Goal: Task Accomplishment & Management: Use online tool/utility

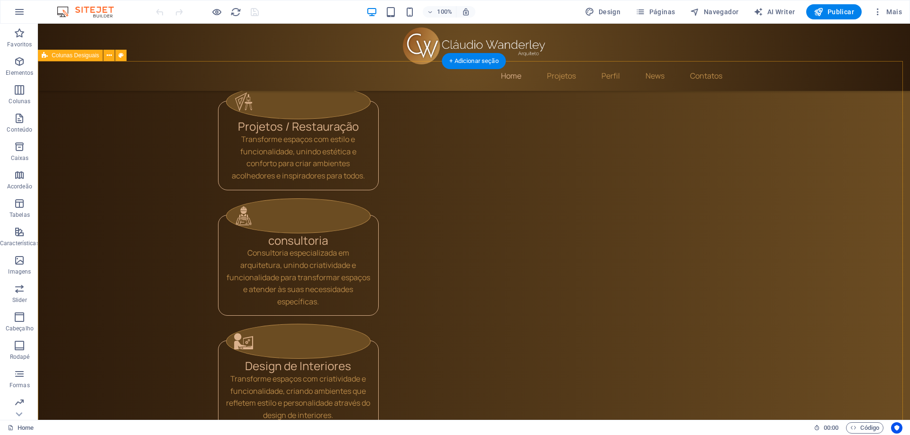
scroll to position [711, 0]
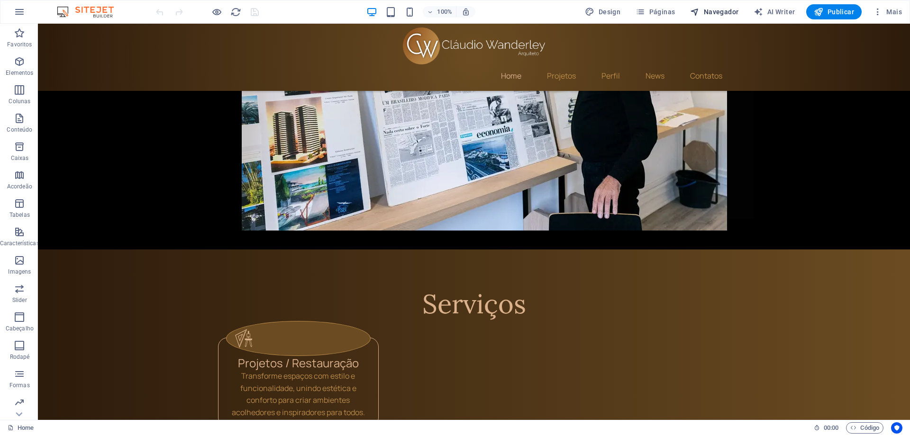
click at [726, 12] on span "Navegador" at bounding box center [714, 11] width 48 height 9
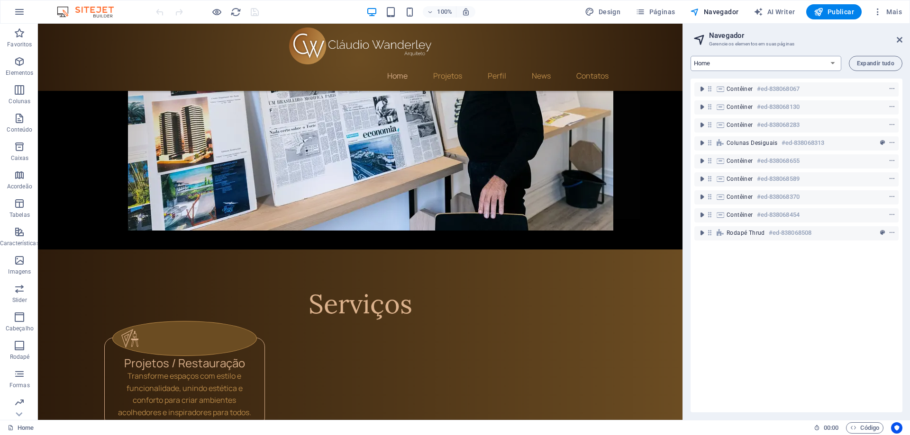
click at [768, 62] on select "Home News About Services Contact Legal Notice Privacy" at bounding box center [765, 63] width 151 height 15
select select "16101856-en"
click at [690, 56] on select "Home News About Services Contact Legal Notice Privacy" at bounding box center [765, 63] width 151 height 15
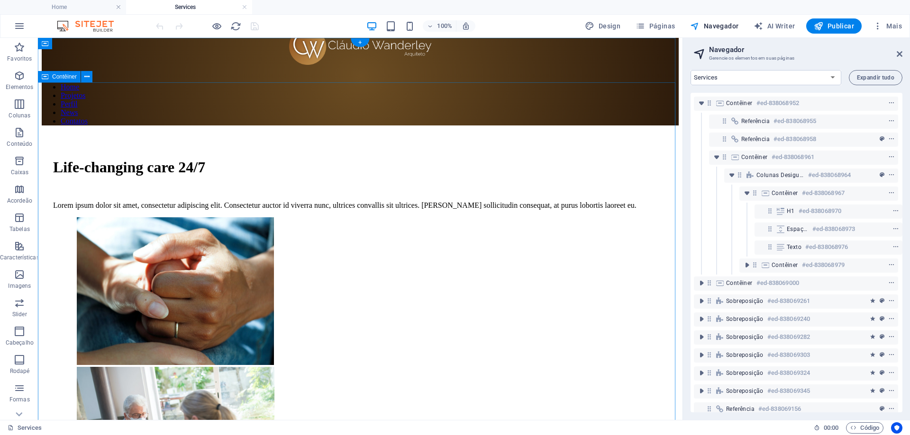
scroll to position [0, 0]
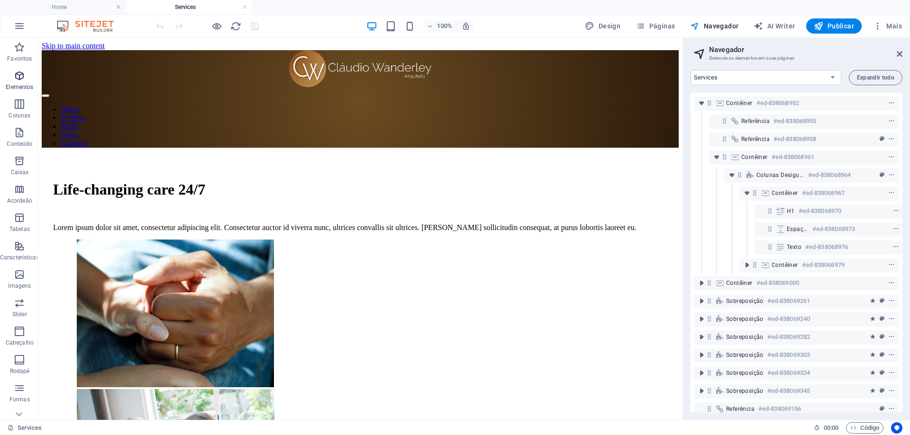
click at [27, 76] on span "Elementos" at bounding box center [19, 81] width 39 height 23
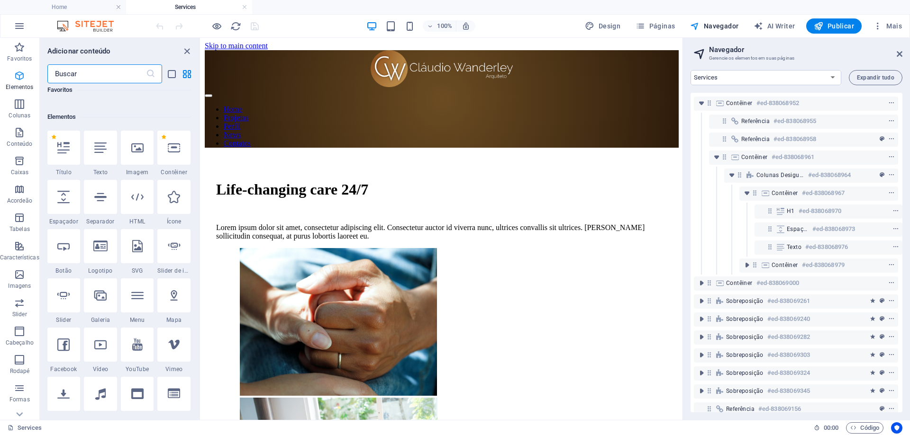
scroll to position [101, 0]
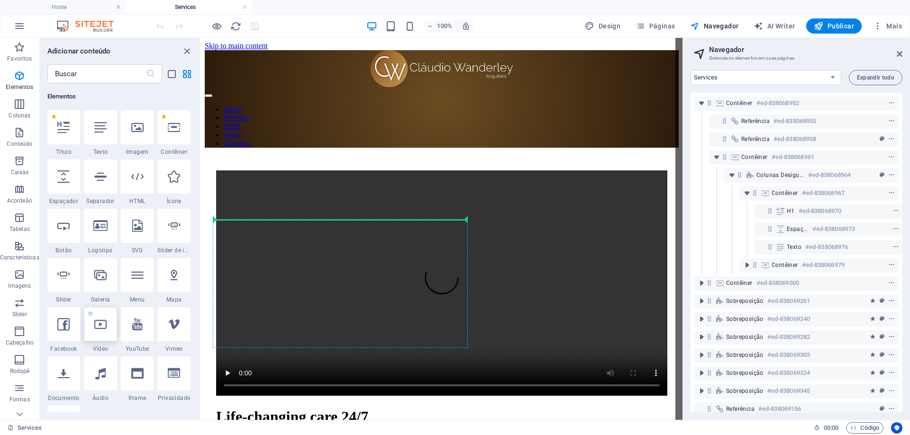
select select "%"
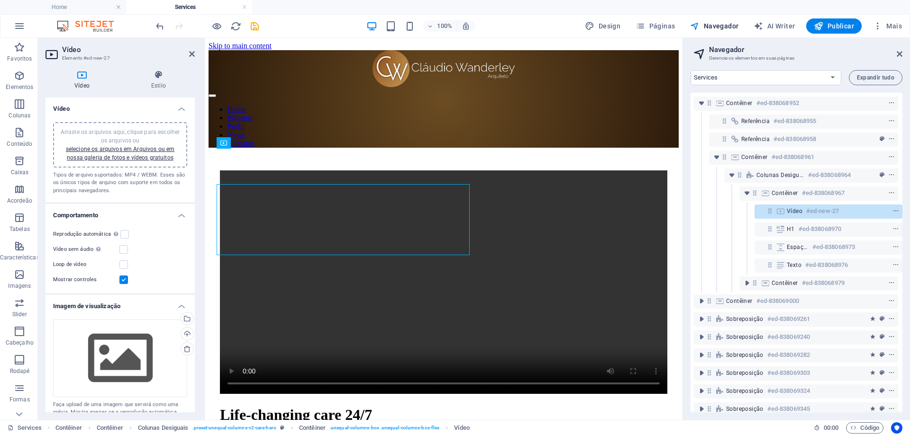
scroll to position [163, 0]
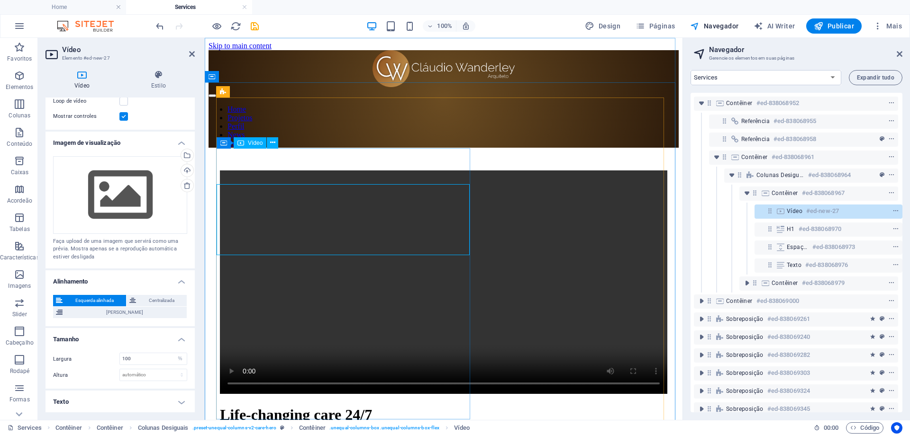
click at [347, 171] on figure at bounding box center [443, 283] width 447 height 225
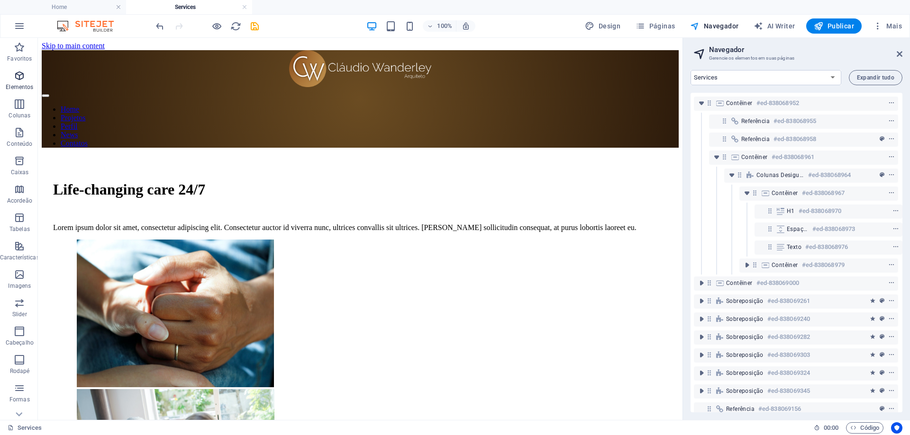
click at [21, 85] on p "Elementos" at bounding box center [19, 87] width 27 height 8
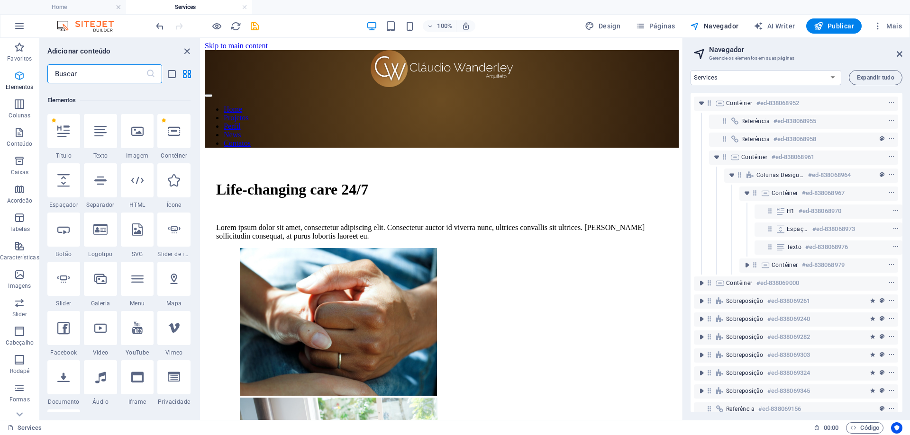
scroll to position [101, 0]
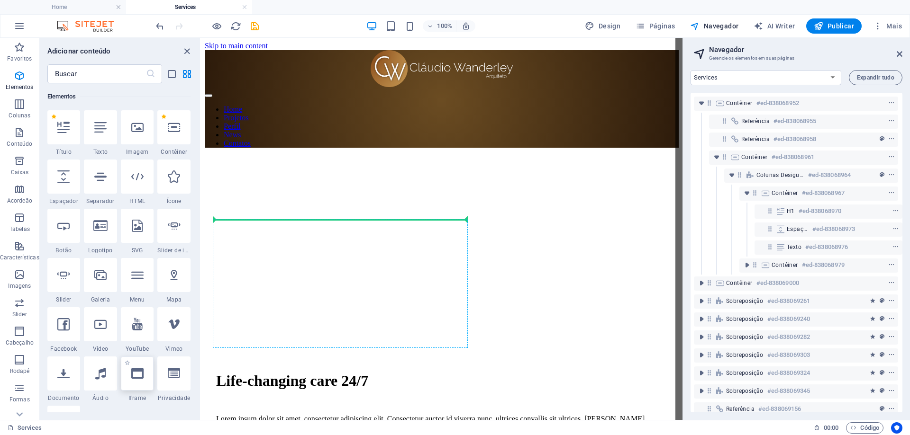
select select "%"
select select "px"
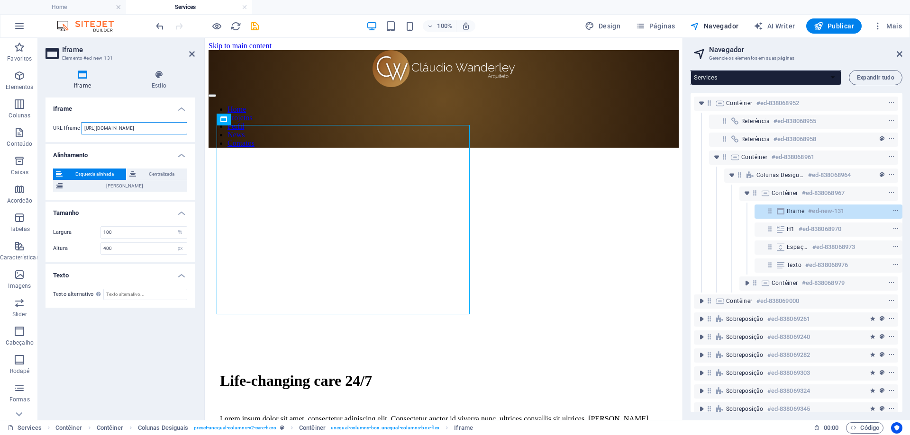
click at [99, 130] on input "[URL][DOMAIN_NAME]" at bounding box center [134, 128] width 106 height 12
paste input "[DOMAIN_NAME][URL]"
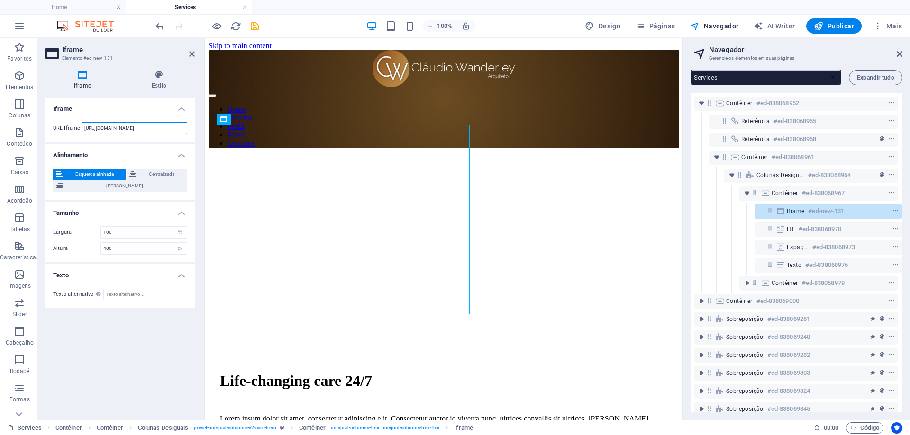
drag, startPoint x: 116, startPoint y: 129, endPoint x: 204, endPoint y: 131, distance: 88.6
click at [204, 131] on aside "Iframe Elemento #ed-new-131 Iframe Estilo Iframe URL Iframe [URL][DOMAIN_NAME] …" at bounding box center [121, 229] width 167 height 382
click at [128, 127] on input "[URL][DOMAIN_NAME]" at bounding box center [134, 128] width 106 height 12
click at [157, 143] on ul "Iframe URL Iframe [URL][DOMAIN_NAME] Alinhamento Esquerda alinhada Centralizada…" at bounding box center [119, 203] width 149 height 210
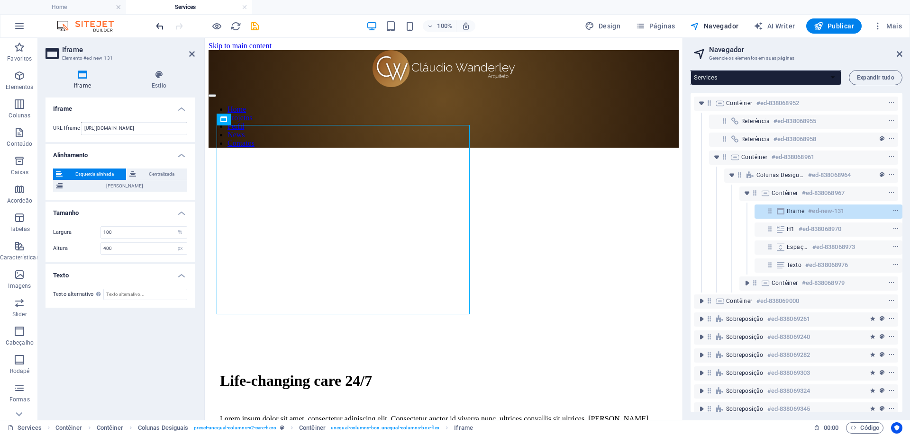
click at [159, 27] on icon "undo" at bounding box center [159, 26] width 11 height 11
type input "[URL][DOMAIN_NAME]"
click at [159, 29] on icon "undo" at bounding box center [159, 26] width 11 height 11
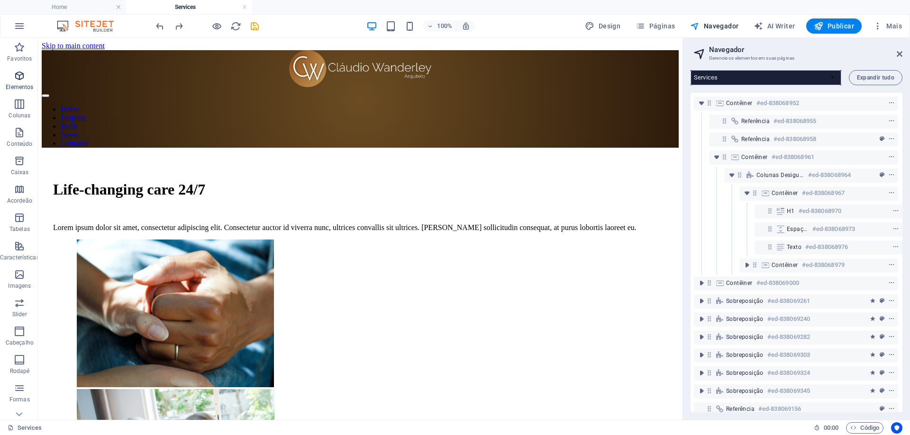
click at [20, 82] on span "Elementos" at bounding box center [19, 81] width 39 height 23
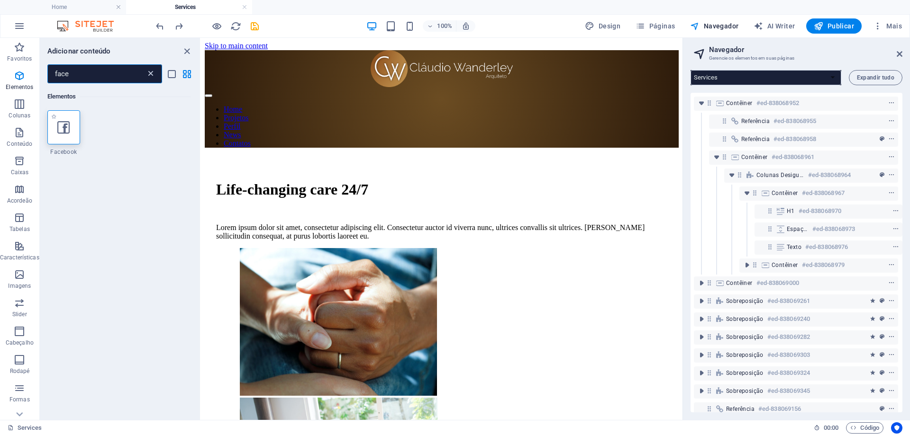
type input "face"
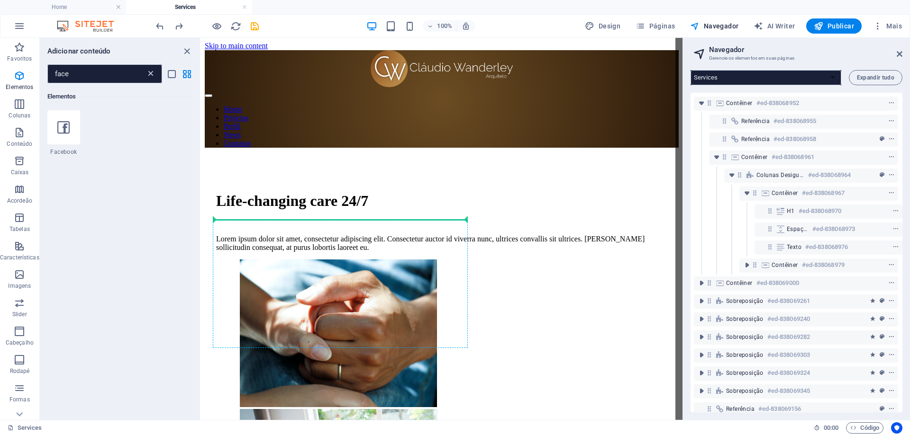
select select "%"
select select "px"
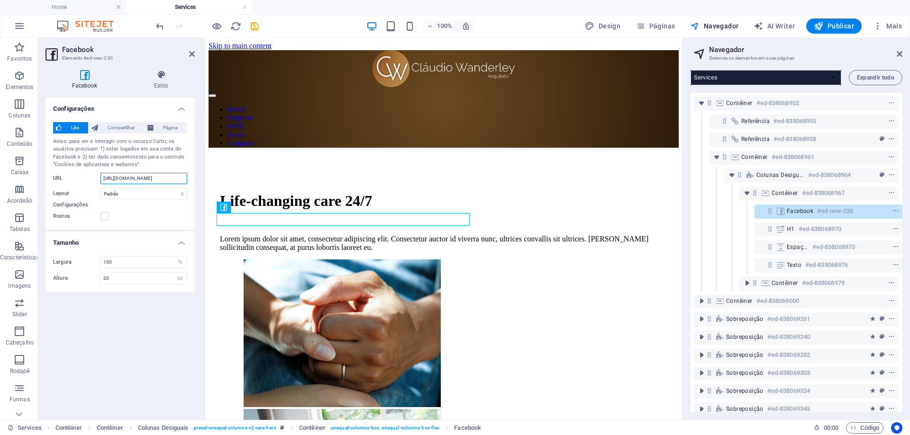
click at [137, 179] on input "[URL][DOMAIN_NAME]" at bounding box center [143, 178] width 87 height 11
paste input "share/v/1AL4JVtcpd/"
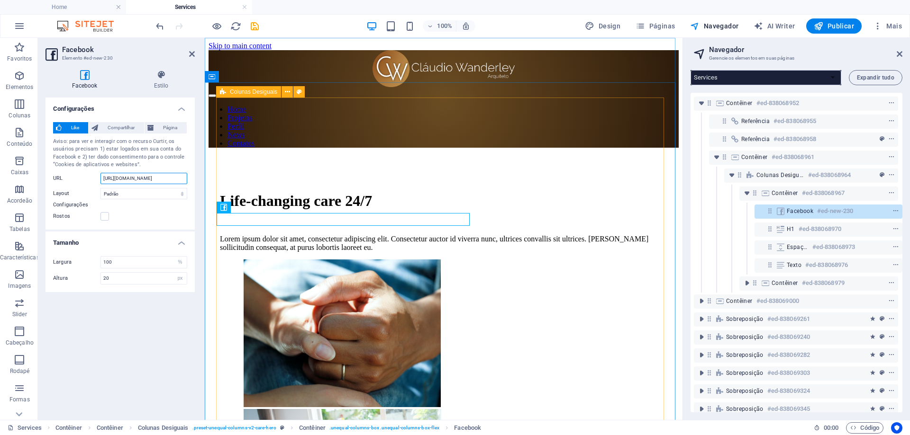
type input "[URL][DOMAIN_NAME]"
click at [145, 198] on select "Padrão Botão Contador de caixas Contador de botões" at bounding box center [143, 193] width 87 height 11
click at [152, 195] on select "Padrão Botão Contador de caixas Contador de botões" at bounding box center [143, 193] width 87 height 11
click at [153, 180] on input "[URL][DOMAIN_NAME]" at bounding box center [143, 178] width 87 height 11
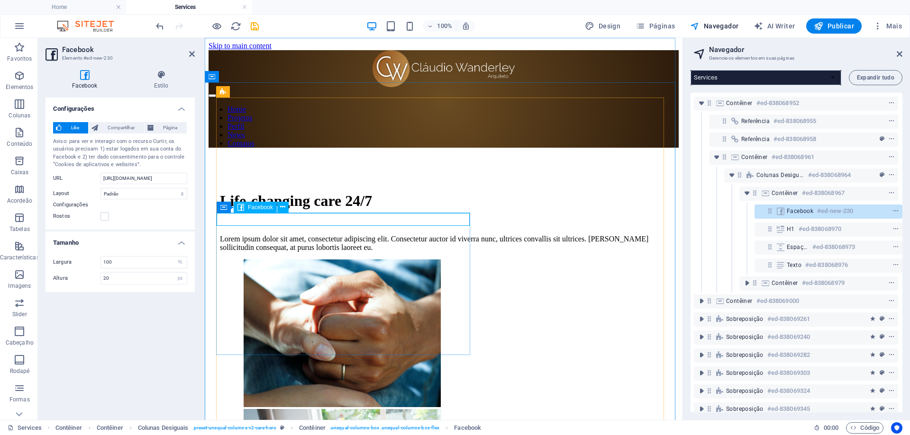
click at [343, 182] on div at bounding box center [443, 176] width 447 height 11
click at [819, 229] on h6 "#ed-838068970" at bounding box center [819, 229] width 43 height 11
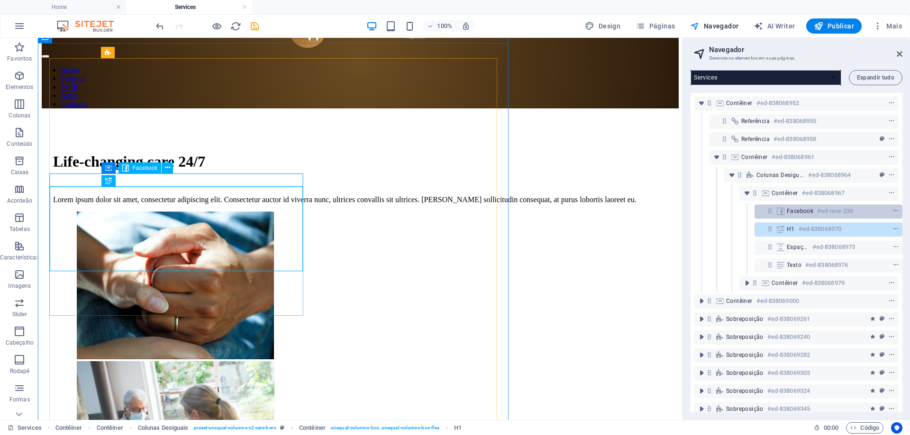
click at [812, 211] on div "Facebook #ed-new-230" at bounding box center [820, 211] width 68 height 11
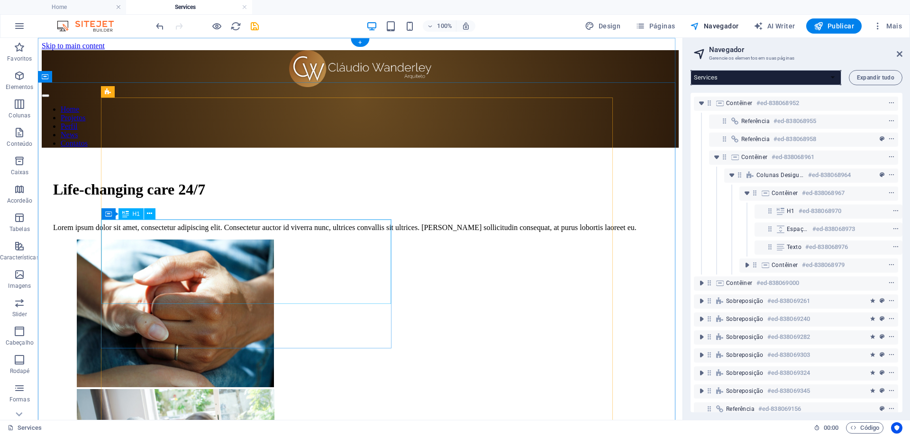
click at [169, 198] on div "Life-changing care 24/7" at bounding box center [360, 190] width 614 height 18
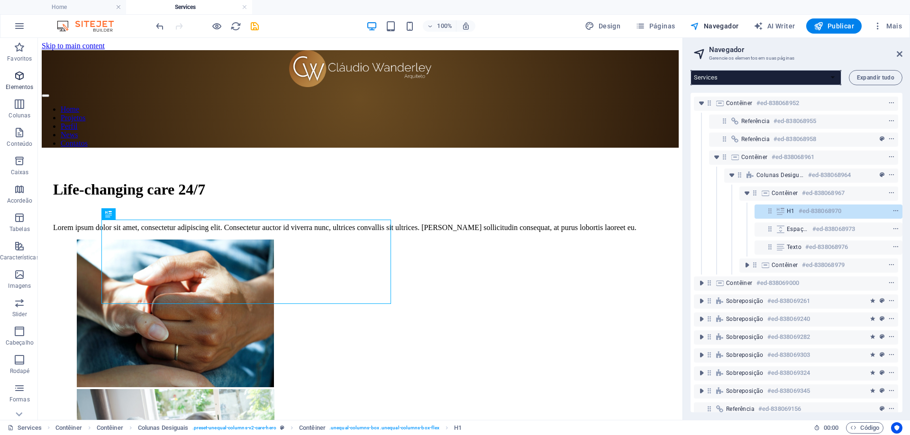
click at [14, 76] on icon "button" at bounding box center [19, 75] width 11 height 11
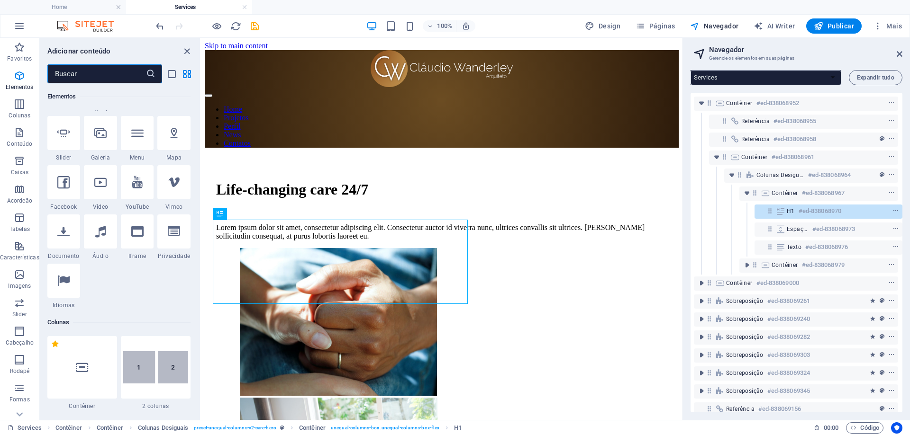
scroll to position [148, 0]
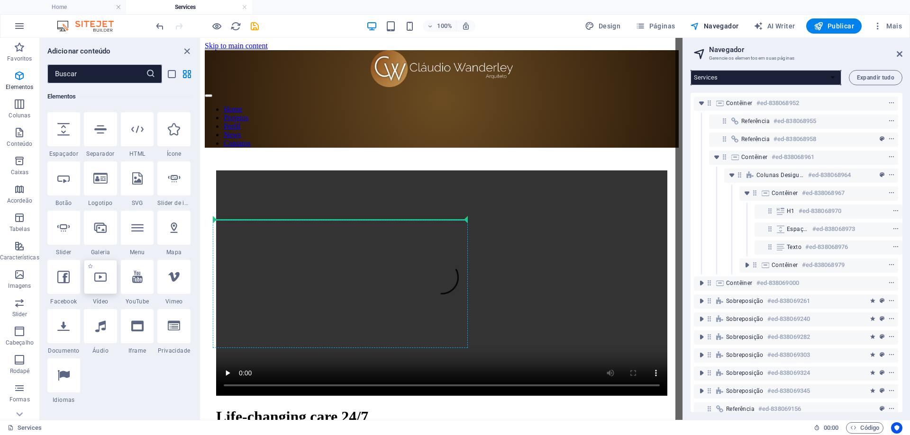
select select "%"
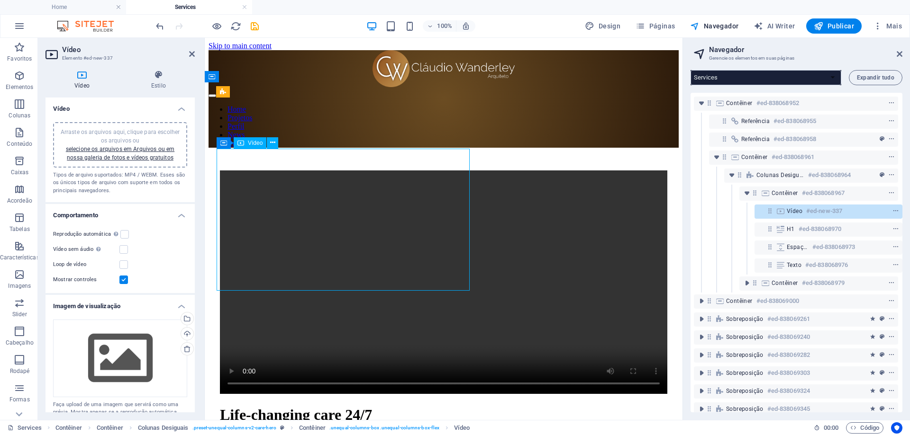
click at [283, 222] on figure at bounding box center [443, 283] width 447 height 225
click at [272, 143] on icon at bounding box center [272, 143] width 5 height 10
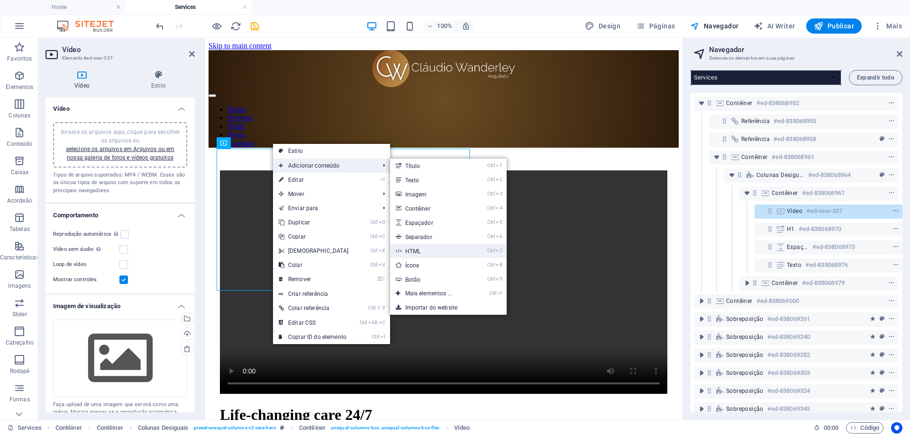
click at [421, 251] on link "Ctrl 7 HTML" at bounding box center [430, 251] width 81 height 14
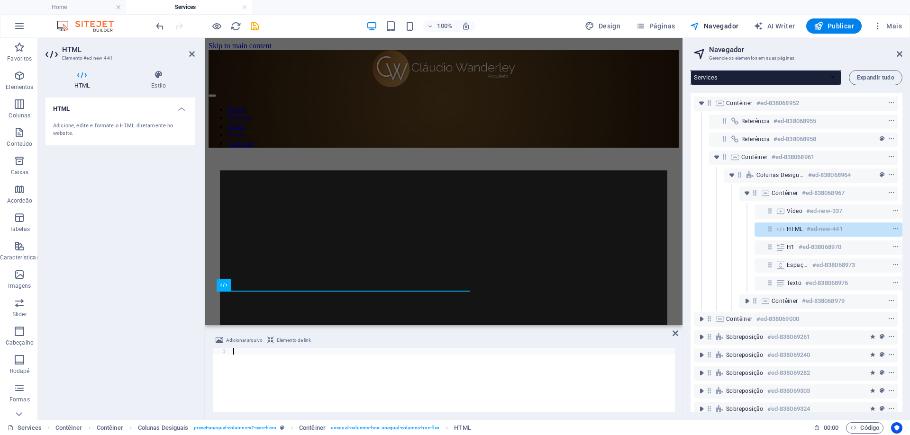
paste textarea "<iframe src="[URL][DOMAIN_NAME][DOMAIN_NAME]" width="560" height="314" style="b…"
type textarea "<iframe src="[URL][DOMAIN_NAME][DOMAIN_NAME]" width="560" height="314" style="b…"
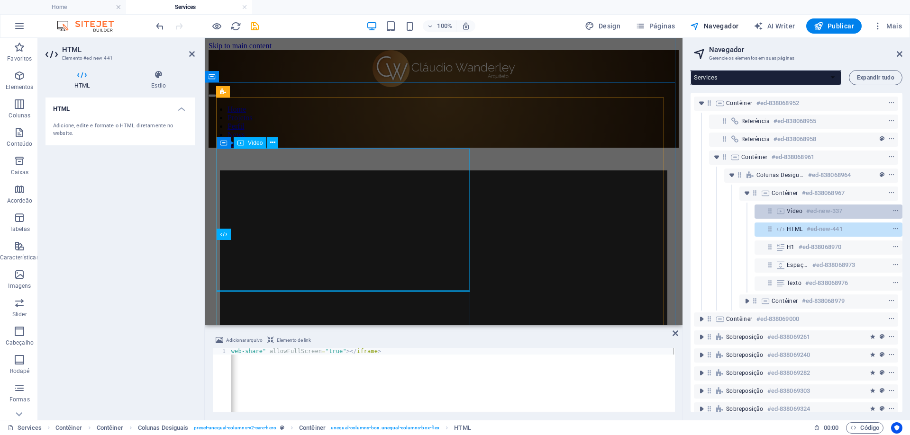
click at [791, 207] on span "Vídeo" at bounding box center [794, 211] width 16 height 8
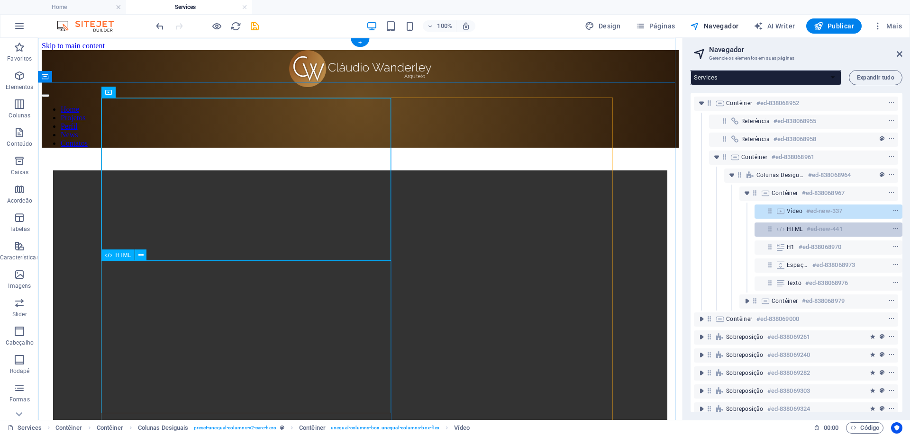
click at [793, 231] on span "HTML" at bounding box center [794, 229] width 16 height 8
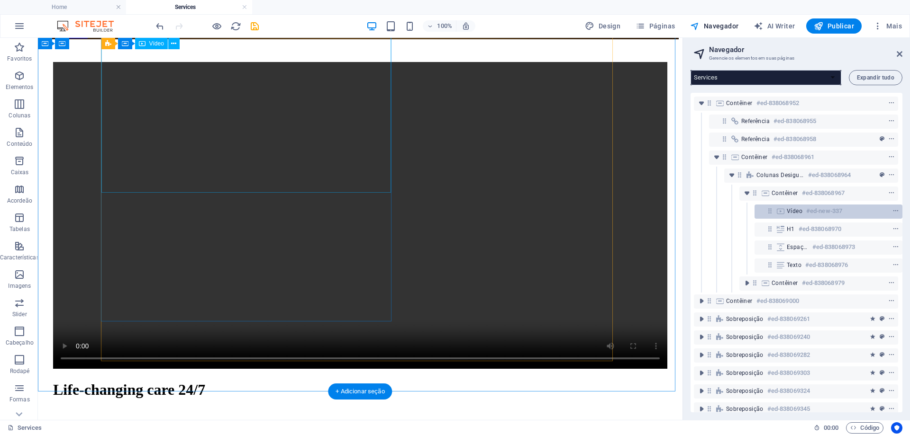
click at [791, 211] on span "Vídeo" at bounding box center [794, 211] width 16 height 8
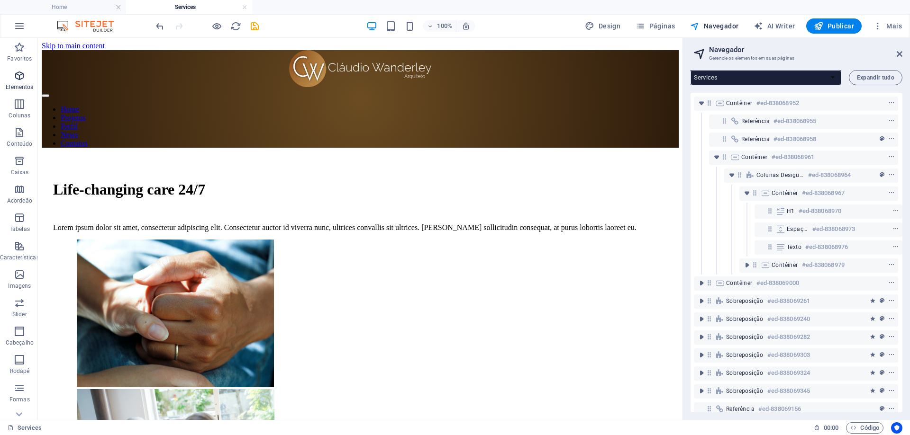
click at [19, 84] on p "Elementos" at bounding box center [19, 87] width 27 height 8
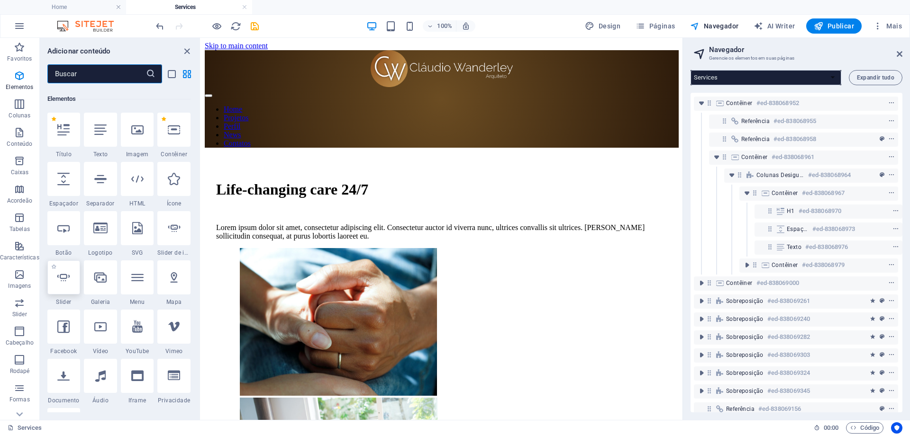
scroll to position [101, 0]
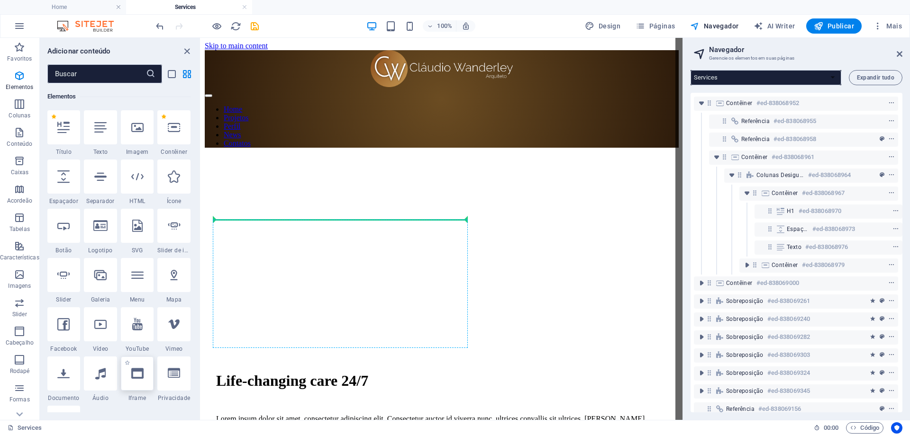
select select "%"
select select "px"
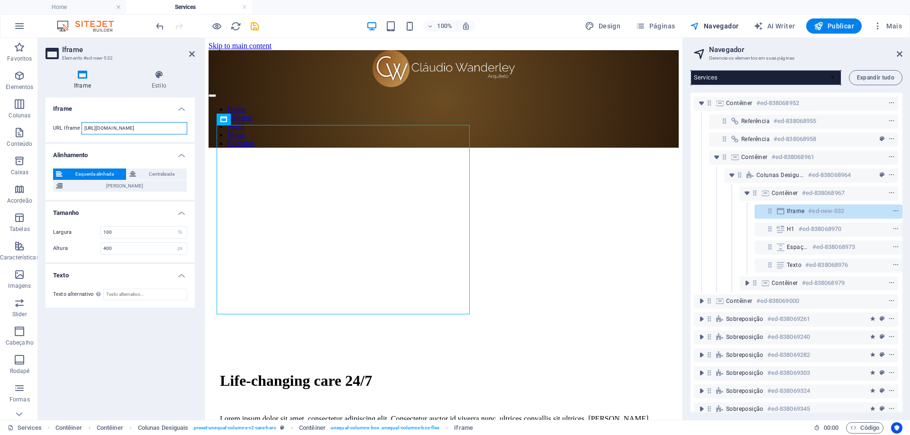
click at [87, 126] on input "[URL][DOMAIN_NAME]" at bounding box center [134, 128] width 106 height 12
paste input "<iframe src="[URL][DOMAIN_NAME][DOMAIN_NAME]" width="560" height="314" style="b…"
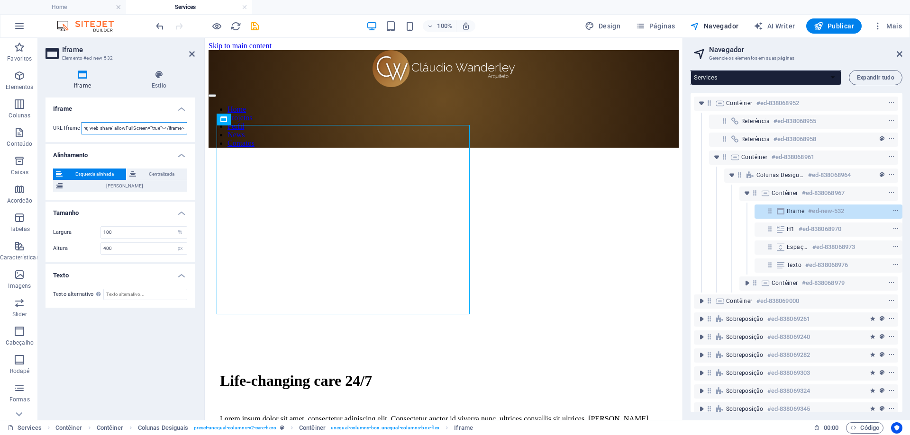
type input "<iframe src="[URL][DOMAIN_NAME][DOMAIN_NAME]" width="560" height="314" style="b…"
drag, startPoint x: 288, startPoint y: 166, endPoint x: 238, endPoint y: 150, distance: 52.4
click at [803, 207] on div "Iframe #ed-new-532" at bounding box center [820, 211] width 68 height 11
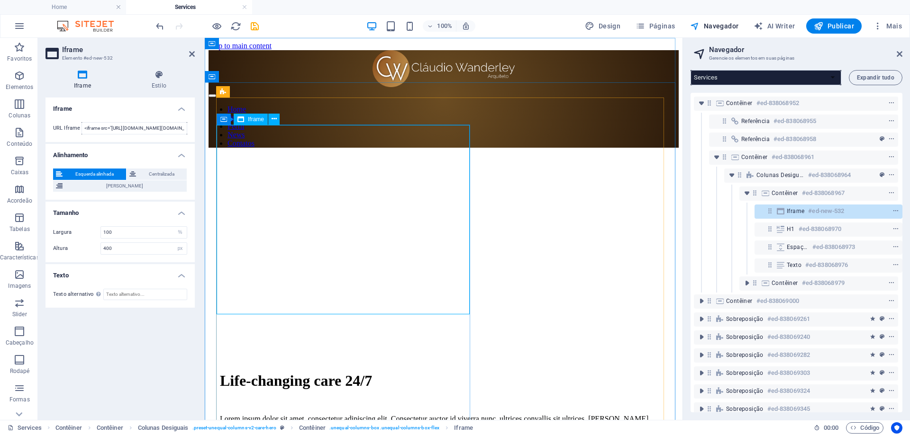
click at [347, 243] on div "</div>" at bounding box center [443, 266] width 447 height 191
click at [80, 78] on icon at bounding box center [82, 74] width 74 height 9
click at [159, 127] on input "<iframe src="[URL][DOMAIN_NAME][DOMAIN_NAME]" width="560" height="314" style="b…" at bounding box center [134, 128] width 106 height 12
drag, startPoint x: 291, startPoint y: 167, endPoint x: 210, endPoint y: 137, distance: 85.9
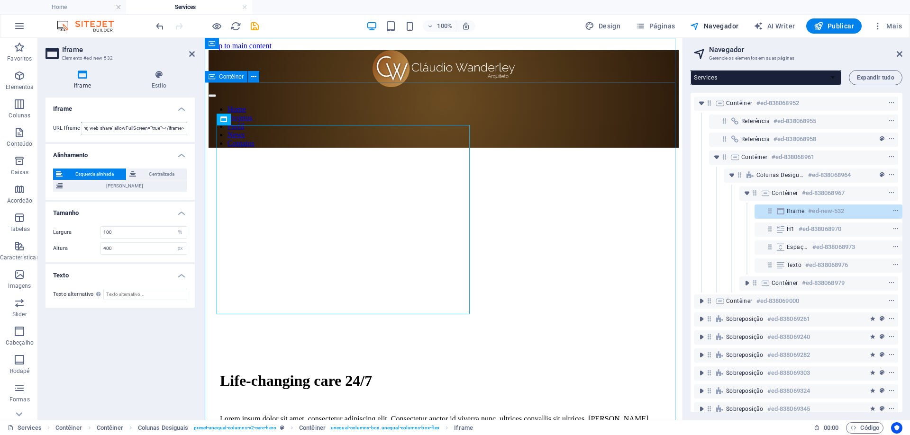
scroll to position [0, 0]
click at [126, 128] on input "<iframe src="[URL][DOMAIN_NAME][DOMAIN_NAME]" width="560" height="314" style="b…" at bounding box center [134, 128] width 106 height 12
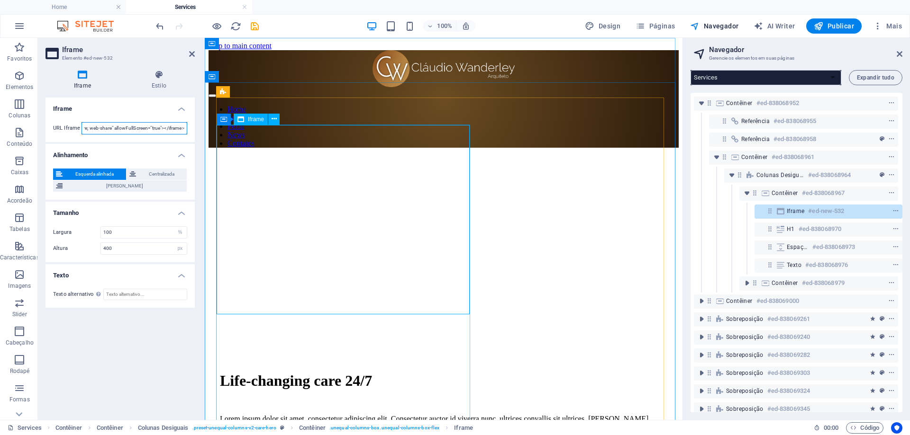
drag, startPoint x: 287, startPoint y: 168, endPoint x: 336, endPoint y: 150, distance: 52.3
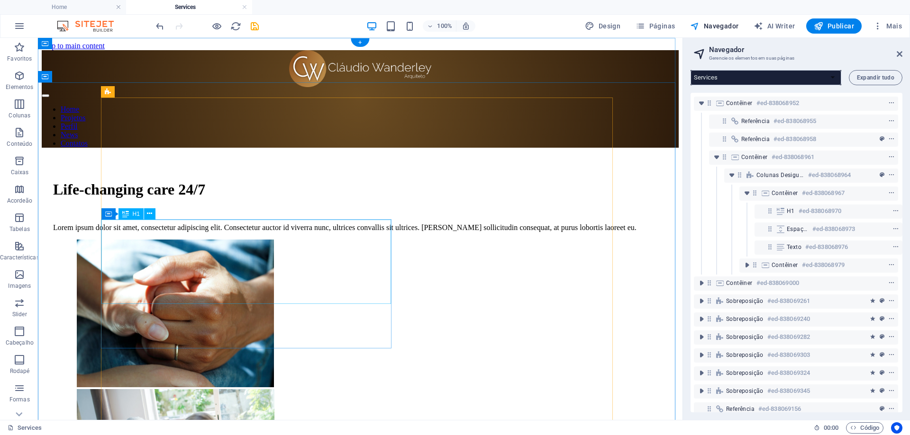
click at [267, 198] on div "Life-changing care 24/7" at bounding box center [360, 190] width 614 height 18
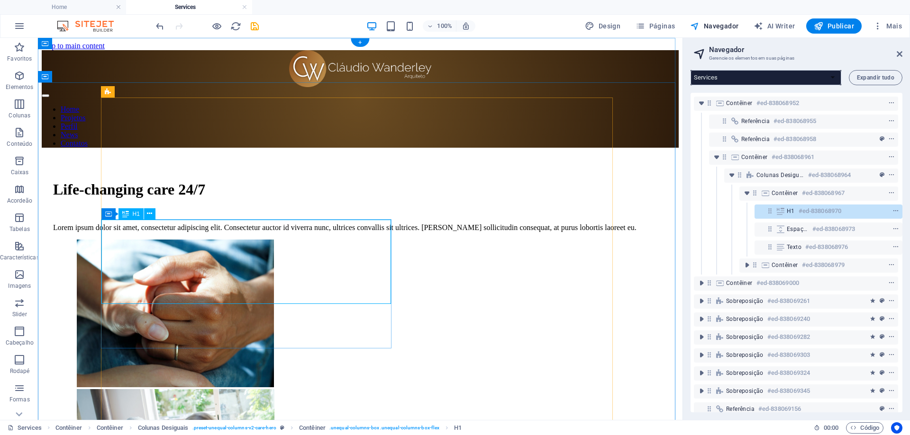
click at [800, 210] on h6 "#ed-838068970" at bounding box center [819, 211] width 43 height 11
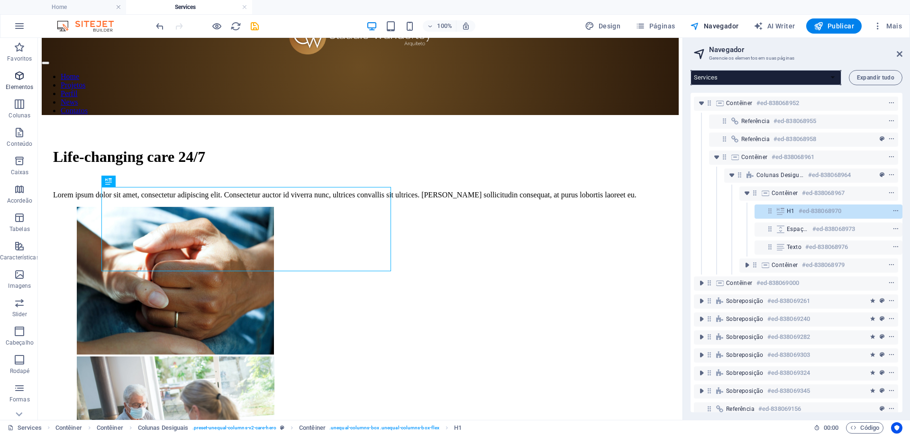
click at [16, 83] on p "Elementos" at bounding box center [19, 87] width 27 height 8
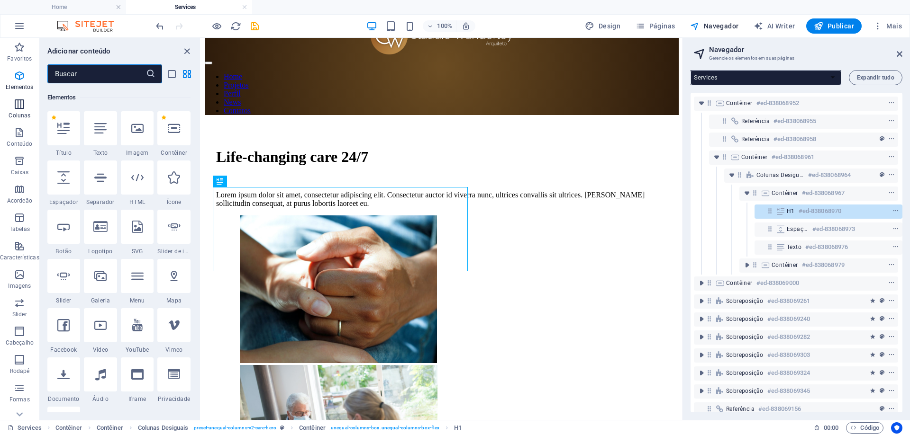
scroll to position [101, 0]
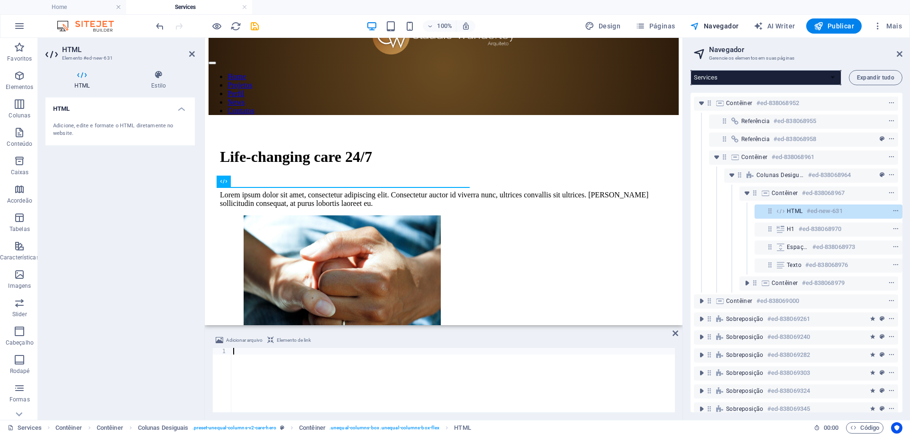
type textarea "<iframe src="[URL][DOMAIN_NAME][DOMAIN_NAME]" width="560" height="314" style="b…"
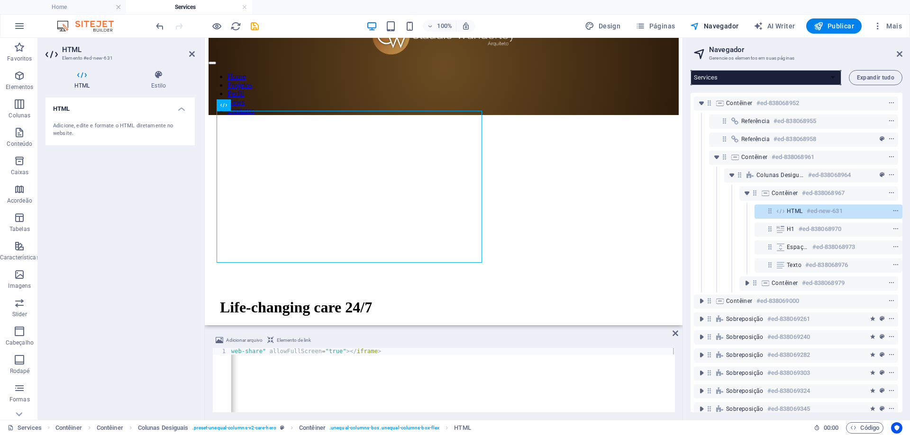
click at [798, 220] on div "HTML #ed-new-631" at bounding box center [796, 212] width 204 height 18
click at [793, 211] on span "HTML" at bounding box center [794, 211] width 16 height 8
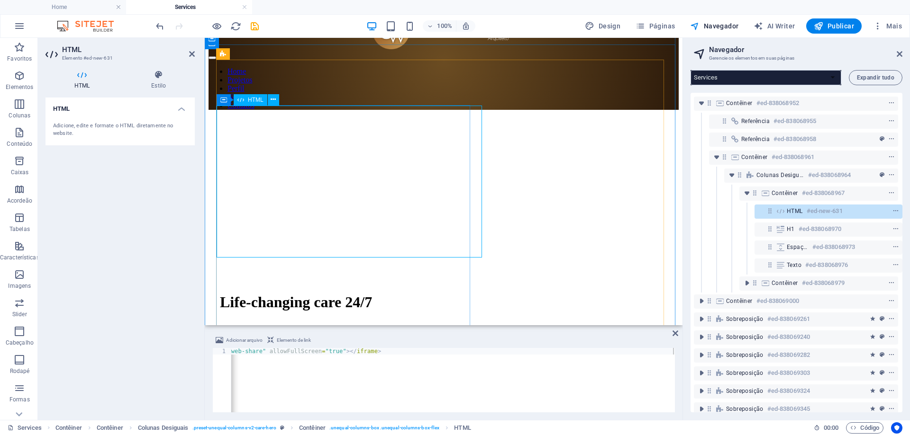
scroll to position [227, 0]
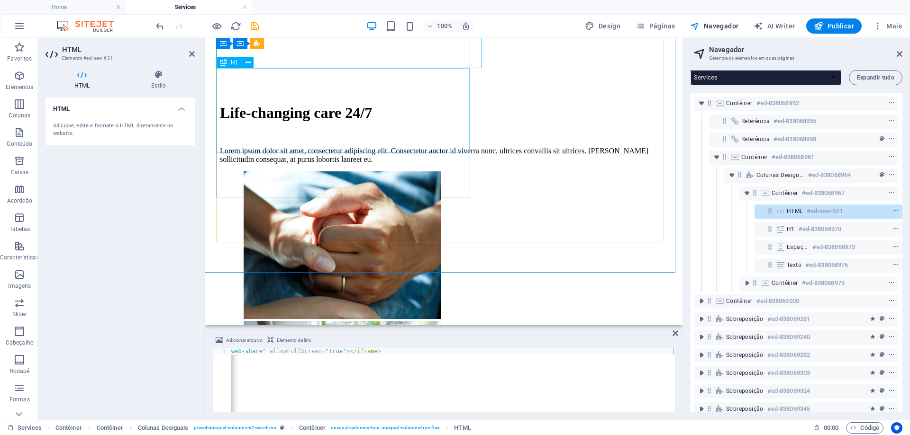
click at [347, 104] on div "Life-changing care 24/7" at bounding box center [443, 113] width 447 height 18
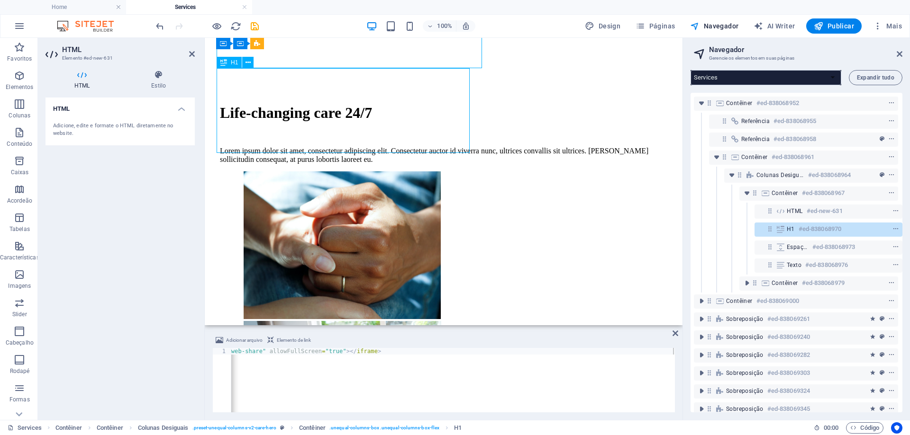
click at [347, 104] on div "Life-changing care 24/7" at bounding box center [443, 113] width 447 height 18
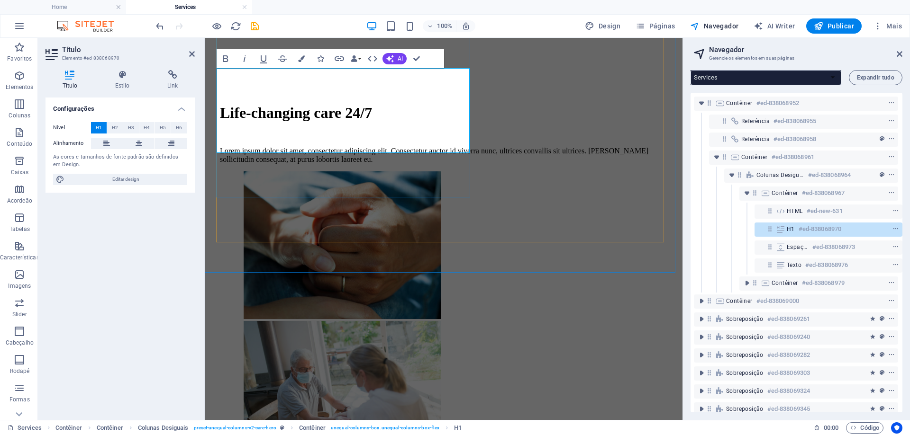
scroll to position [249, 0]
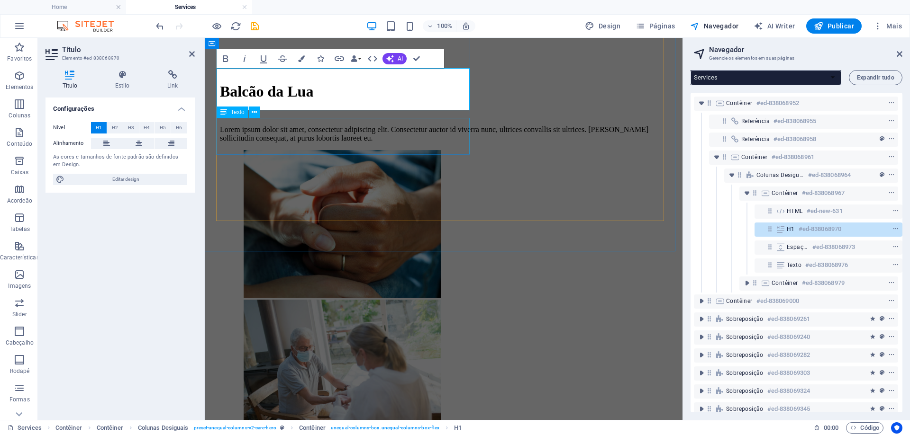
click at [259, 127] on div "Lorem ipsum dolor sit amet, consectetur adipiscing elit. Consectetur auctor id …" at bounding box center [443, 134] width 447 height 17
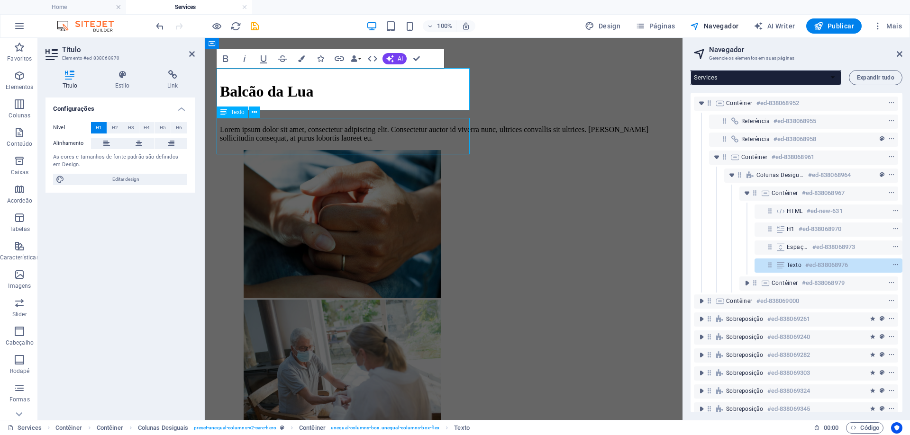
click at [259, 127] on div "Lorem ipsum dolor sit amet, consectetur adipiscing elit. Consectetur auctor id …" at bounding box center [443, 134] width 447 height 17
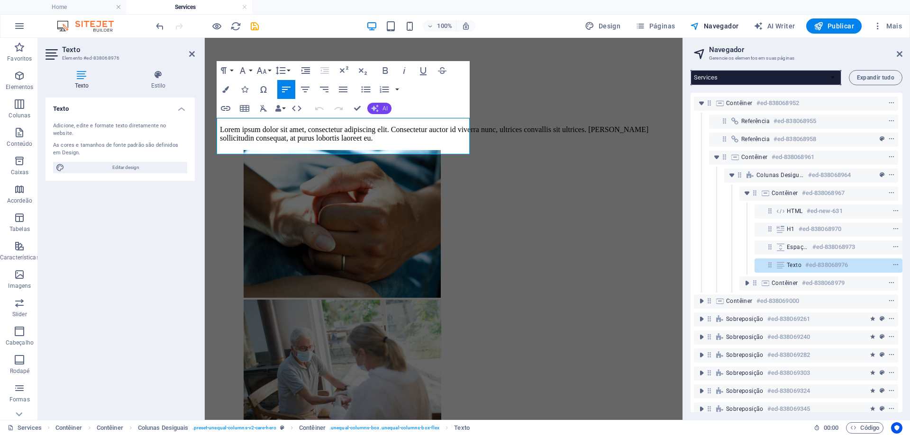
click at [374, 111] on icon "button" at bounding box center [375, 109] width 8 height 8
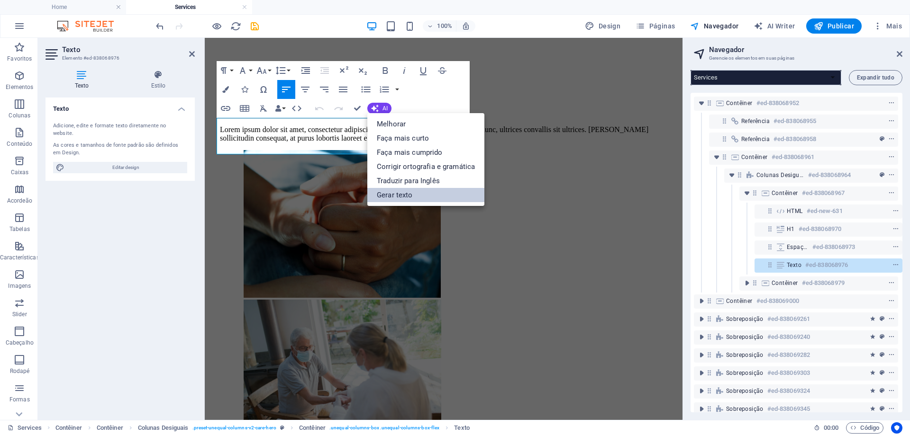
click at [385, 197] on link "Gerar texto" at bounding box center [425, 195] width 117 height 14
select select "English"
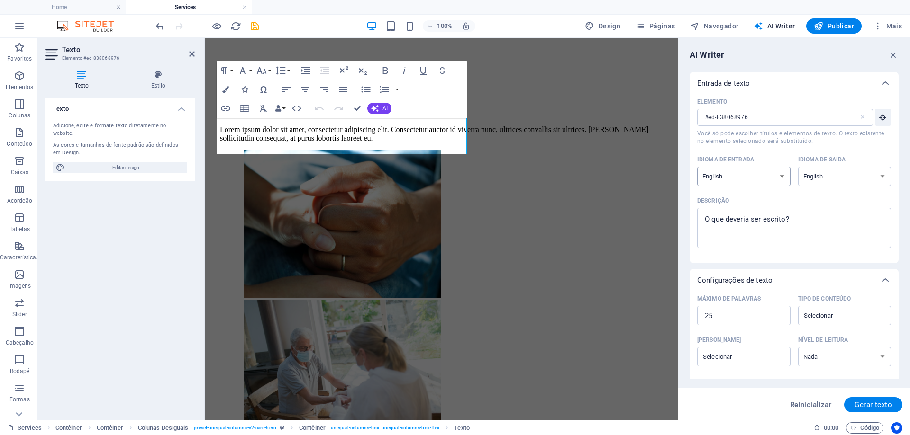
click at [778, 170] on select "Albanian Arabic Armenian Awadhi Azerbaijani Bashkir Basque Belarusian Bengali B…" at bounding box center [743, 176] width 93 height 19
select select "Portuguese"
click at [697, 167] on select "Albanian Arabic Armenian Awadhi Azerbaijani Bashkir Basque Belarusian Bengali B…" at bounding box center [743, 176] width 93 height 19
click at [799, 180] on select "Albanian Arabic Armenian Awadhi Azerbaijani Bashkir Basque Belarusian Bengali B…" at bounding box center [844, 176] width 93 height 19
select select "Portuguese"
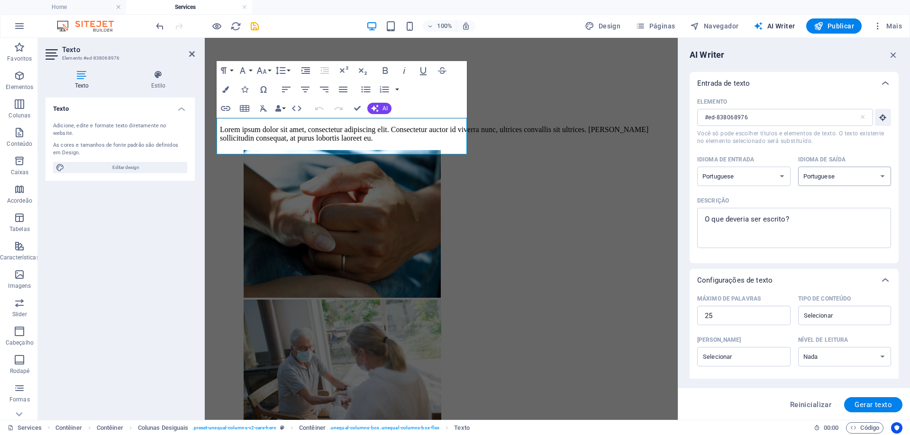
click at [798, 167] on select "Albanian Arabic Armenian Awadhi Azerbaijani Bashkir Basque Belarusian Bengali B…" at bounding box center [844, 176] width 93 height 19
type textarea "x"
click at [714, 228] on textarea "Descrição x ​" at bounding box center [794, 228] width 184 height 31
type textarea "I"
type textarea "x"
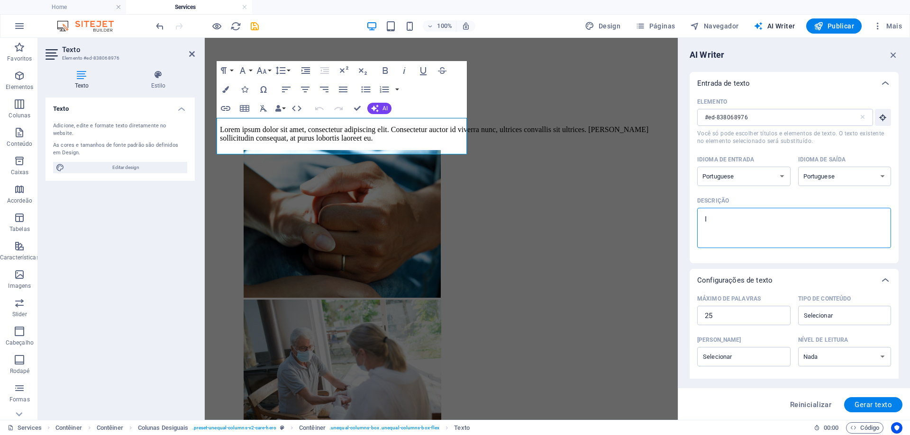
type textarea "Im"
type textarea "x"
type textarea "Ima"
type textarea "x"
type textarea "Im"
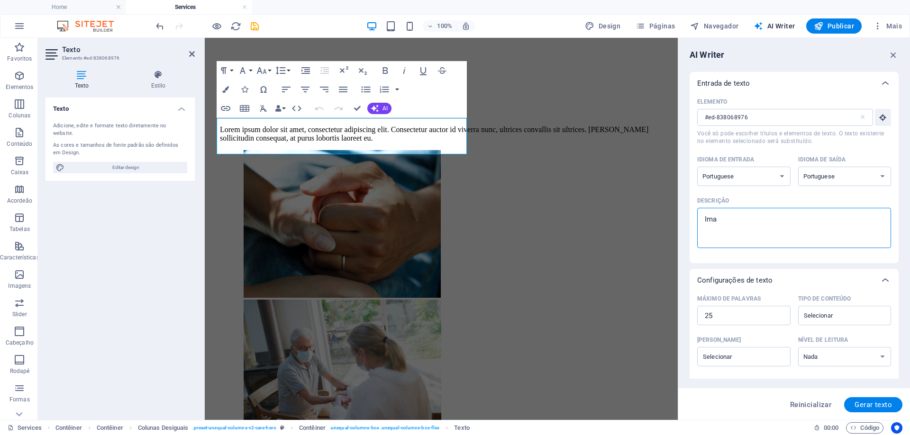
type textarea "x"
type textarea "I"
type textarea "x"
type textarea "P"
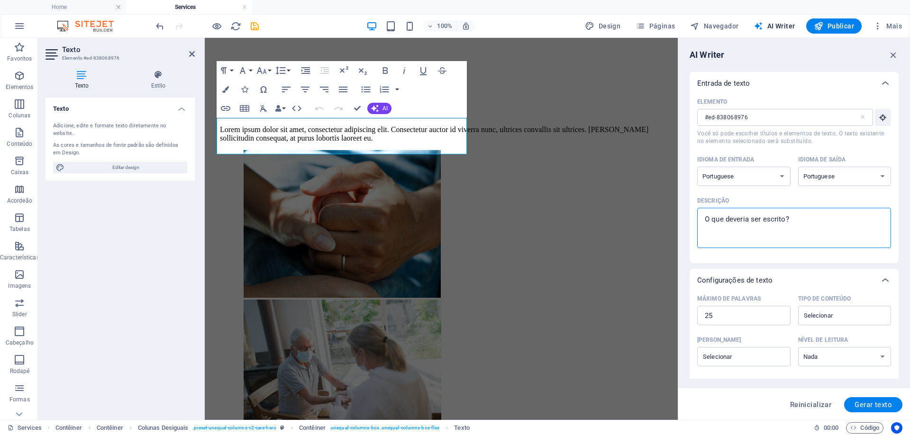
type textarea "x"
type textarea "Po"
type textarea "x"
type textarea "P"
type textarea "x"
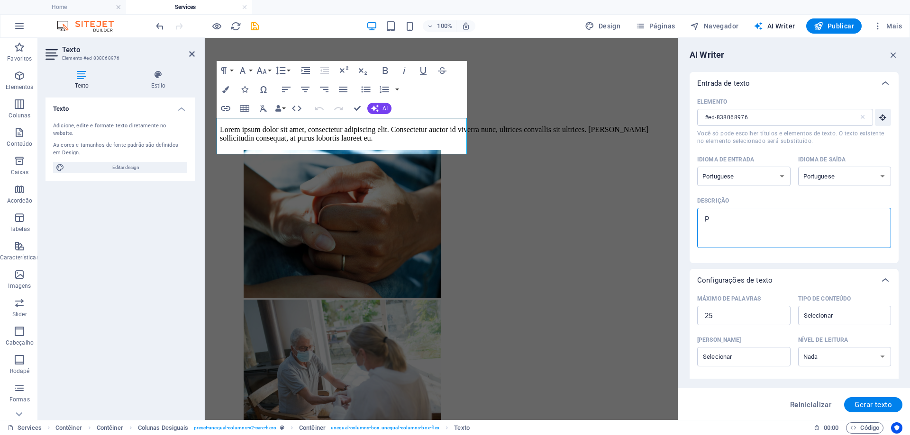
type textarea "x"
type textarea "L"
type textarea "x"
type textarea "I"
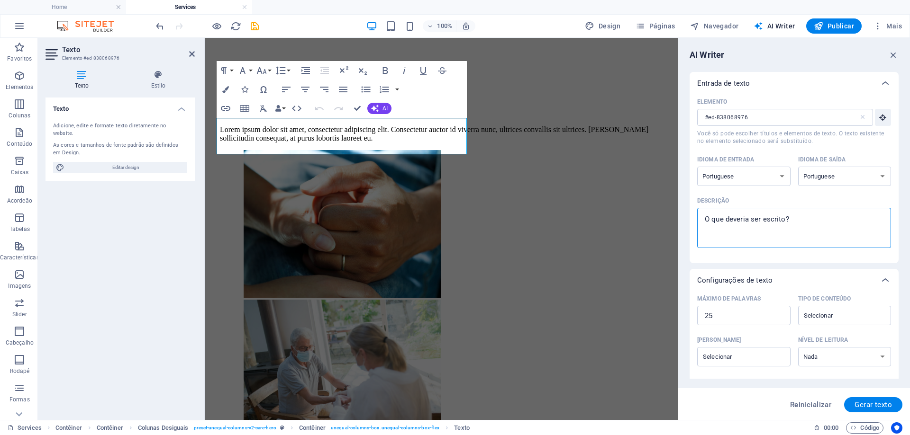
type textarea "x"
type textarea "Im"
type textarea "x"
type textarea "Ima"
type textarea "x"
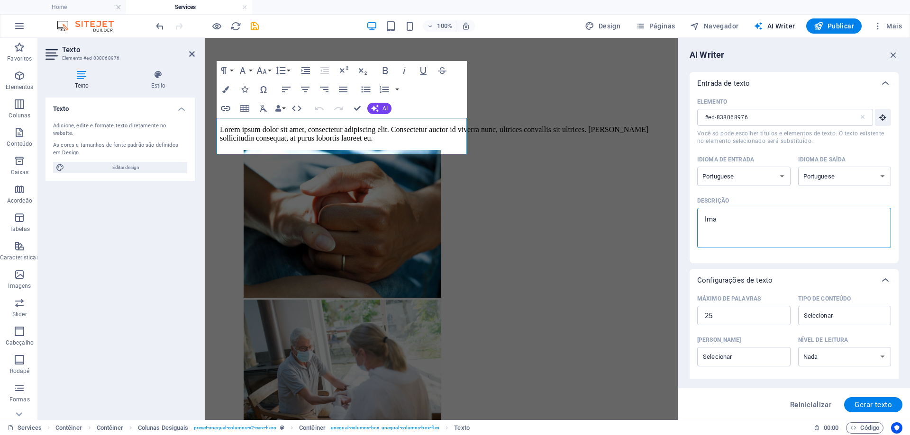
type textarea "Imag"
type textarea "x"
type textarea "Imagi"
type textarea "x"
type textarea "Imagin"
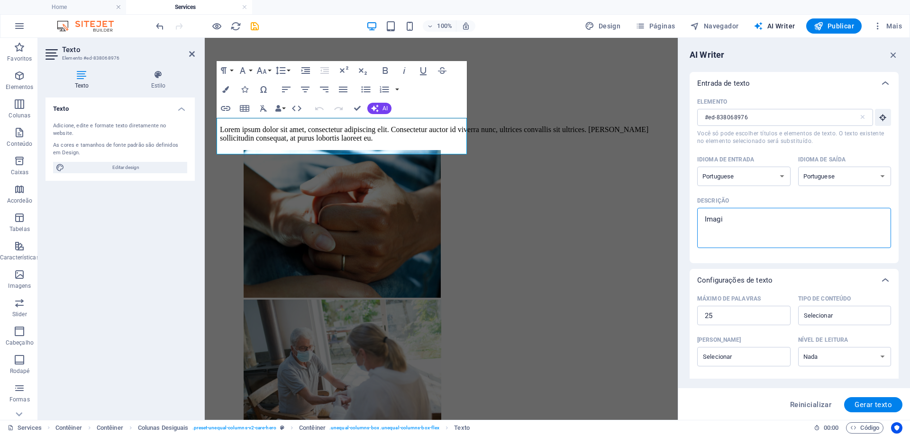
type textarea "x"
type textarea "Imagina"
type textarea "x"
type textarea "Imagina"
type textarea "x"
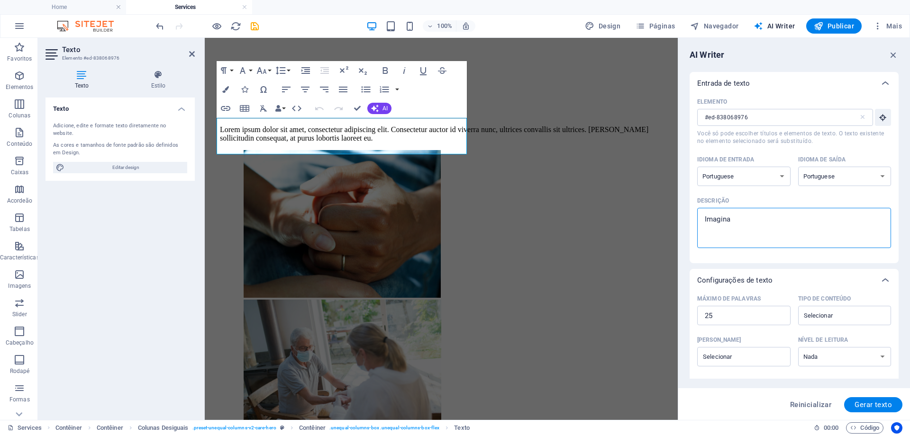
type textarea "Imagina v"
type textarea "x"
type textarea "Imagina vi"
type textarea "x"
type textarea "Imagina viv"
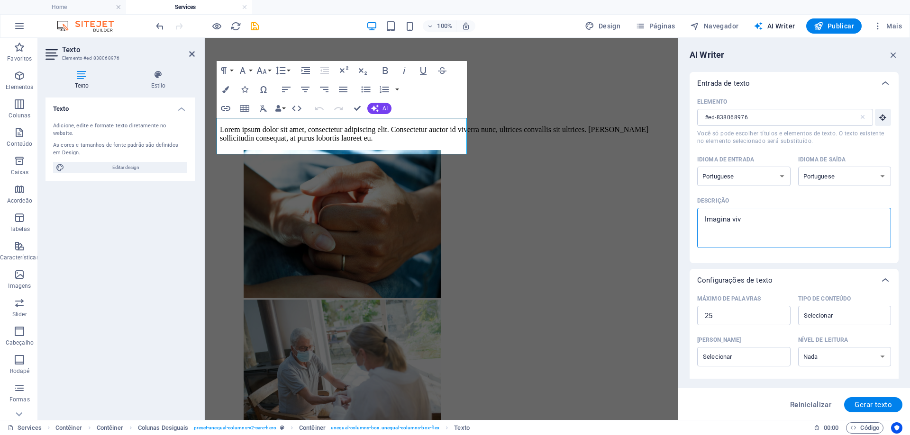
type textarea "x"
type textarea "Imagina vive"
type textarea "x"
type textarea "Imagina viver"
type textarea "x"
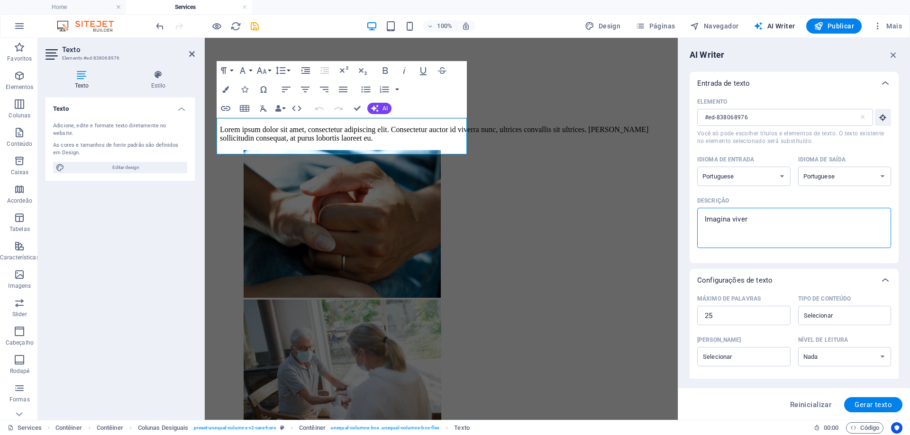
type textarea "Imagina viver"
type textarea "x"
type textarea "Imagina viver n"
type textarea "x"
type textarea "Imagina viver no"
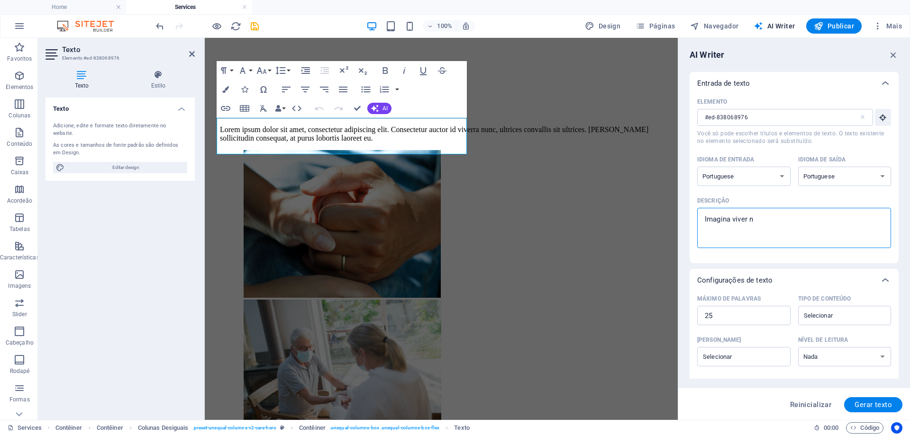
type textarea "x"
type textarea "Imagina viver no"
type textarea "x"
type textarea "Imagina viver no p"
type textarea "x"
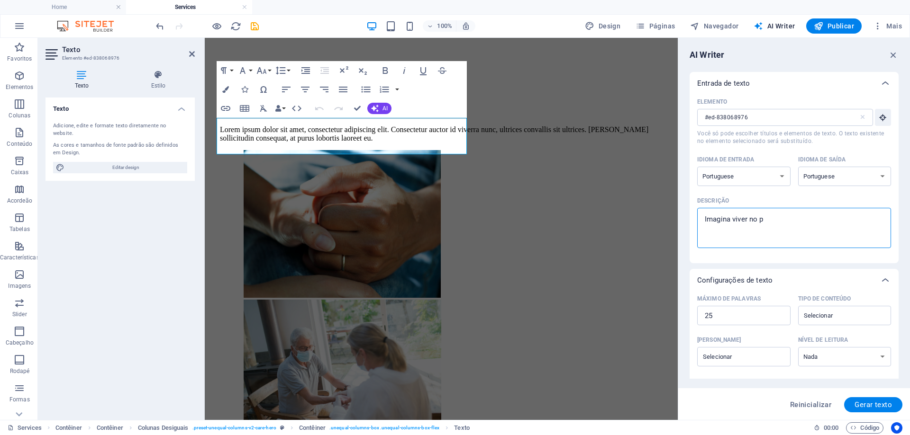
type textarea "Imagina viver no pa"
type textarea "x"
type textarea "Imagina viver no par"
type textarea "x"
type textarea "Imagina viver no para"
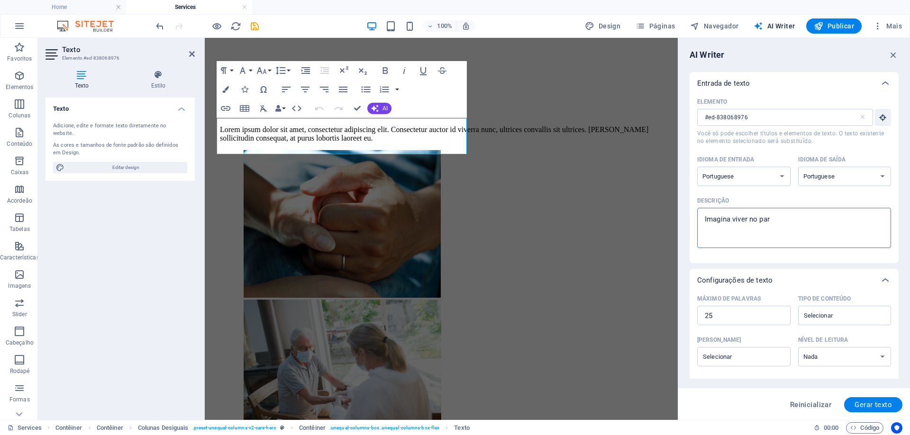
type textarea "x"
type textarea "Imagina viver no par"
type textarea "x"
type textarea "Imagina viver no pa"
type textarea "x"
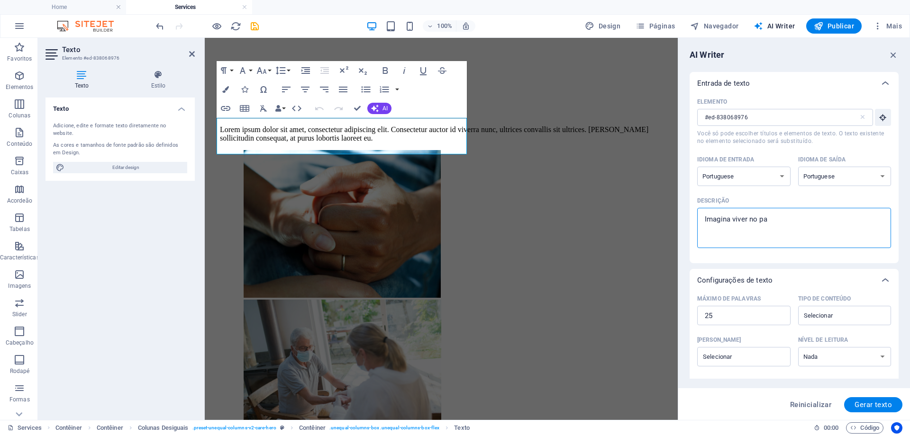
type textarea "Imagina viver no p"
type textarea "x"
type textarea "Imagina viver no"
type textarea "x"
type textarea "Imagina viver no"
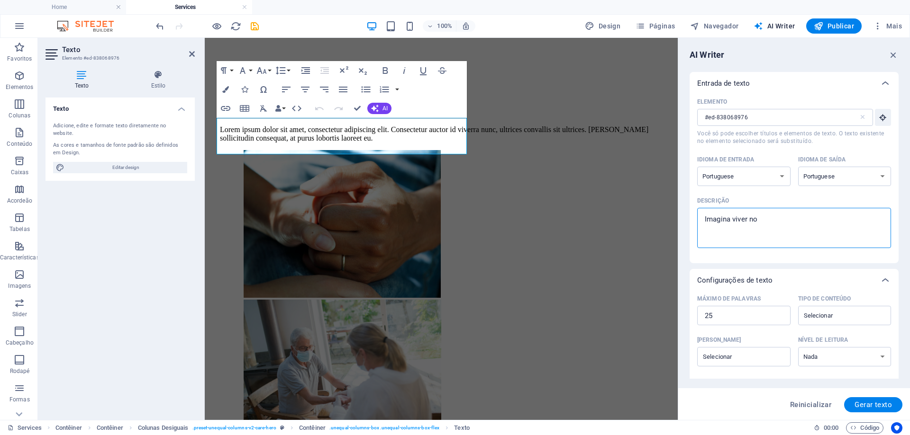
type textarea "x"
type textarea "Imagina viver n"
type textarea "x"
type textarea "Imagina viver nu"
type textarea "x"
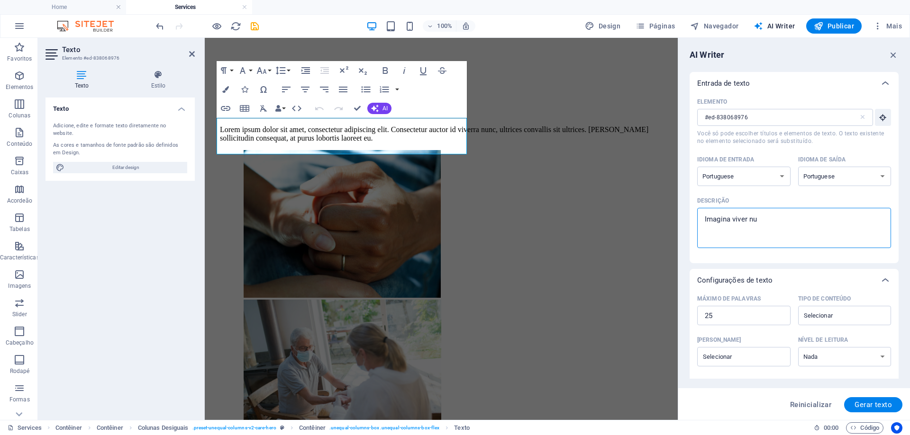
type textarea "Imagina viver num"
type textarea "x"
type textarea "Imagina viver num"
type textarea "x"
type textarea "Imagina viver num l"
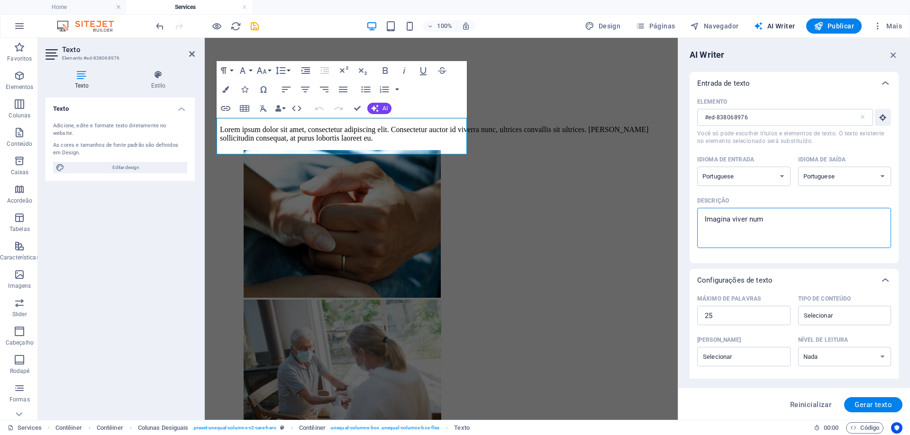
type textarea "x"
type textarea "Imagina viver num lo"
type textarea "x"
type textarea "Imagina viver num loc"
type textarea "x"
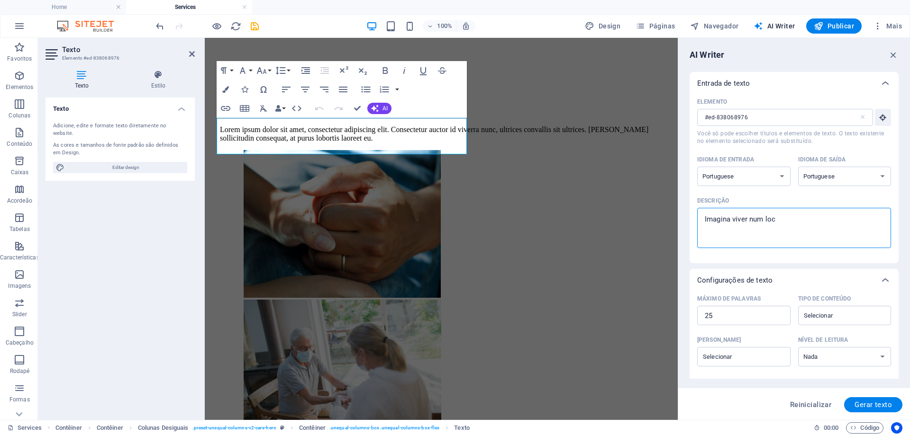
type textarea "Imagina viver num loca"
type textarea "x"
type textarea "Imagina viver num local"
type textarea "x"
type textarea "Imagina viver num local"
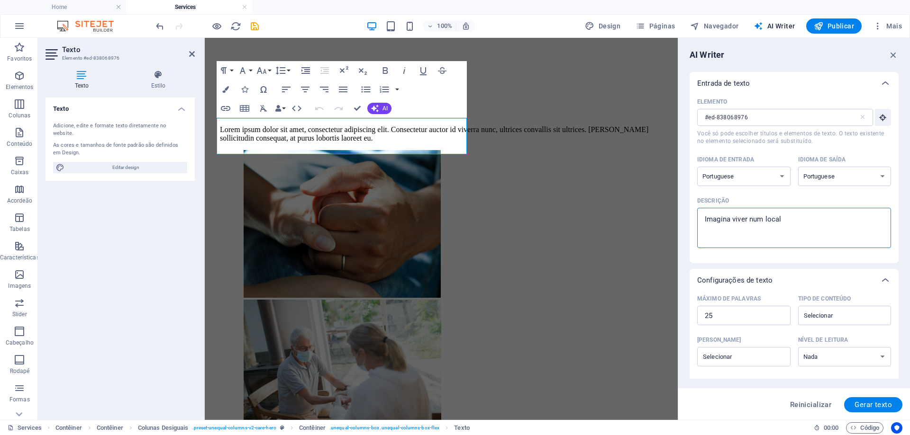
type textarea "x"
type textarea "Imagina viver num local"
type textarea "x"
drag, startPoint x: 765, startPoint y: 219, endPoint x: 792, endPoint y: 222, distance: 27.2
click at [792, 222] on textarea "Imagina viver num local" at bounding box center [794, 228] width 184 height 31
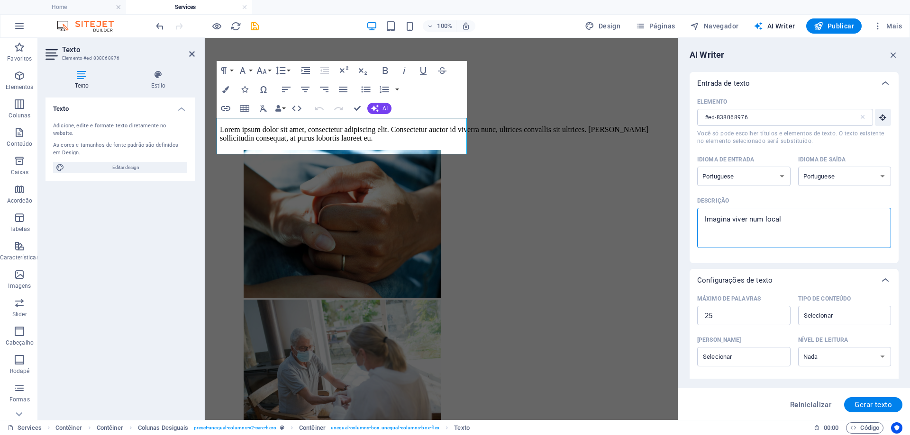
click at [791, 221] on textarea "Imagina viver num local" at bounding box center [794, 228] width 184 height 31
type textarea "Imagina viver num local o"
type textarea "x"
type textarea "Imagina viver num local on"
type textarea "x"
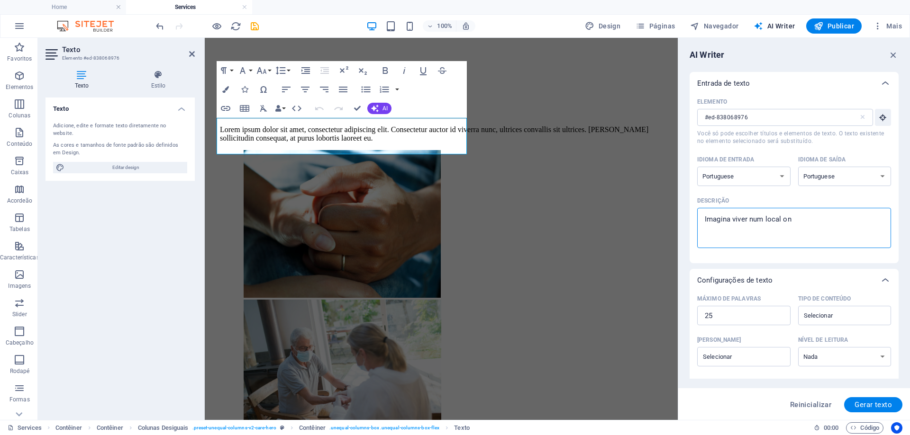
type textarea "Imagina viver num local ond"
type textarea "x"
type textarea "Imagina viver num local onde"
type textarea "x"
type textarea "Imagina viver num local onde"
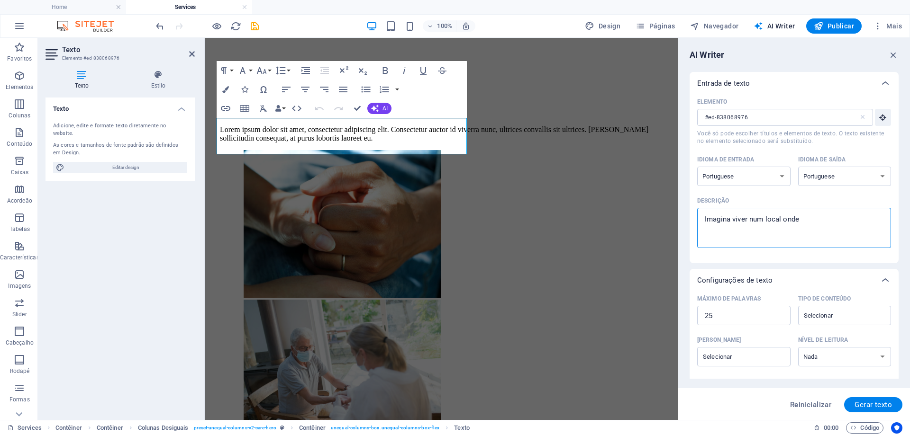
type textarea "x"
type textarea "Imagina viver num local onde a"
type textarea "x"
type textarea "Imagina viver num local onde a"
type textarea "x"
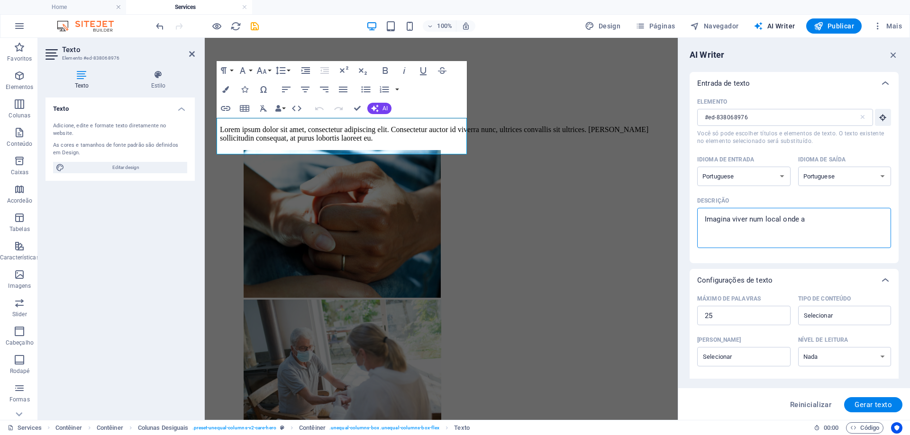
type textarea "Imagina viver num local onde a n"
type textarea "x"
type textarea "Imagina viver num local onde a na"
type textarea "x"
type textarea "Imagina viver num local onde a nat"
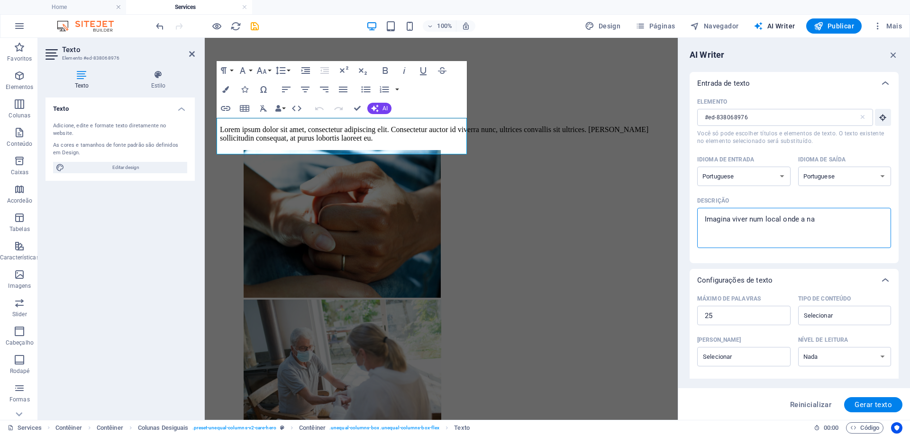
type textarea "x"
type textarea "Imagina viver num local onde a natu"
type textarea "x"
type textarea "Imagina viver num local onde a natur"
type textarea "x"
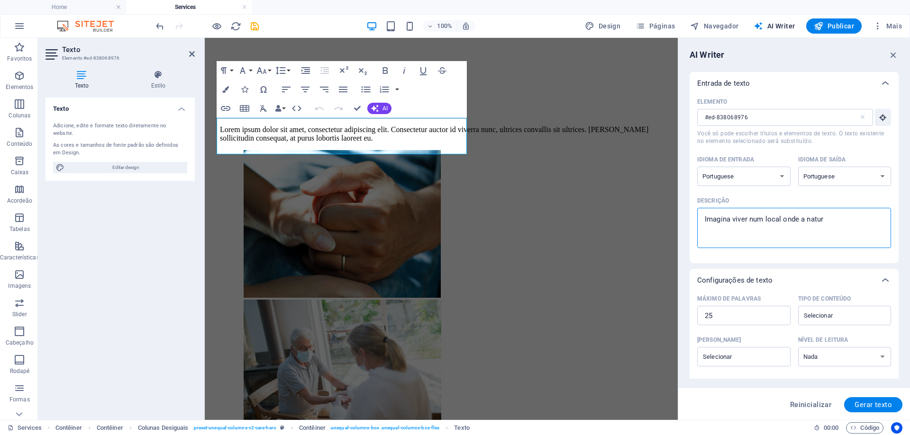
type textarea "Imagina viver num local onde a nature"
type textarea "x"
type textarea "Imagina viver num local onde a naturez"
type textarea "x"
type textarea "Imagina viver num local onde a natureza"
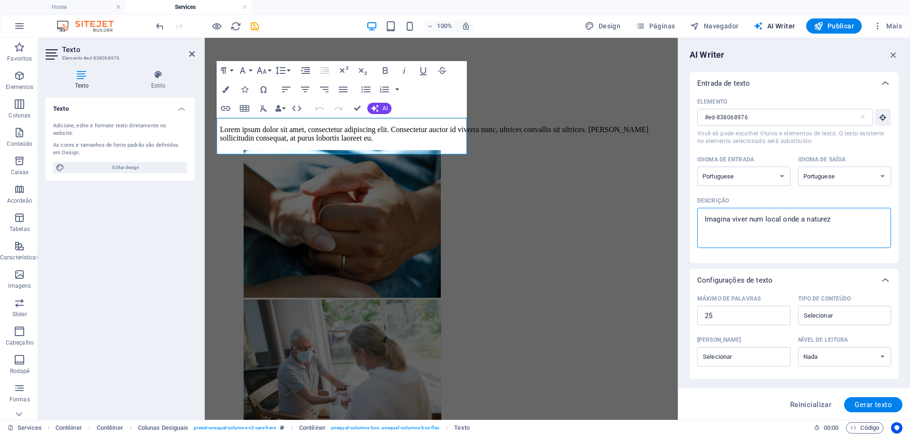
type textarea "x"
type textarea "Imagina viver num local onde a natureza,"
type textarea "x"
type textarea "Imagina viver num local onde a natureza,"
type textarea "x"
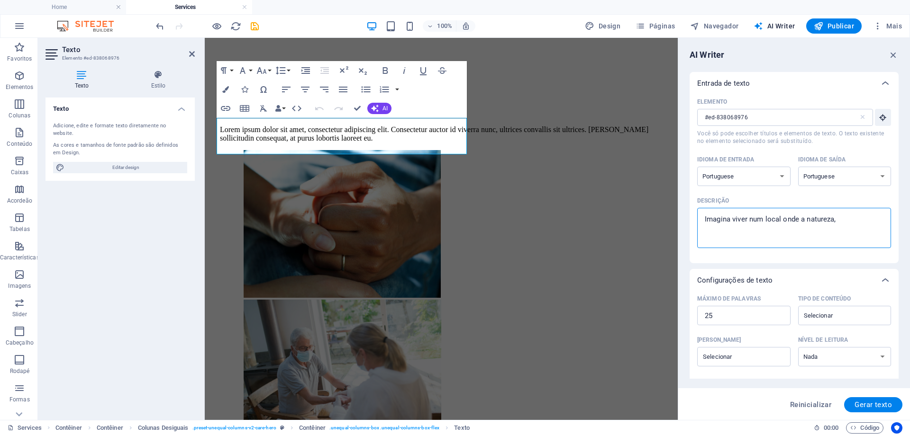
type textarea "Imagina viver num local onde a natureza, a"
type textarea "x"
type textarea "Imagina viver num local onde a natureza, a"
type textarea "x"
type textarea "Imagina viver num local onde a natureza, a p"
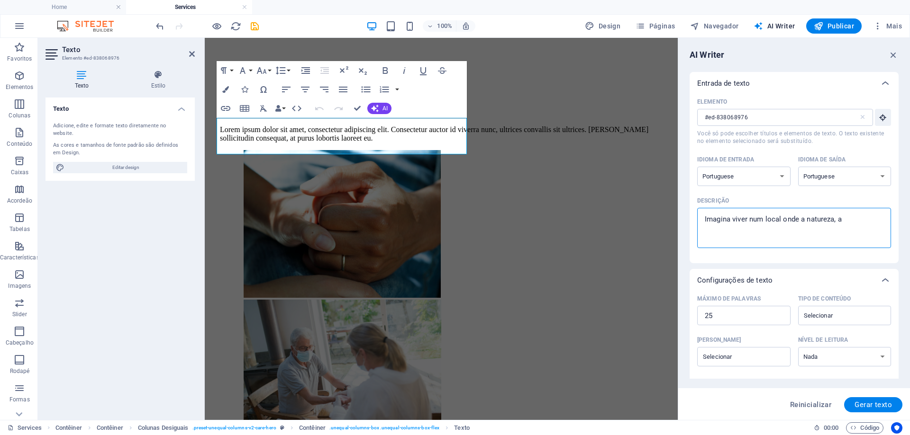
type textarea "x"
type textarea "Imagina viver num local onde a natureza, a pa"
type textarea "x"
type textarea "Imagina viver num local onde a natureza, a paz"
type textarea "x"
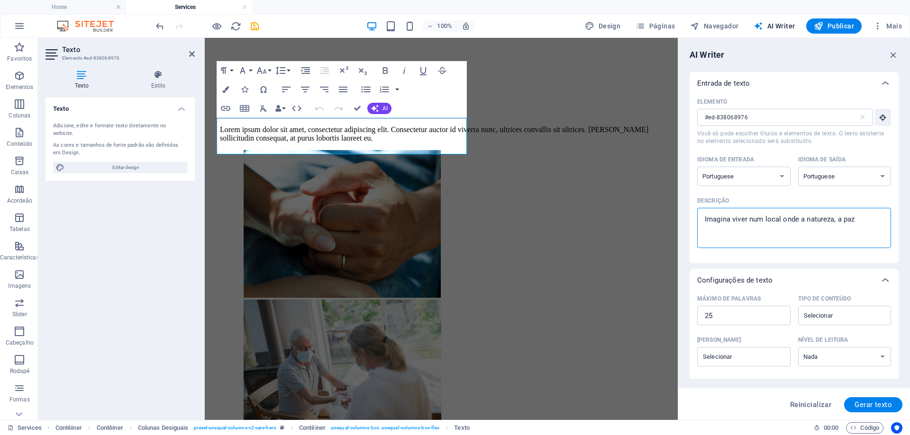
type textarea "Imagina viver num local onde a natureza, a pa"
type textarea "x"
type textarea "Imagina viver num local onde a natureza, a p"
type textarea "x"
type textarea "Imagina viver num local onde a natureza, a"
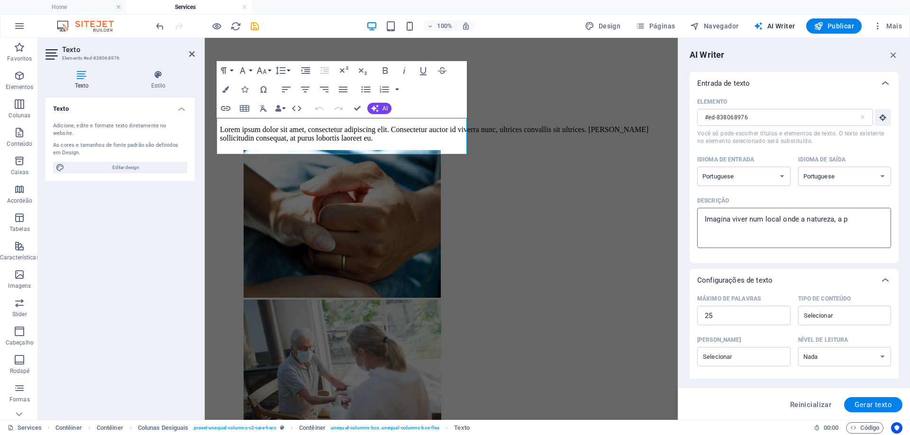
type textarea "x"
type textarea "Imagina viver num local onde a natureza, a"
type textarea "x"
type textarea "Imagina viver num local onde a natureza,"
type textarea "x"
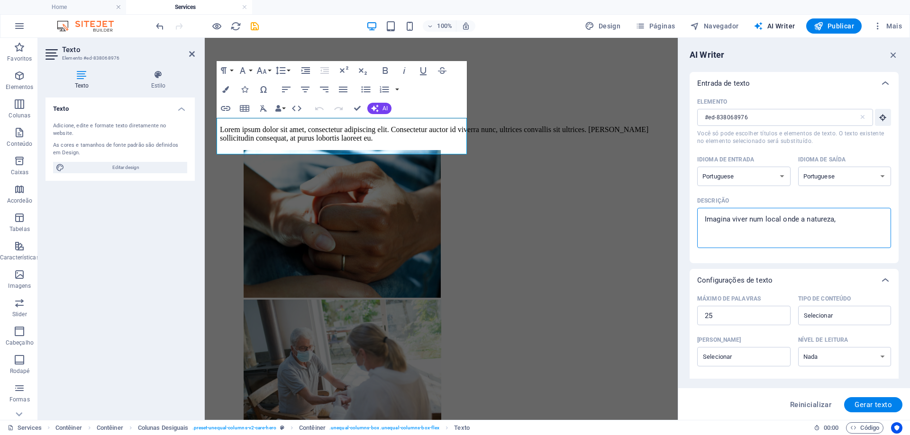
type textarea "Imagina viver num local onde a natureza,"
type textarea "x"
type textarea "Imagina viver num local onde a natureza"
type textarea "x"
type textarea "Imagina viver num local onde a naturez"
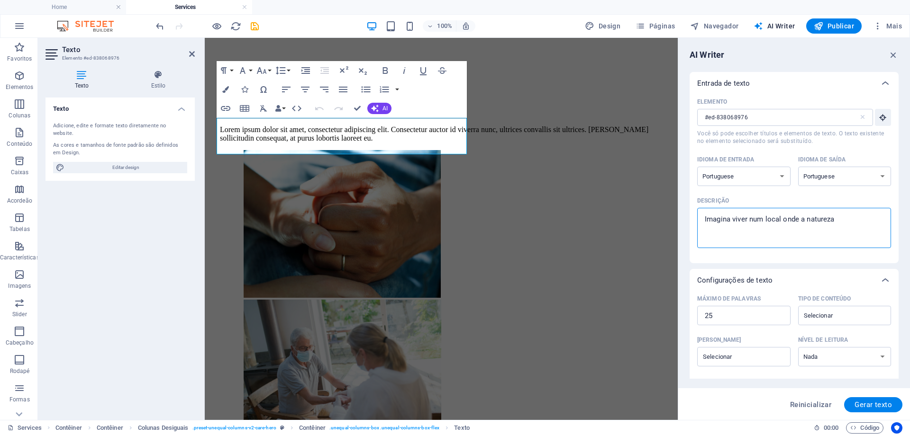
type textarea "x"
type textarea "Imagina viver num local onde a nature"
type textarea "x"
type textarea "Imagina viver num local onde a natur"
type textarea "x"
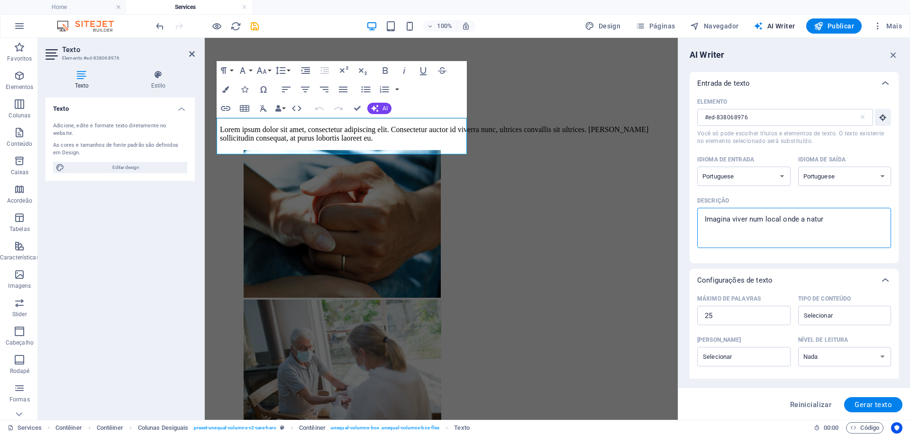
type textarea "Imagina viver num local onde a natu"
type textarea "x"
type textarea "Imagina viver num local onde a nat"
type textarea "x"
type textarea "Imagina viver num local onde a na"
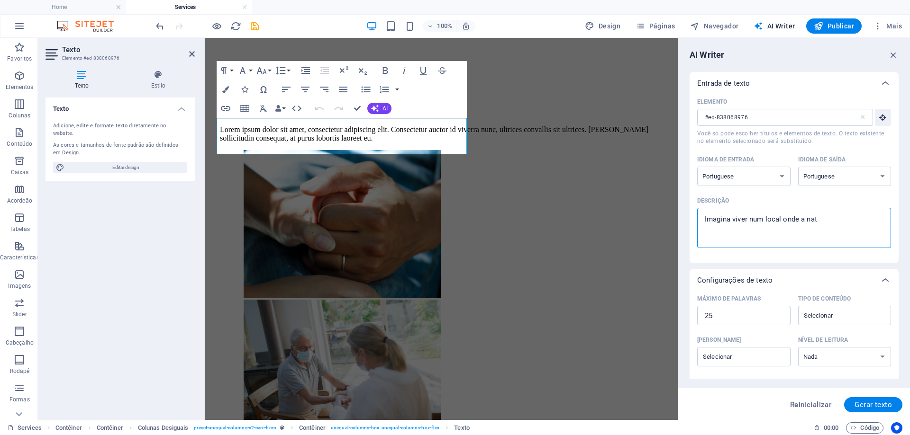
type textarea "x"
type textarea "Imagina viver num local onde a n"
type textarea "x"
type textarea "Imagina viver num local onde a"
type textarea "x"
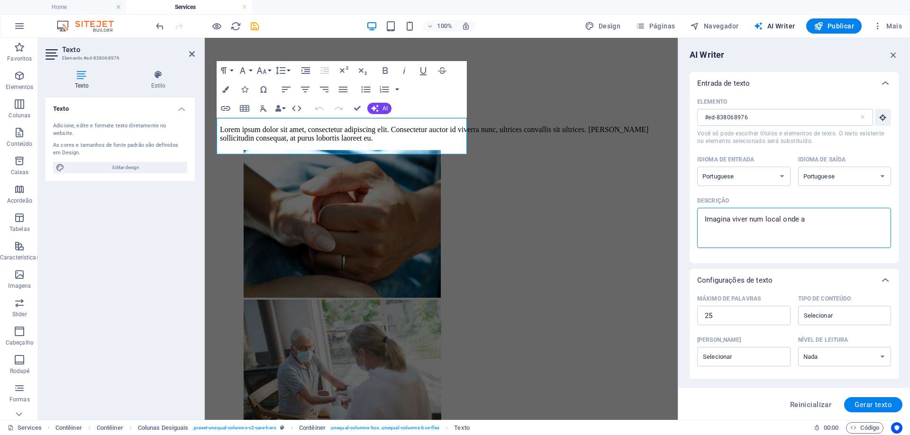
type textarea "Imagina viver num local onde a"
type textarea "x"
type textarea "Imagina viver num local onde a"
type textarea "x"
type textarea "Imagina viver num local onde a p"
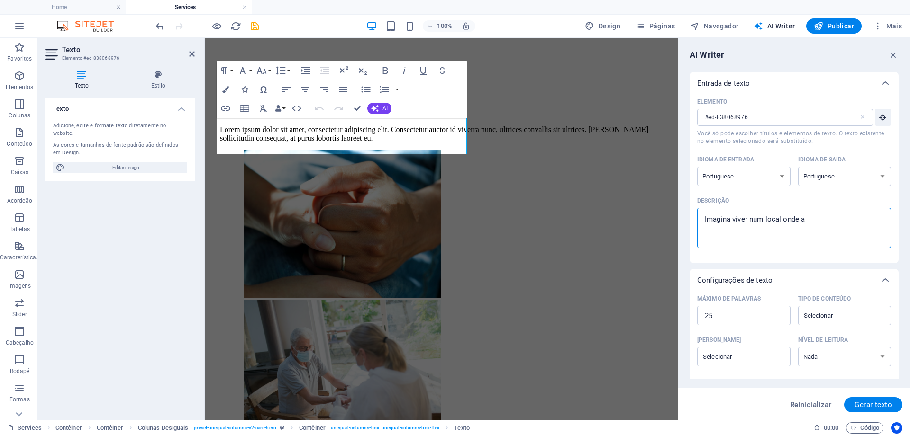
type textarea "x"
type textarea "Imagina viver num local onde a pa"
drag, startPoint x: 798, startPoint y: 219, endPoint x: 822, endPoint y: 222, distance: 24.3
click at [822, 222] on textarea "Imagina viver num local onde a paz, a natureza te proporciona" at bounding box center [794, 228] width 184 height 31
click at [754, 231] on textarea "Imagina viver num local onde a natureza te proporciona" at bounding box center [794, 228] width 184 height 31
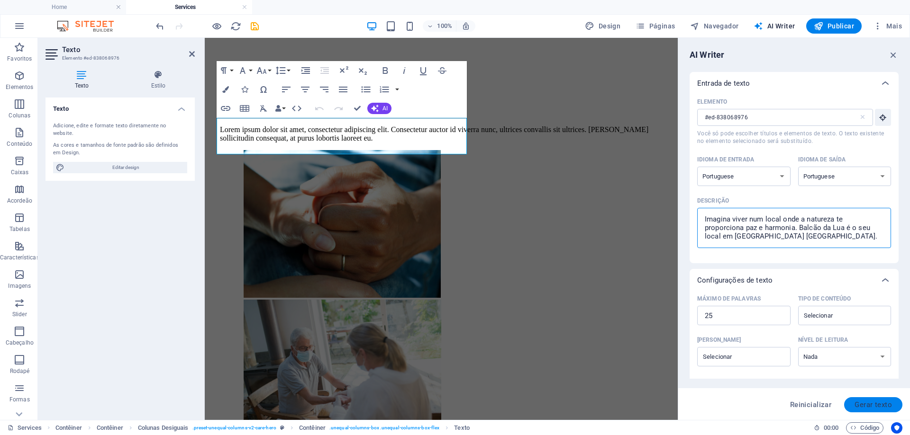
click at [866, 406] on span "Gerar texto" at bounding box center [872, 405] width 37 height 8
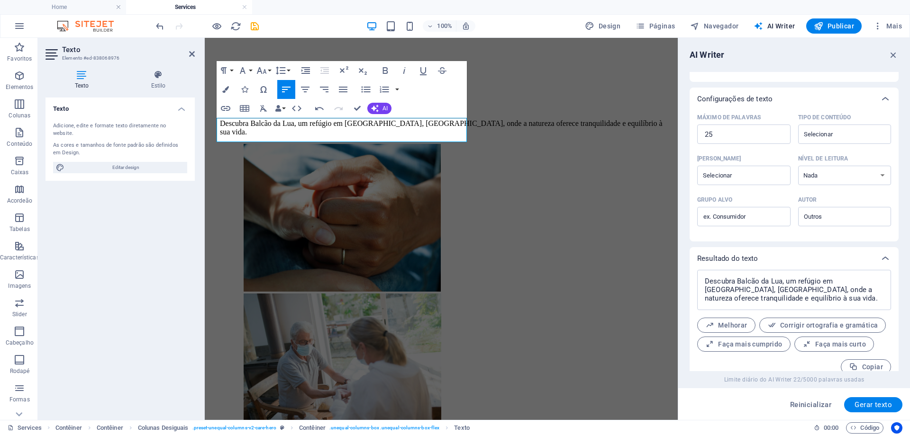
scroll to position [192, 0]
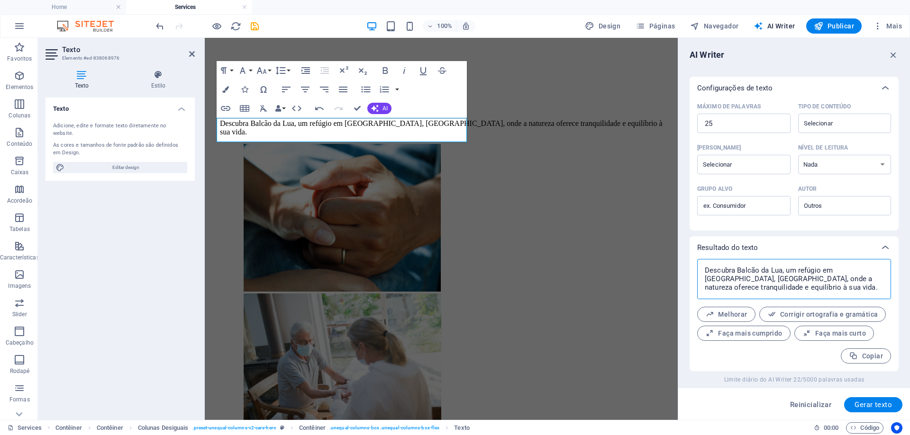
drag, startPoint x: 772, startPoint y: 291, endPoint x: 705, endPoint y: 268, distance: 70.7
click at [705, 268] on textarea "Descubra Balcão da Lua, um refúgio em [GEOGRAPHIC_DATA], [GEOGRAPHIC_DATA], ond…" at bounding box center [794, 279] width 184 height 31
click at [744, 334] on span "Faça mais cumprido" at bounding box center [743, 333] width 77 height 9
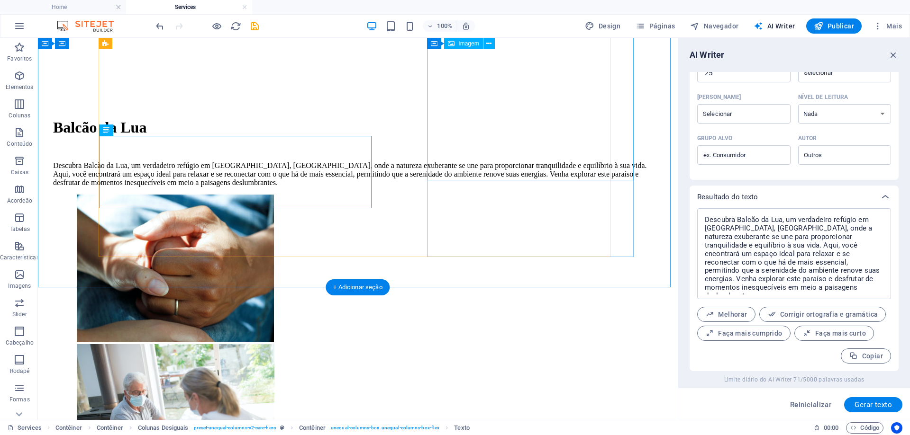
scroll to position [0, 0]
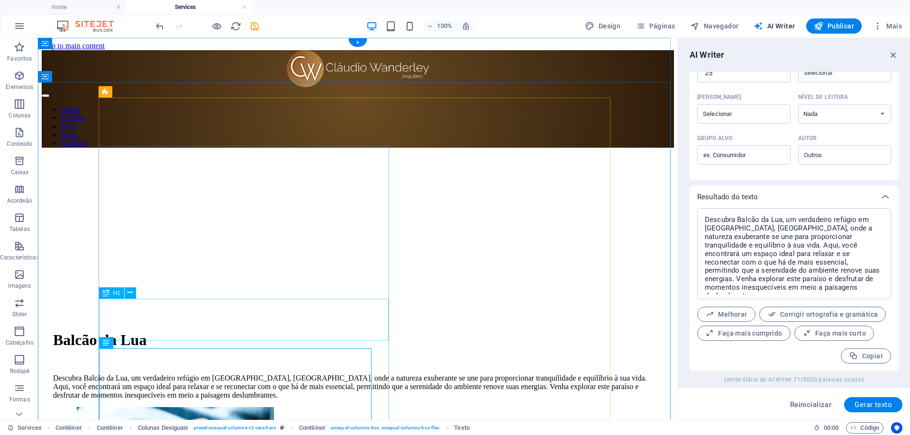
click at [195, 332] on div "Balcão da Lua" at bounding box center [357, 341] width 609 height 18
click at [709, 25] on span "Navegador" at bounding box center [714, 25] width 48 height 9
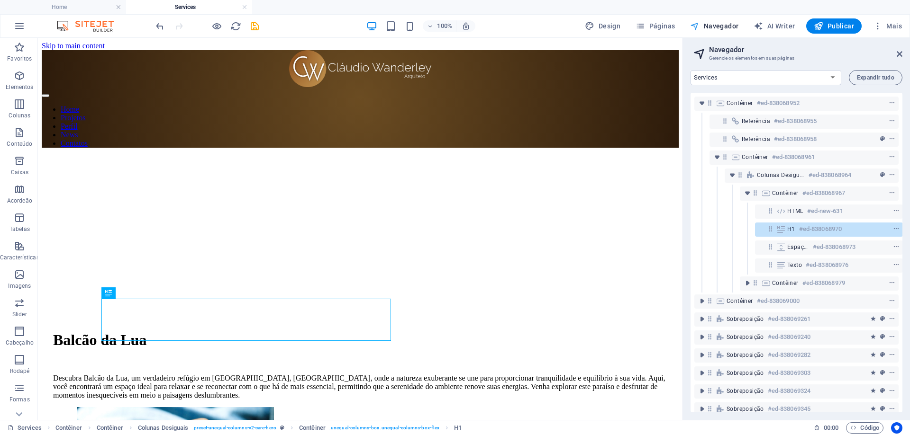
scroll to position [0, 2]
drag, startPoint x: 765, startPoint y: 230, endPoint x: 760, endPoint y: 208, distance: 22.2
click at [760, 208] on div "Contêiner #ed-838068952 Referência #ed-838068955 Referência #ed-838068958 Contê…" at bounding box center [796, 253] width 212 height 320
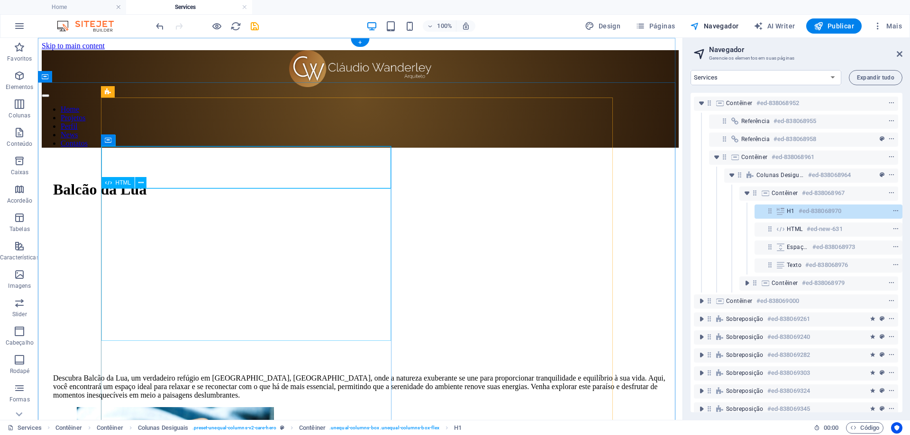
click at [382, 261] on div at bounding box center [360, 283] width 614 height 151
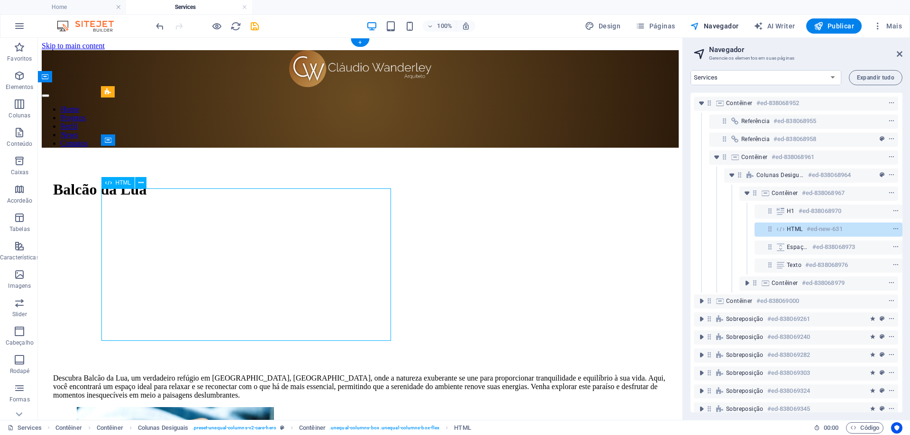
click at [386, 261] on div at bounding box center [360, 283] width 614 height 151
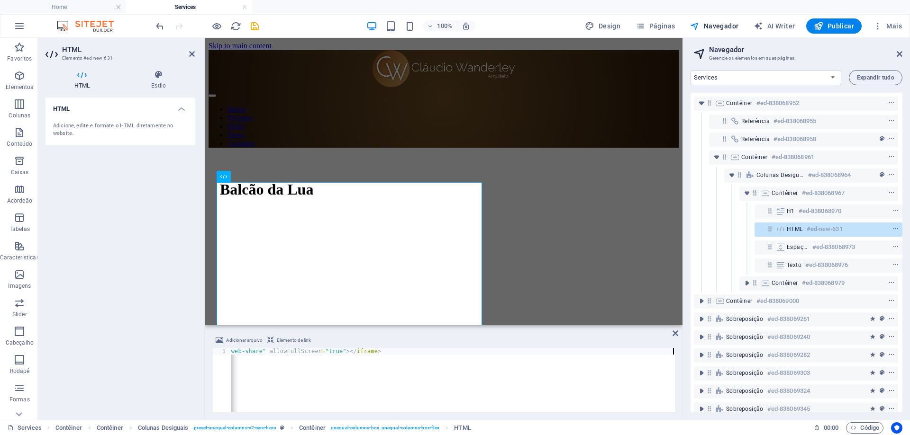
click at [83, 79] on icon at bounding box center [81, 74] width 73 height 9
click at [164, 76] on icon at bounding box center [158, 74] width 72 height 9
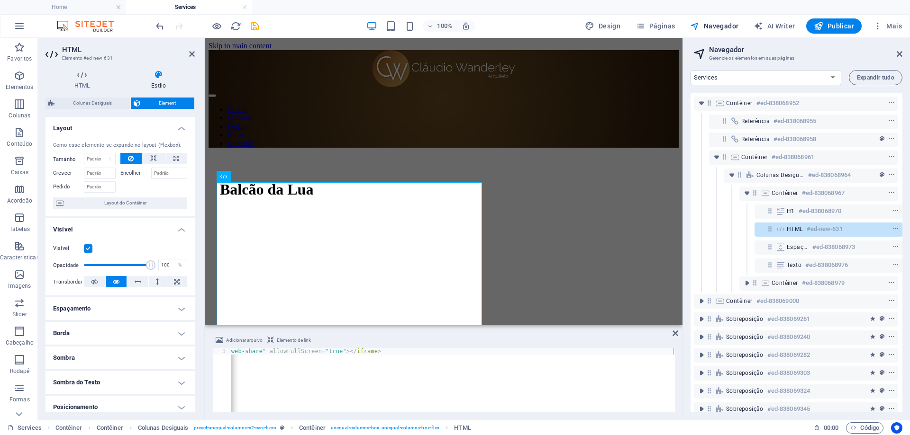
click at [172, 309] on h4 "Espaçamento" at bounding box center [119, 308] width 149 height 23
click at [141, 205] on span "Layout do Contêiner" at bounding box center [125, 203] width 118 height 11
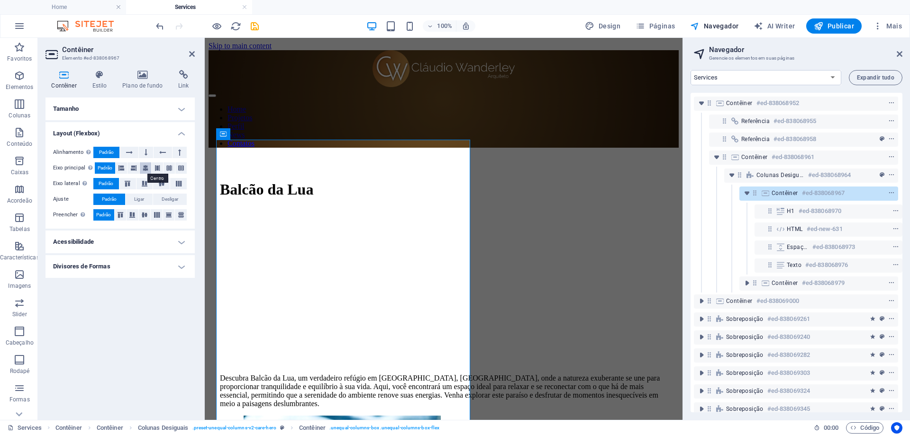
click at [144, 169] on icon at bounding box center [146, 167] width 6 height 11
click at [254, 26] on icon "save" at bounding box center [254, 26] width 11 height 11
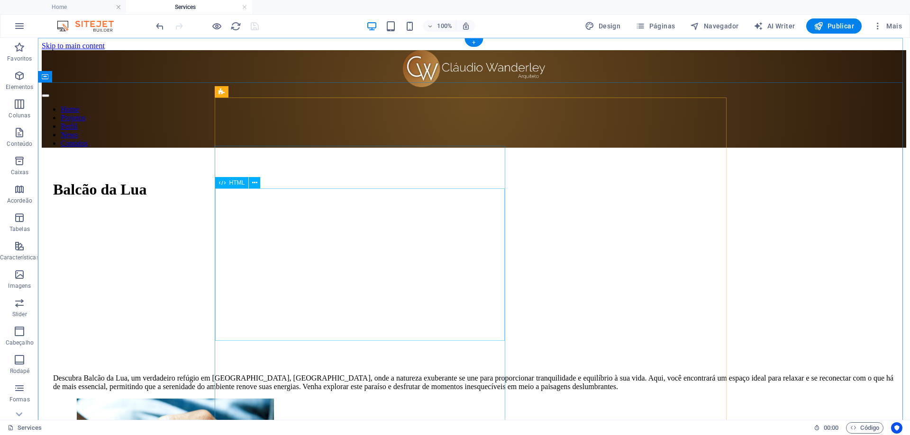
click at [495, 271] on div at bounding box center [473, 283] width 841 height 151
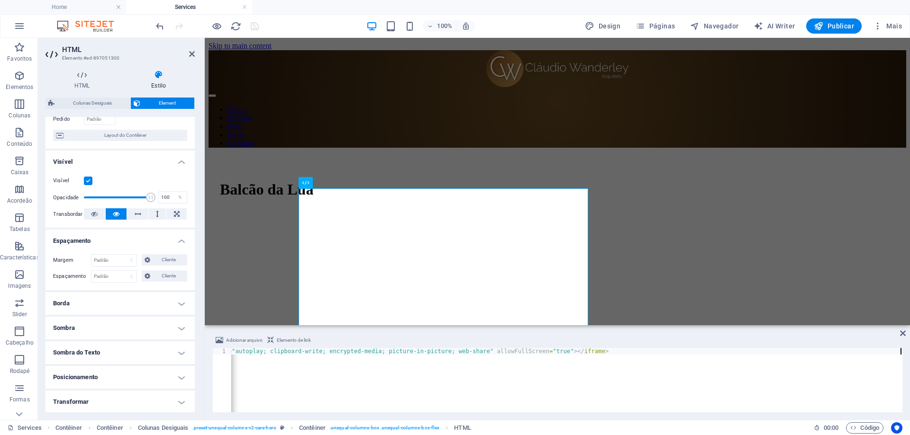
scroll to position [143, 0]
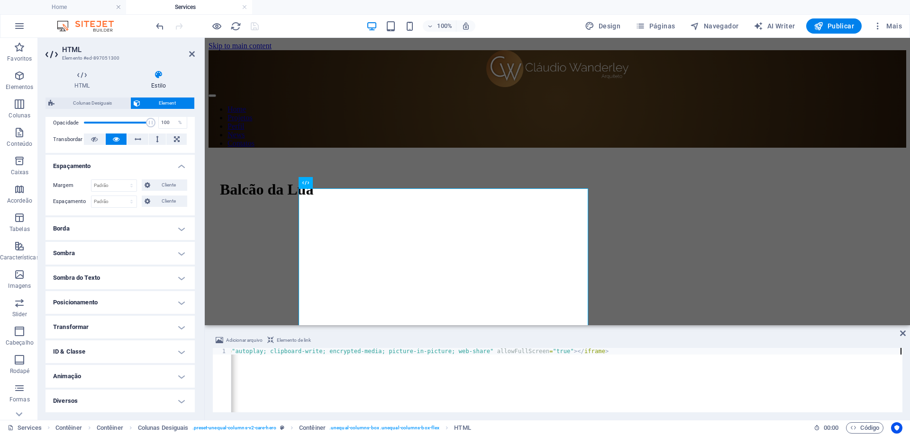
click at [180, 300] on h4 "Posicionamento" at bounding box center [119, 302] width 149 height 23
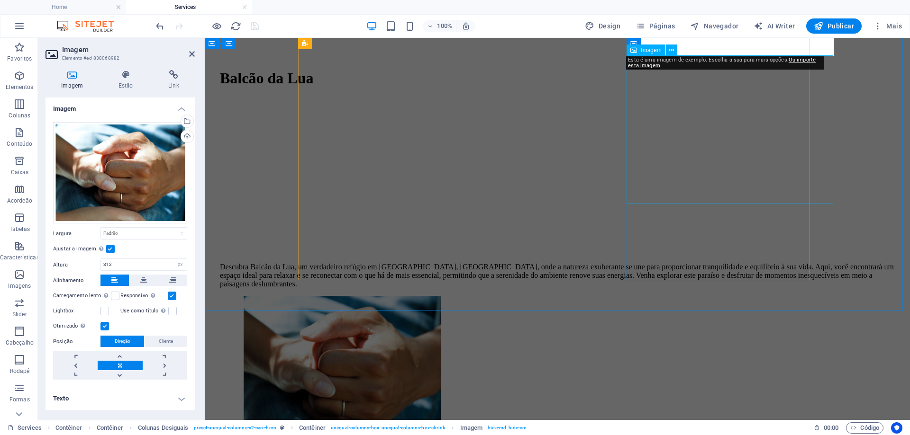
scroll to position [47, 0]
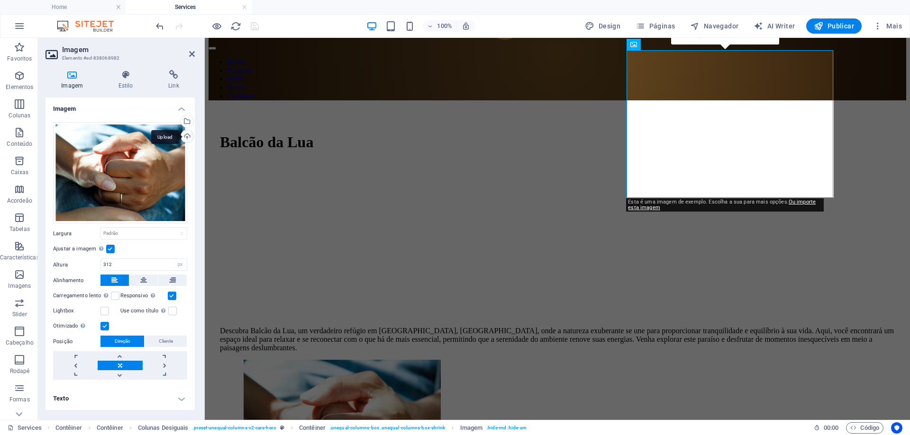
click at [188, 136] on div "Upload" at bounding box center [186, 137] width 14 height 14
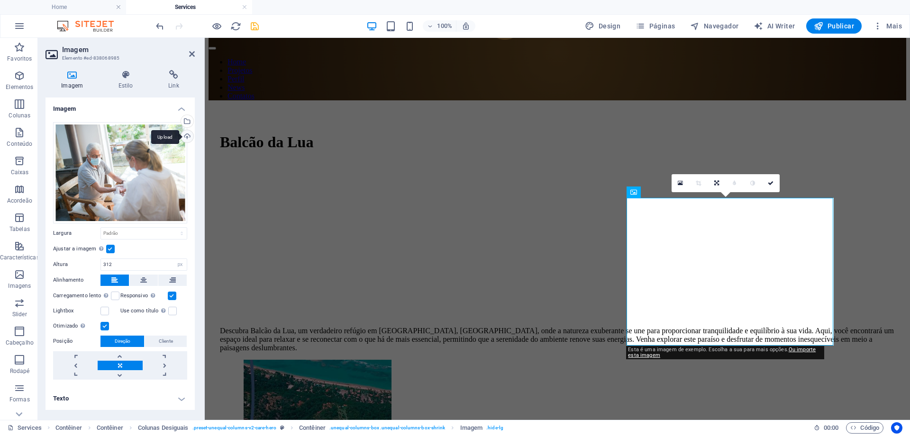
click at [187, 139] on div "Upload" at bounding box center [186, 137] width 14 height 14
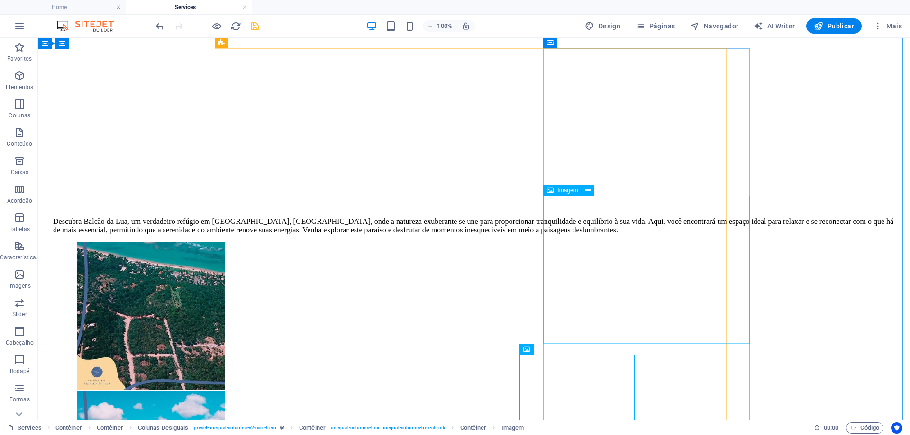
scroll to position [237, 0]
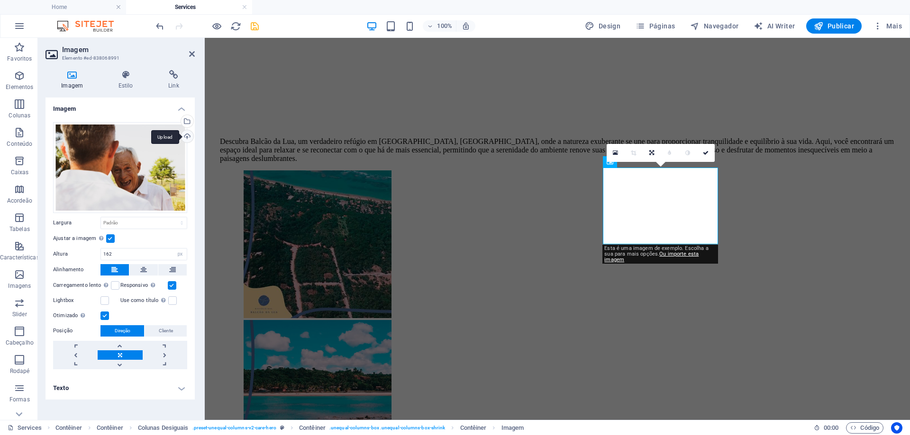
click at [189, 135] on div "Upload" at bounding box center [186, 137] width 14 height 14
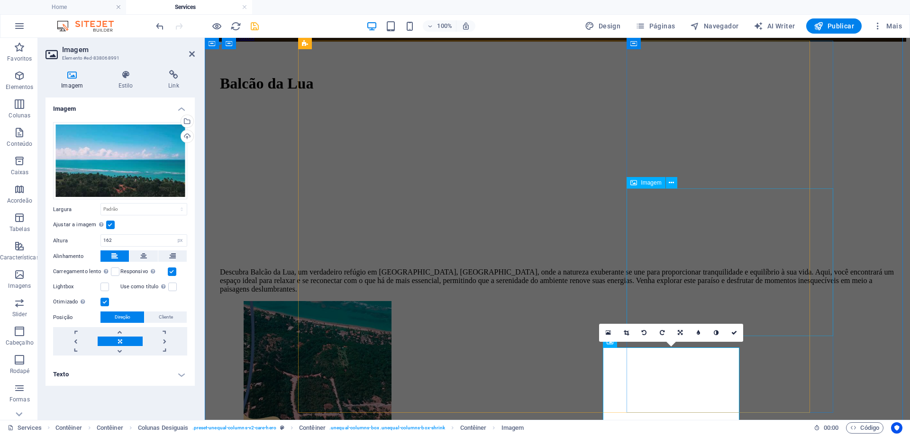
scroll to position [47, 0]
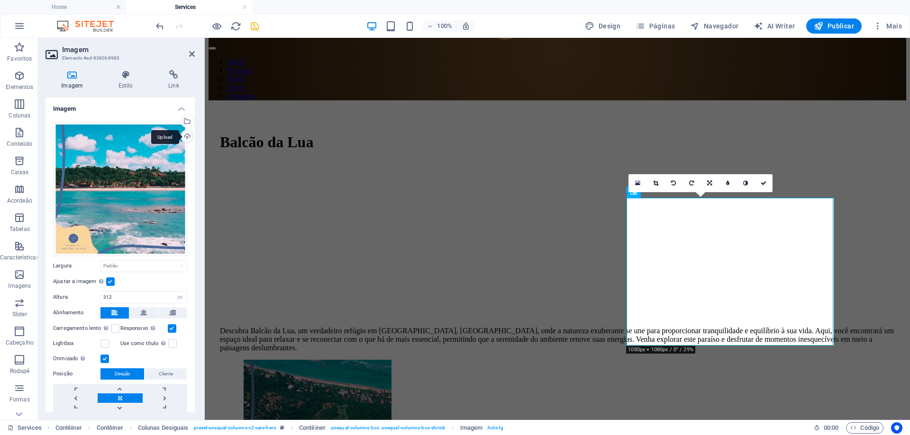
click at [186, 136] on div "Upload" at bounding box center [186, 137] width 14 height 14
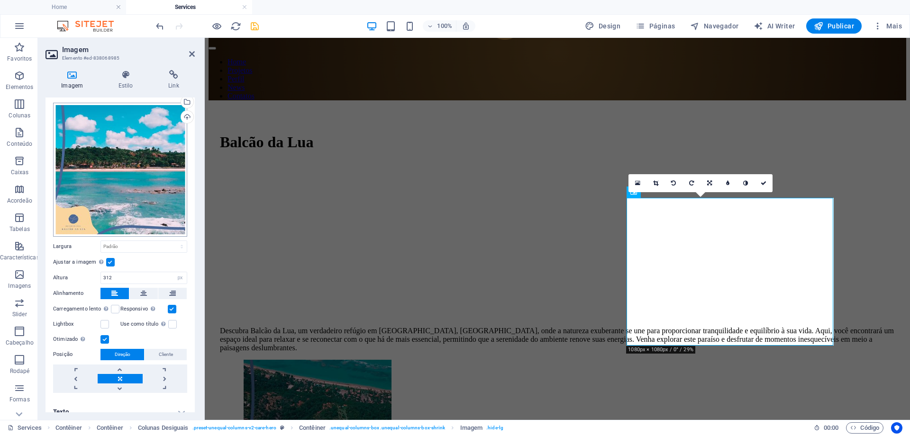
scroll to position [28, 0]
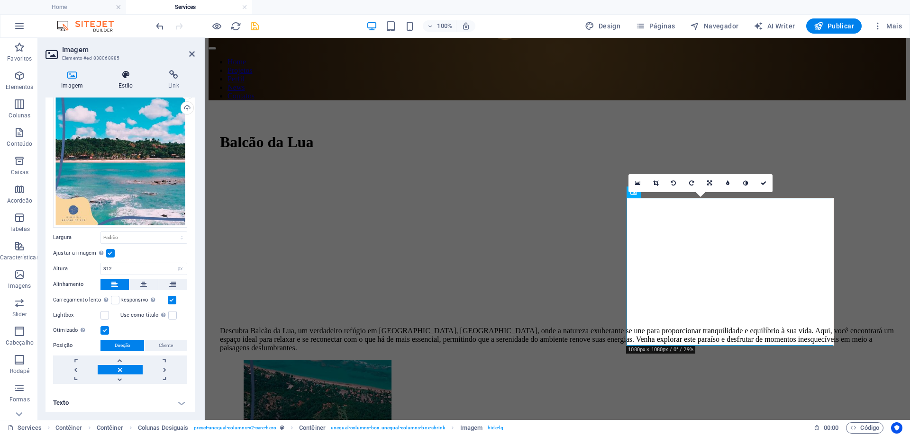
click at [125, 82] on h4 "Estilo" at bounding box center [127, 80] width 50 height 20
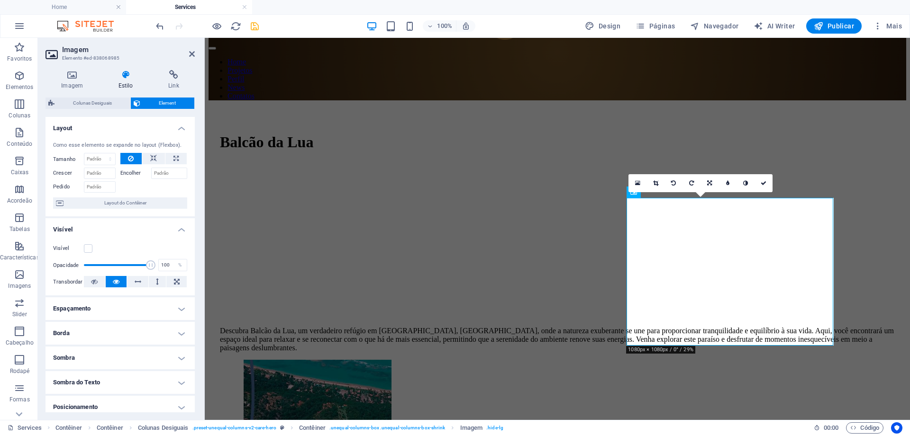
scroll to position [105, 0]
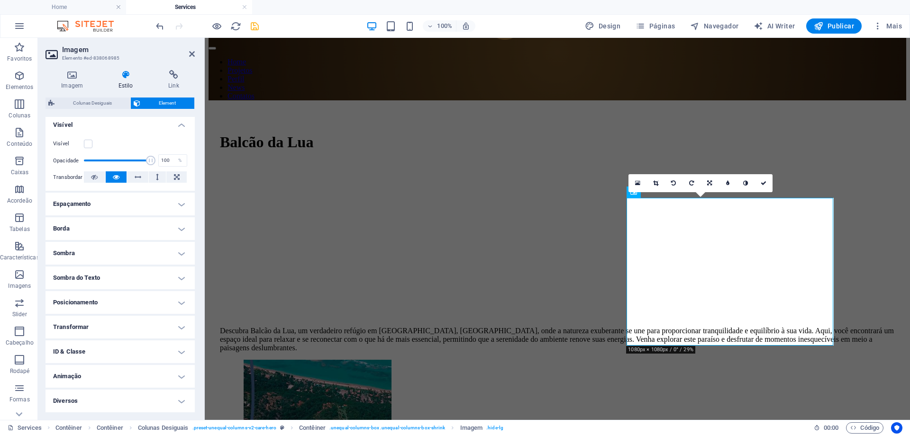
click at [179, 253] on h4 "Sombra" at bounding box center [119, 253] width 149 height 23
click at [181, 232] on h4 "Borda" at bounding box center [119, 228] width 149 height 23
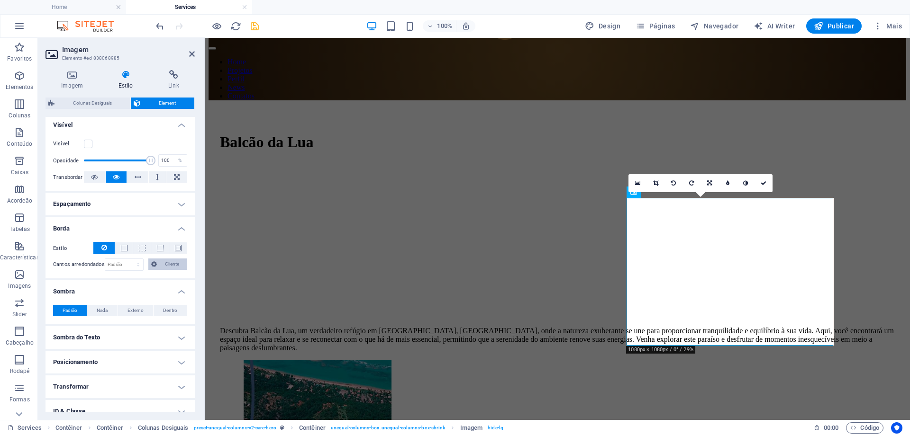
scroll to position [164, 0]
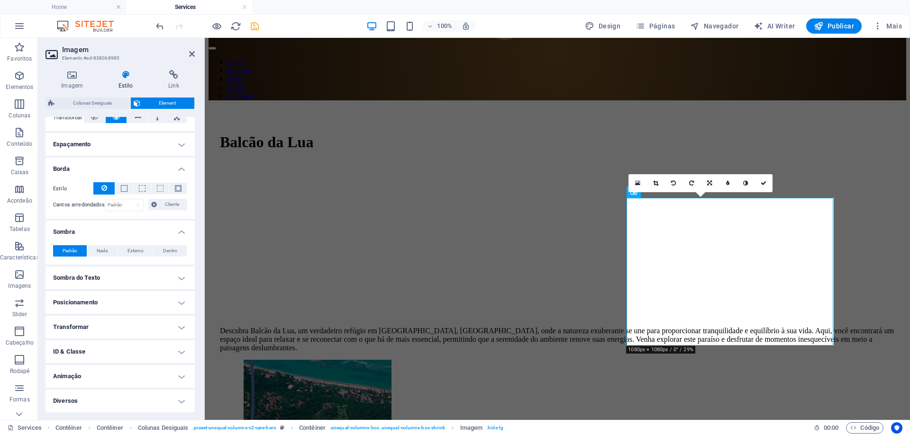
click at [182, 326] on h4 "Transformar" at bounding box center [119, 327] width 149 height 23
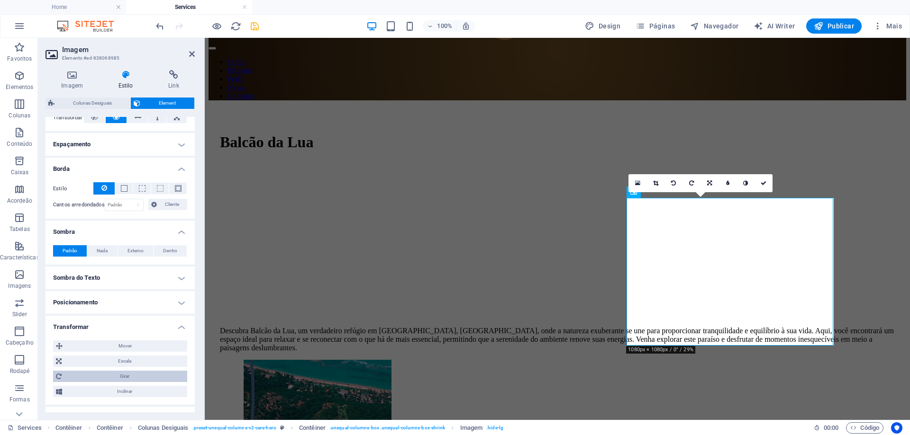
scroll to position [231, 0]
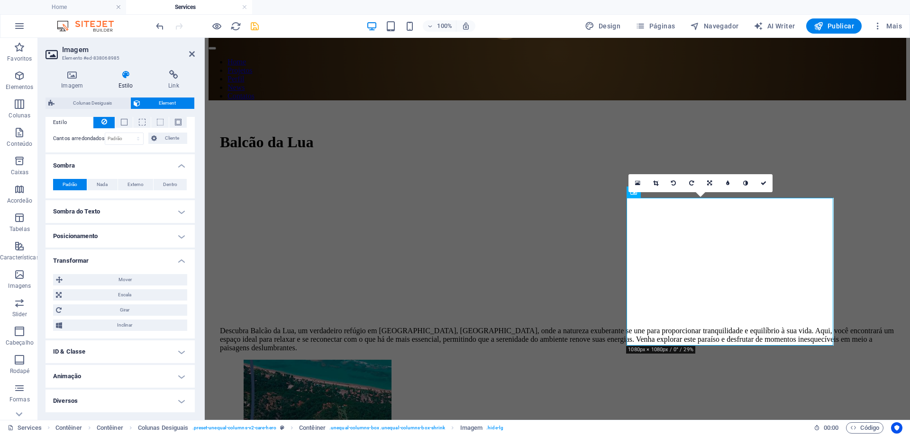
click at [183, 353] on h4 "ID & Classe" at bounding box center [119, 352] width 149 height 23
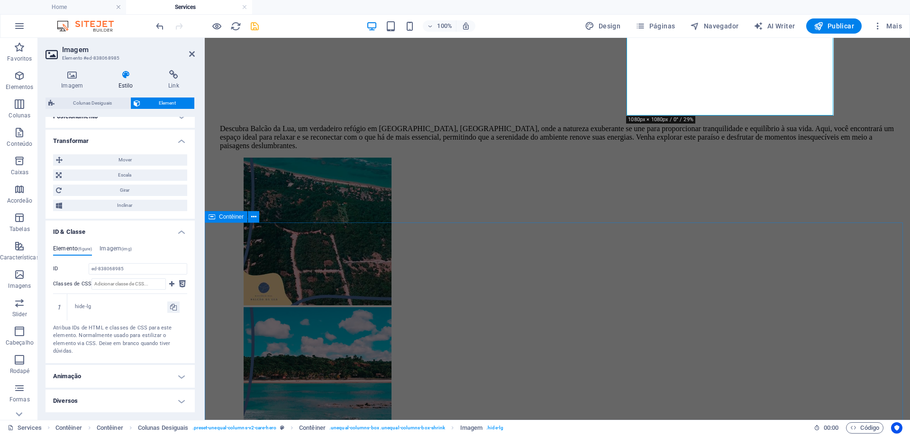
scroll to position [284, 0]
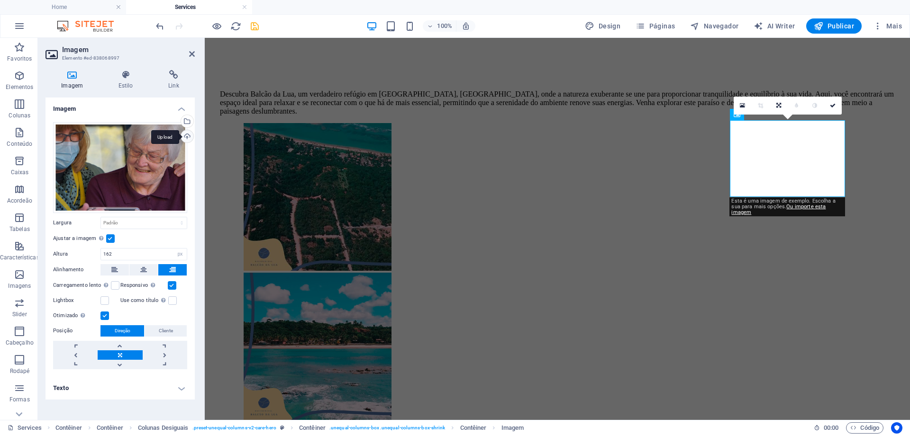
click at [186, 137] on div "Upload" at bounding box center [186, 137] width 14 height 14
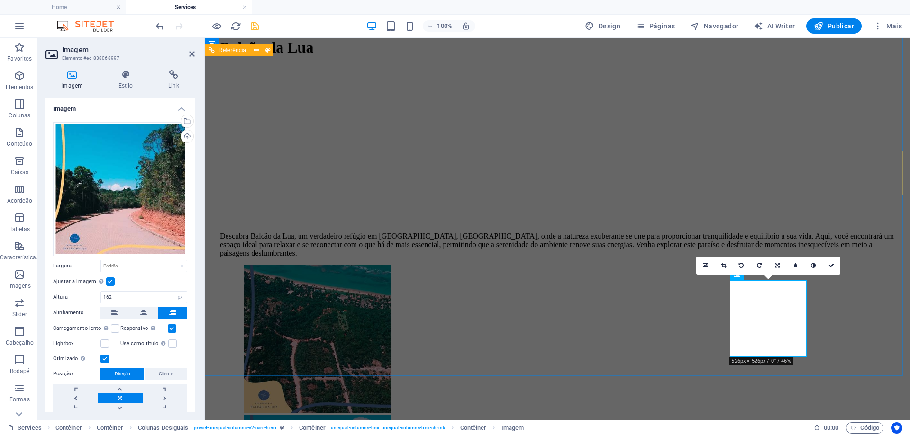
scroll to position [0, 0]
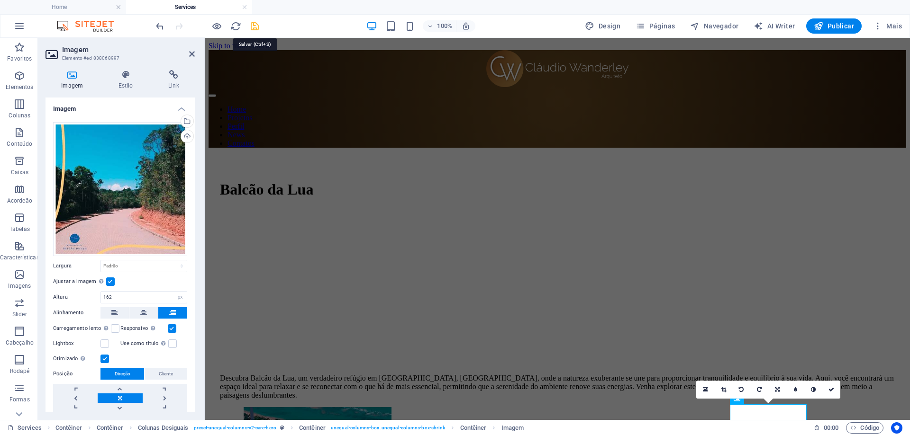
click at [251, 27] on icon "save" at bounding box center [254, 26] width 11 height 11
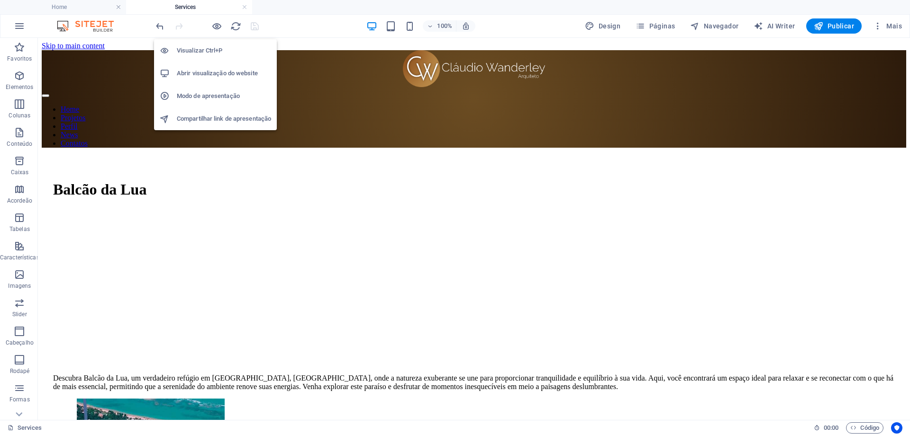
click at [198, 72] on h6 "Abrir visualização do website" at bounding box center [224, 73] width 94 height 11
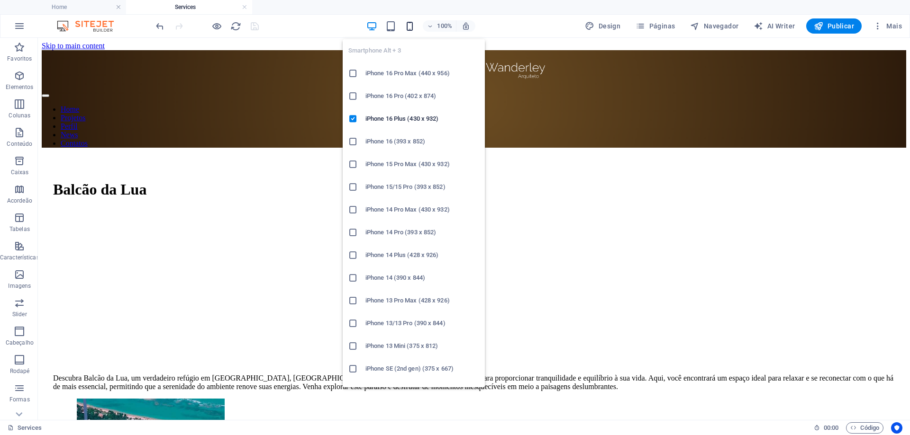
click at [409, 28] on icon "button" at bounding box center [409, 26] width 11 height 11
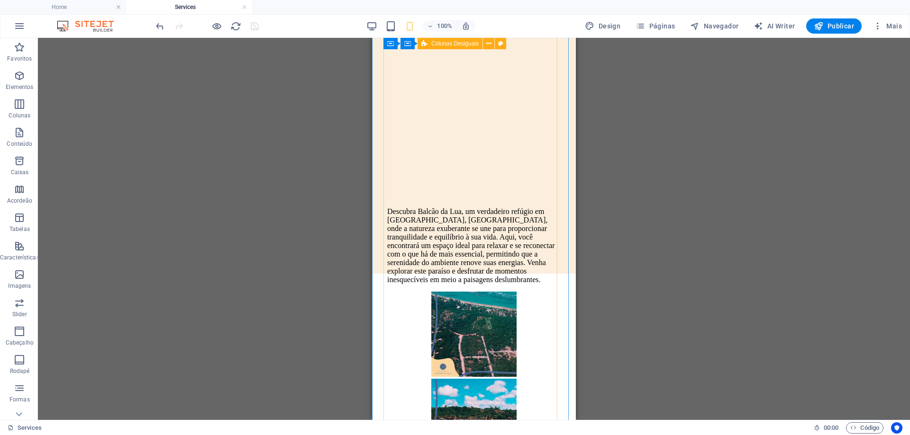
scroll to position [189, 0]
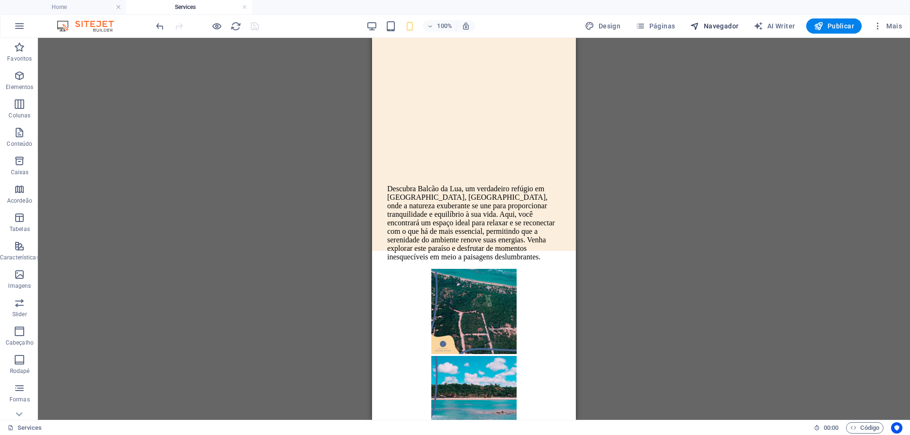
click at [731, 26] on span "Navegador" at bounding box center [714, 25] width 48 height 9
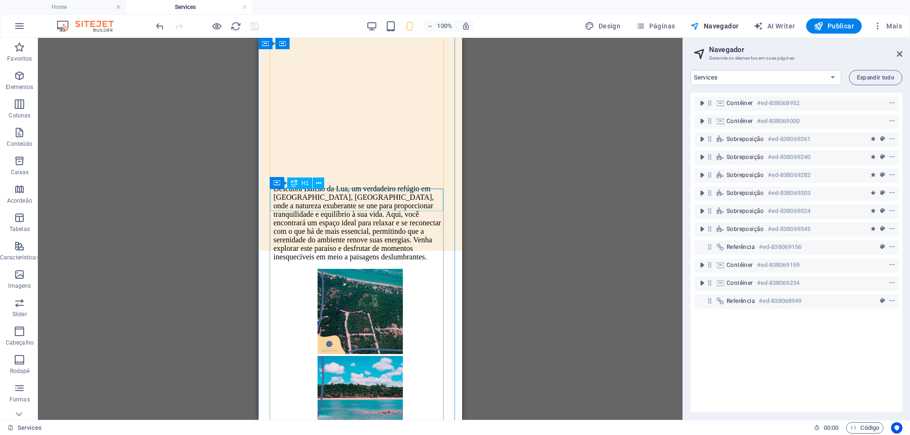
click at [436, 9] on div "Balcão da Lua" at bounding box center [359, 0] width 173 height 18
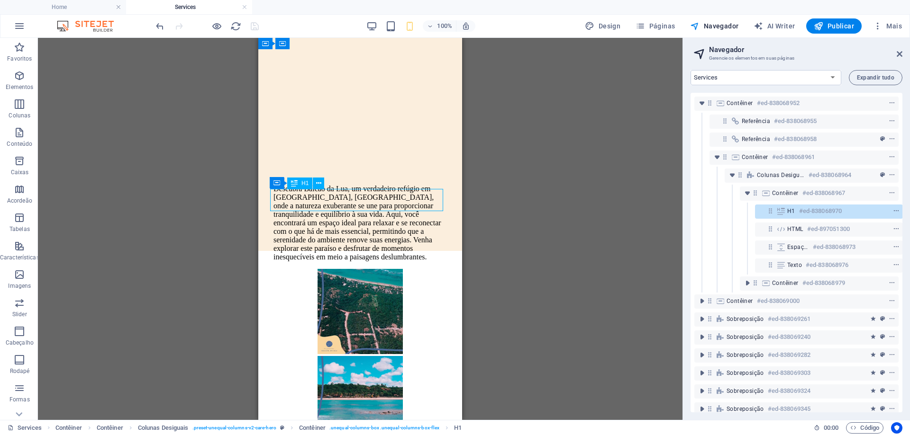
scroll to position [0, 2]
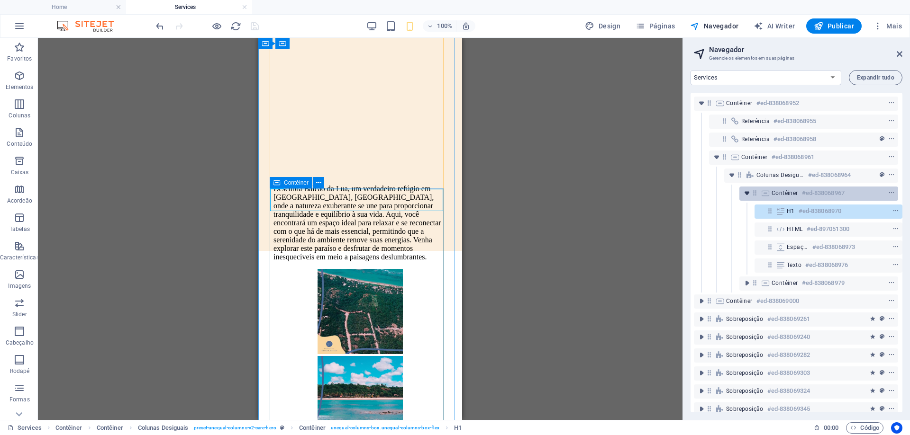
click at [746, 194] on icon "toggle-expand" at bounding box center [746, 193] width 9 height 9
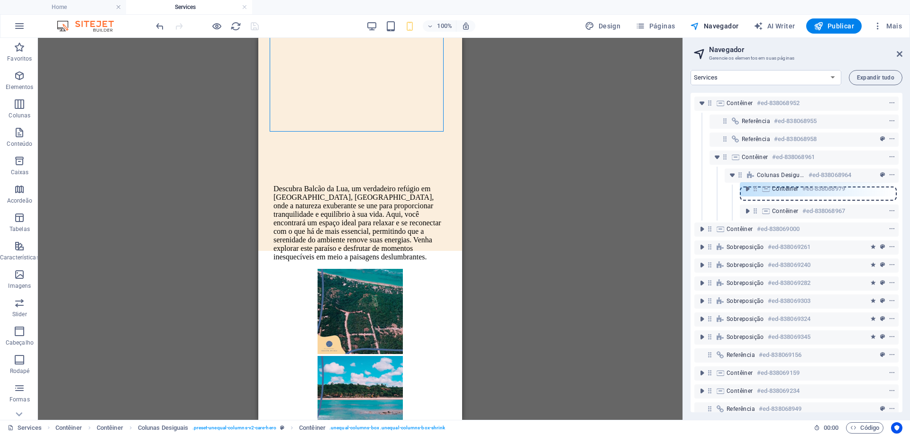
drag, startPoint x: 754, startPoint y: 214, endPoint x: 754, endPoint y: 189, distance: 24.6
click at [754, 189] on div "Contêiner #ed-838068952 Referência #ed-838068955 Referência #ed-838068958 Contê…" at bounding box center [796, 253] width 212 height 320
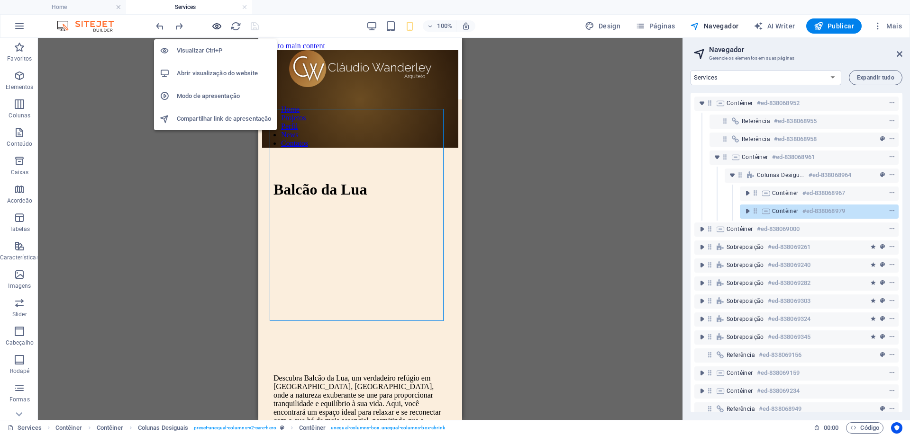
click at [219, 26] on icon "button" at bounding box center [216, 26] width 11 height 11
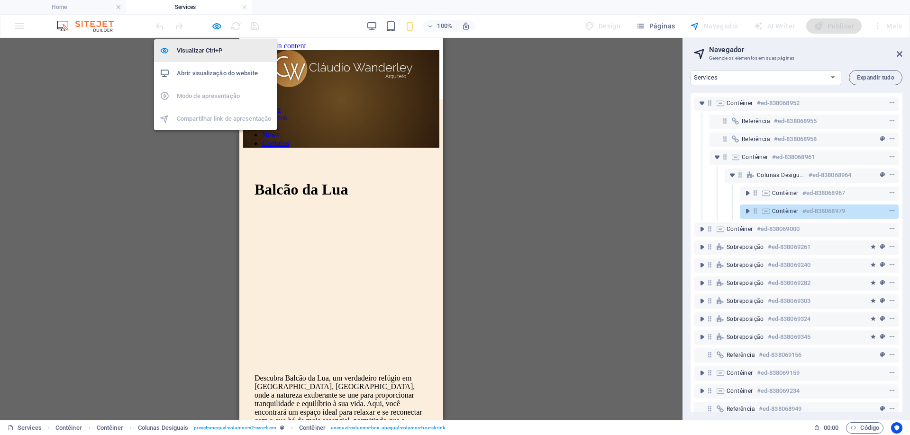
click at [204, 52] on h6 "Visualizar Ctrl+P" at bounding box center [224, 50] width 94 height 11
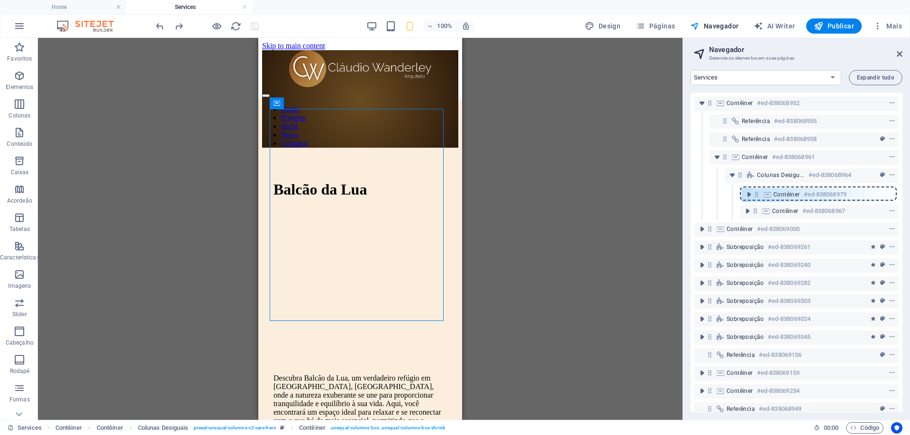
drag, startPoint x: 753, startPoint y: 211, endPoint x: 754, endPoint y: 192, distance: 19.5
click at [754, 192] on div "Contêiner #ed-838068952 Referência #ed-838068955 Referência #ed-838068958 Contê…" at bounding box center [796, 253] width 212 height 320
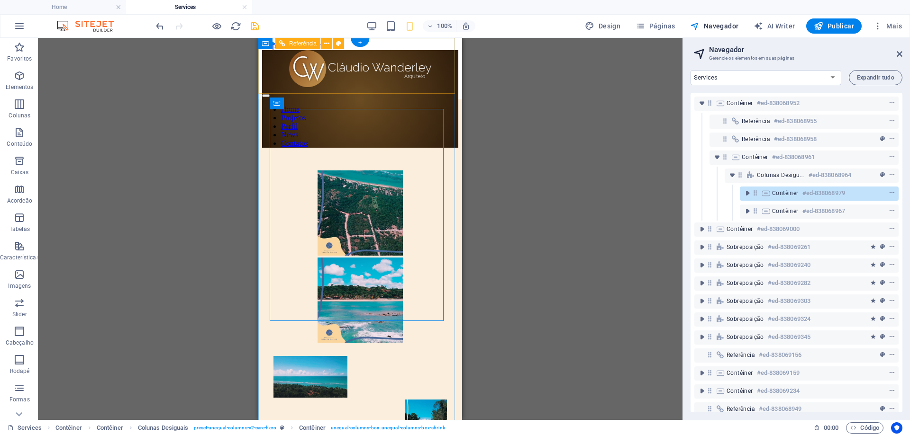
click at [438, 89] on div at bounding box center [360, 93] width 196 height 9
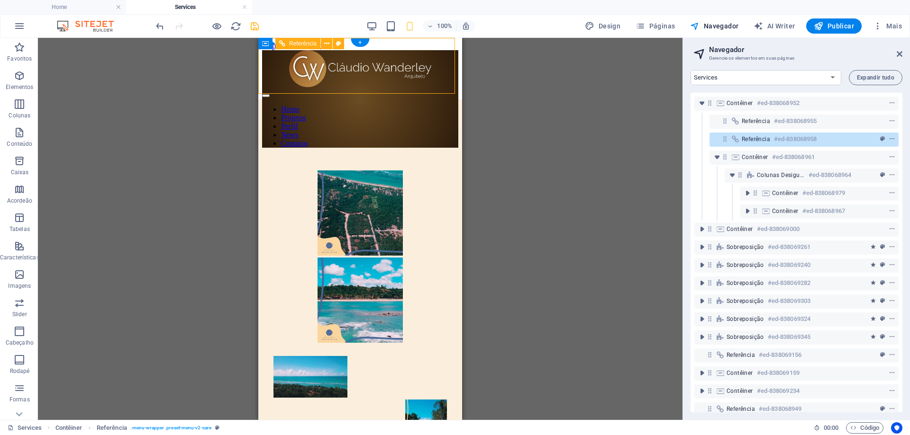
click at [438, 89] on div at bounding box center [360, 93] width 196 height 9
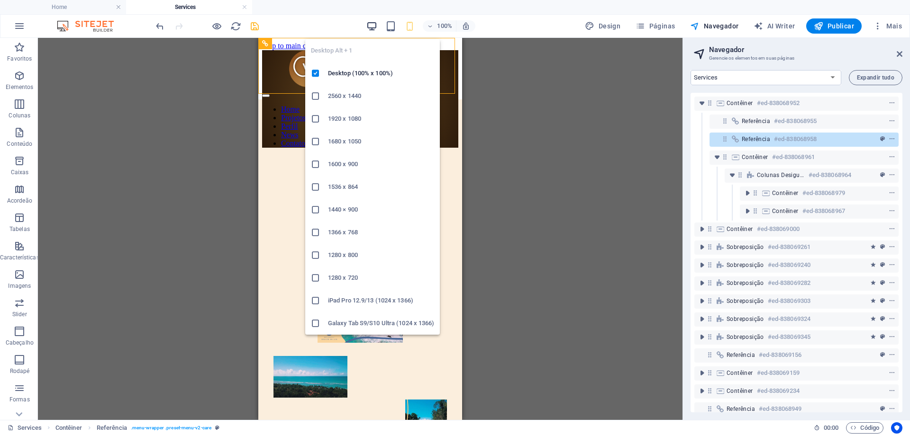
click at [373, 27] on icon "button" at bounding box center [371, 26] width 11 height 11
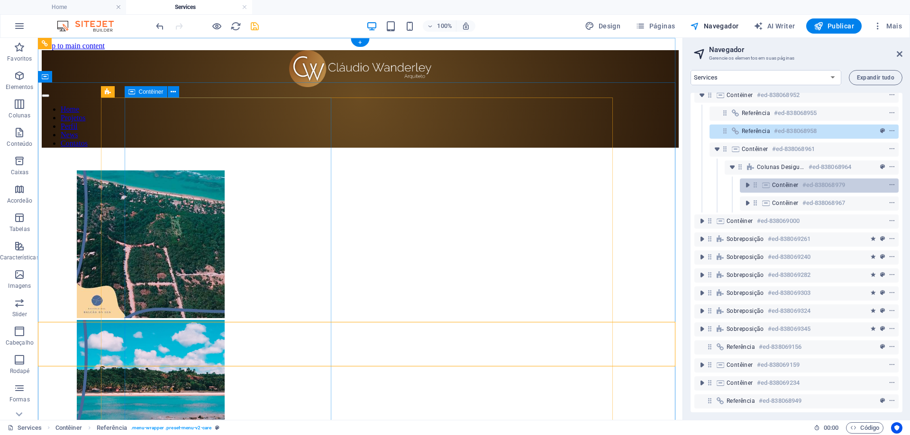
click at [823, 182] on h6 "#ed-838068979" at bounding box center [823, 185] width 43 height 11
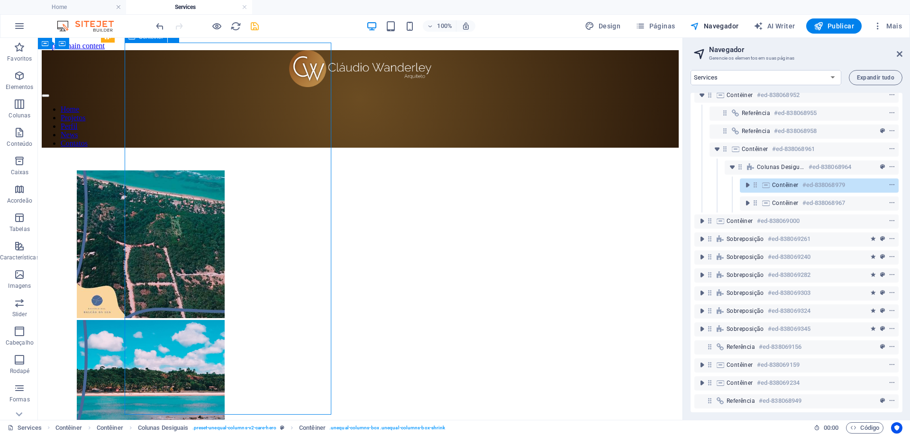
scroll to position [55, 0]
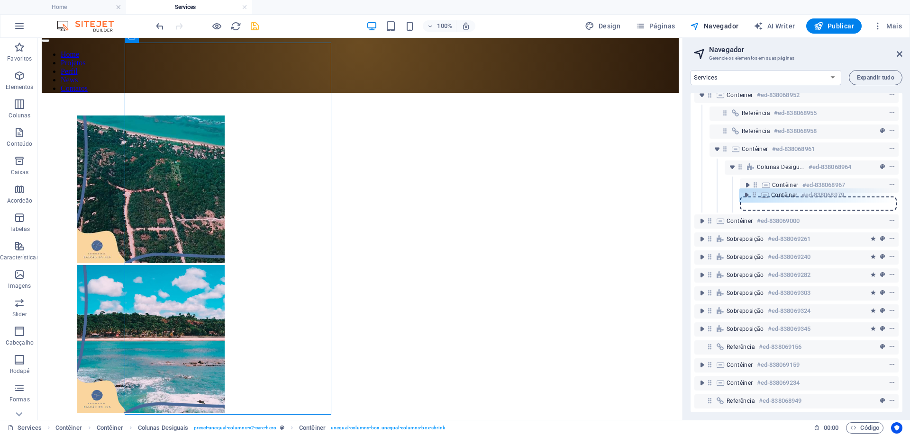
drag, startPoint x: 756, startPoint y: 178, endPoint x: 755, endPoint y: 197, distance: 19.4
click at [755, 197] on div "Contêiner #ed-838068952 Referência #ed-838068955 Referência #ed-838068958 Contê…" at bounding box center [796, 253] width 212 height 320
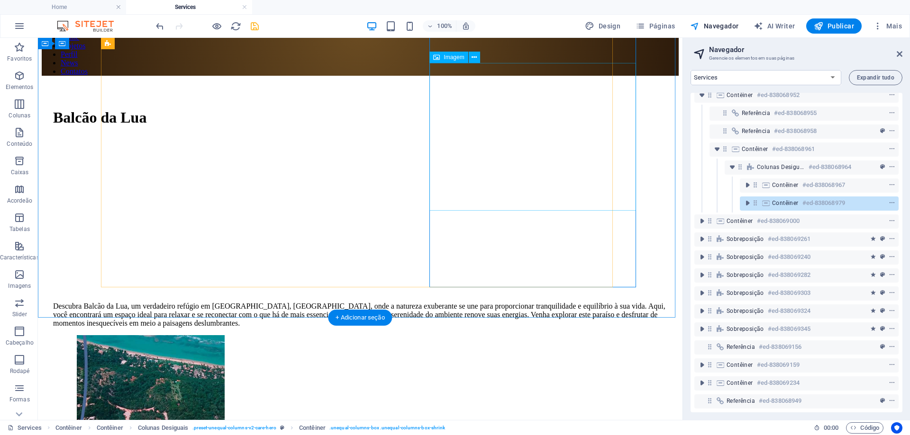
scroll to position [8, 0]
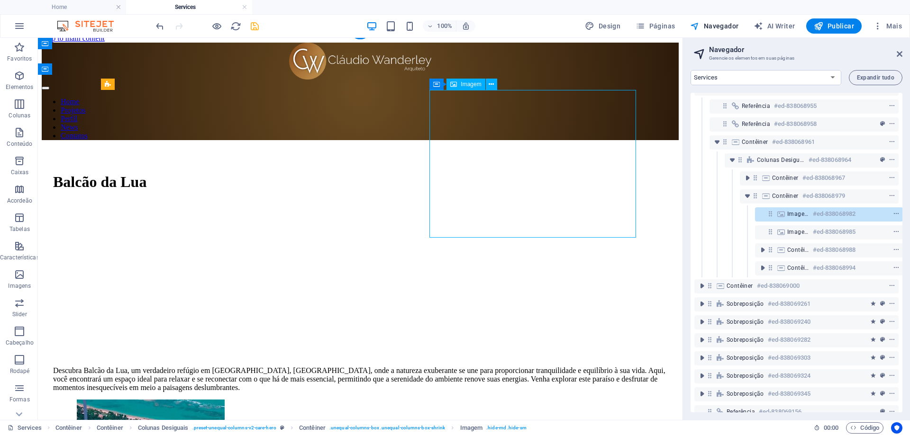
scroll to position [0, 2]
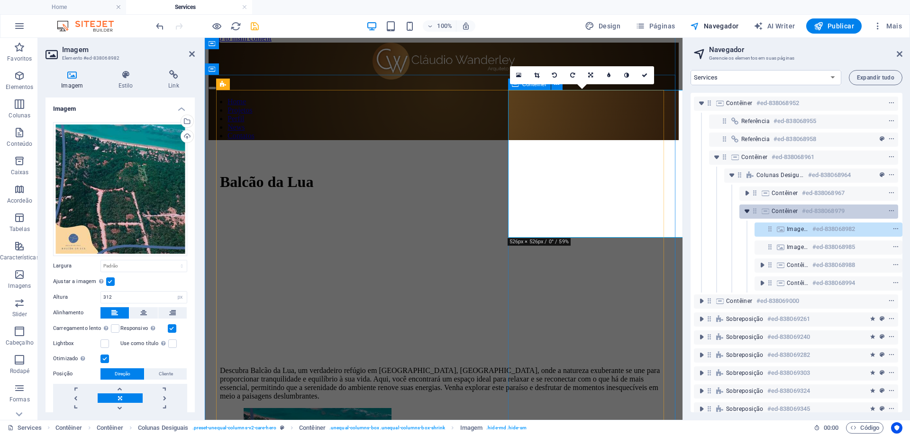
click at [747, 214] on icon "toggle-expand" at bounding box center [746, 211] width 9 height 9
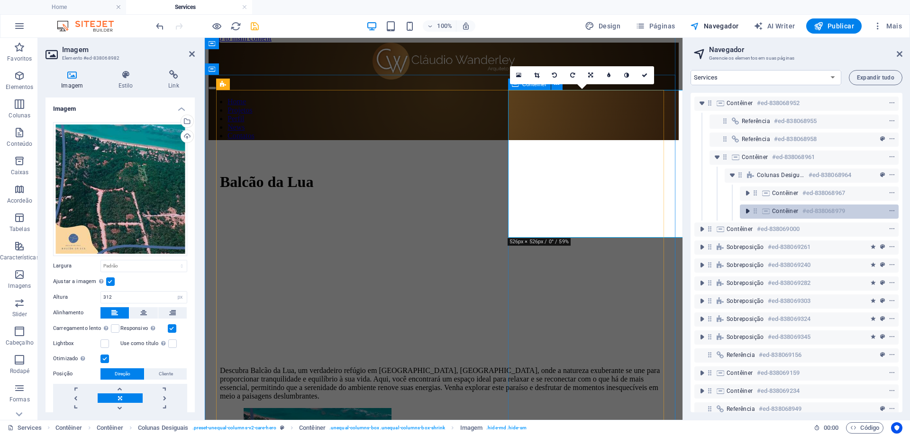
click at [747, 214] on icon "toggle-expand" at bounding box center [746, 211] width 9 height 9
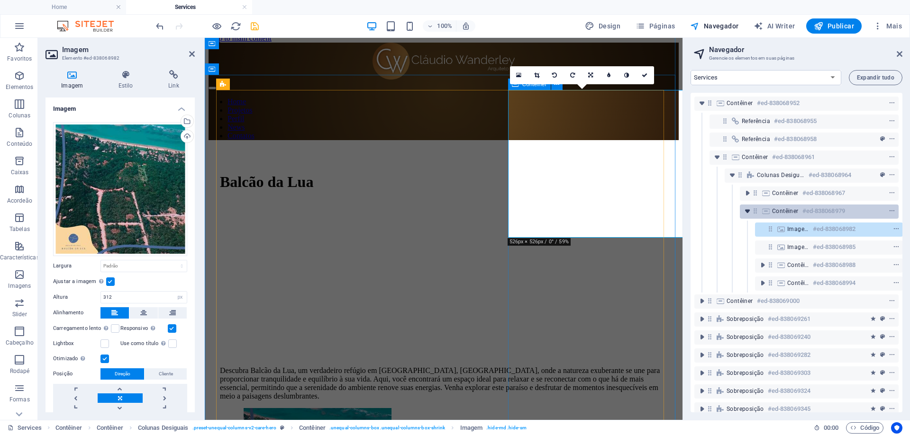
scroll to position [0, 2]
click at [785, 217] on div "Contêiner #ed-838068979" at bounding box center [818, 212] width 159 height 14
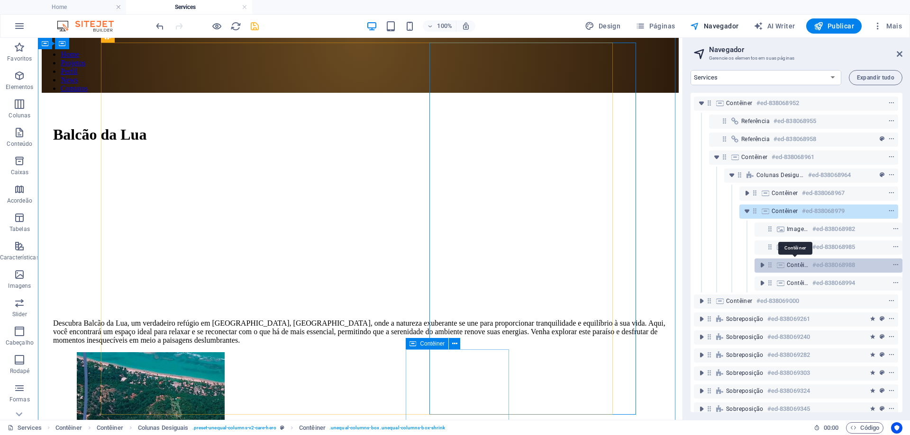
click at [790, 267] on span "Contêiner" at bounding box center [797, 265] width 22 height 8
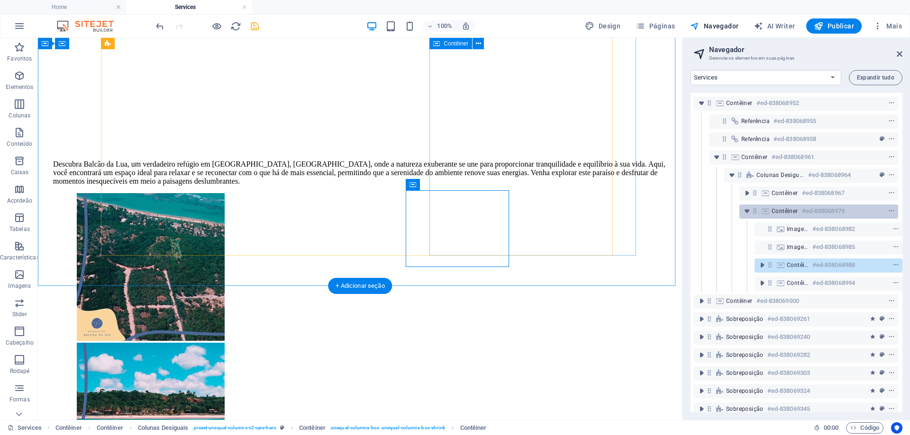
click at [802, 214] on h6 "#ed-838068979" at bounding box center [823, 211] width 43 height 11
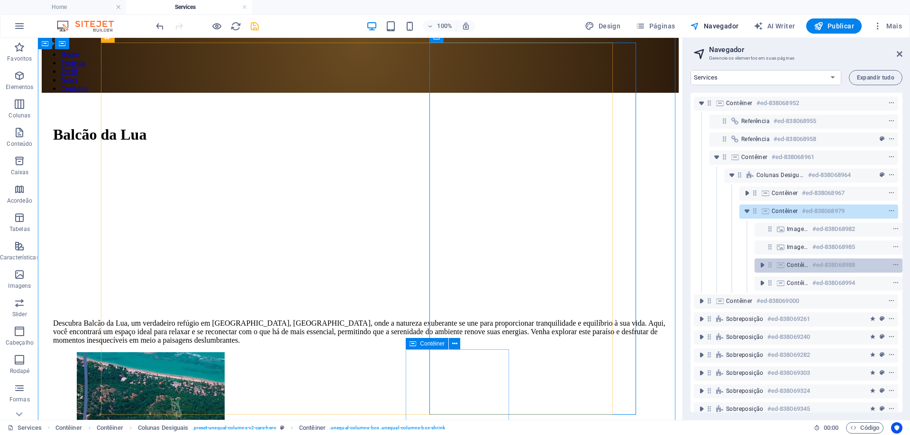
click at [811, 271] on div "Contêiner #ed-838068988" at bounding box center [828, 266] width 148 height 14
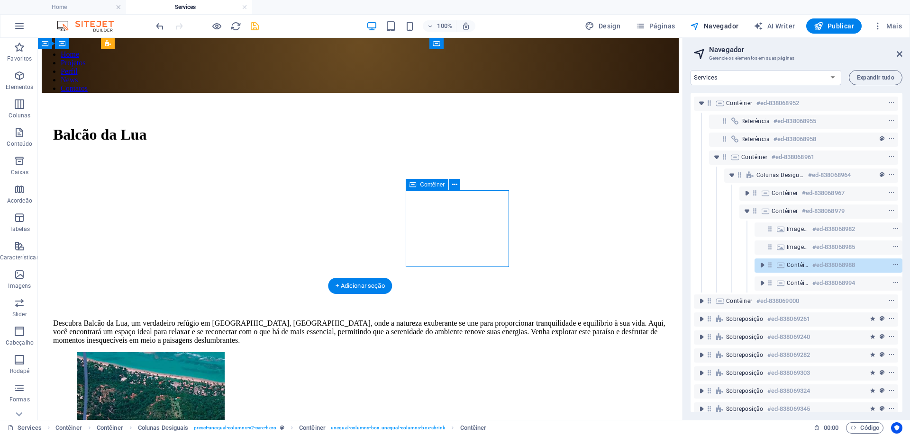
scroll to position [214, 0]
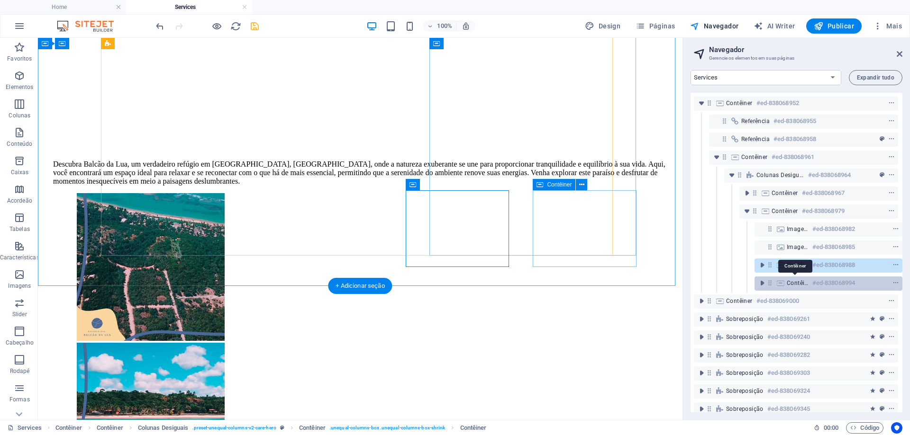
click at [796, 280] on span "Contêiner" at bounding box center [797, 283] width 22 height 8
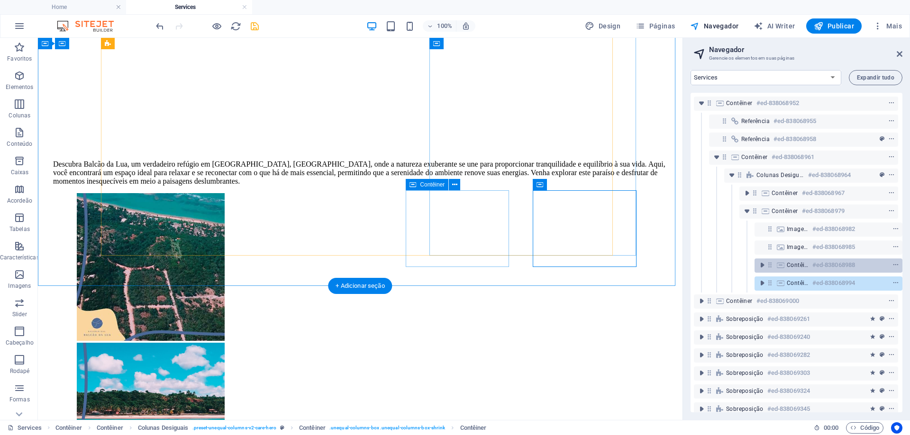
click at [782, 267] on icon at bounding box center [780, 265] width 10 height 8
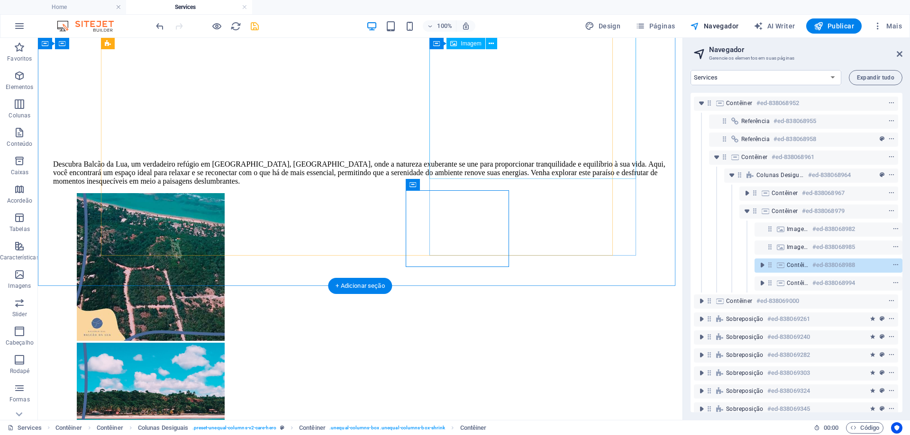
click at [555, 343] on figure at bounding box center [384, 418] width 614 height 150
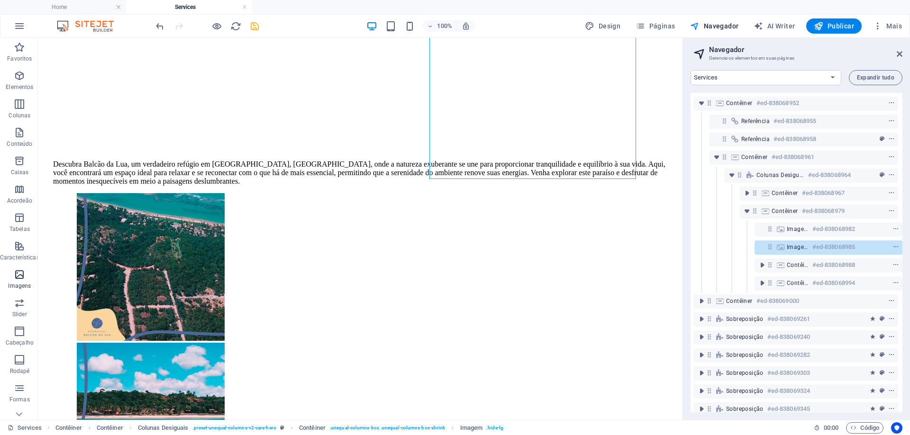
click at [18, 289] on p "Imagens" at bounding box center [19, 286] width 23 height 8
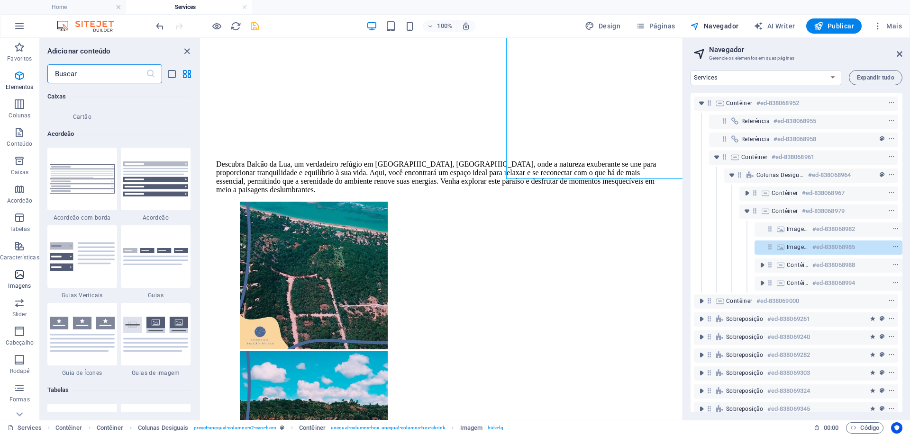
scroll to position [4804, 0]
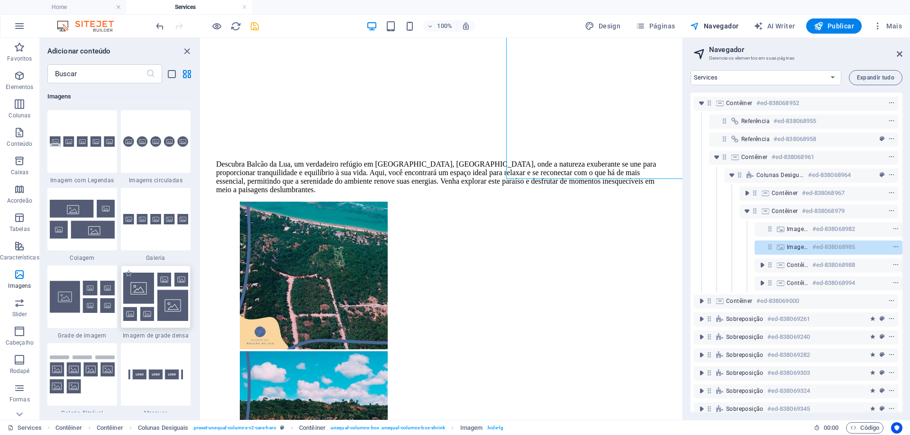
click at [136, 286] on img at bounding box center [155, 297] width 65 height 48
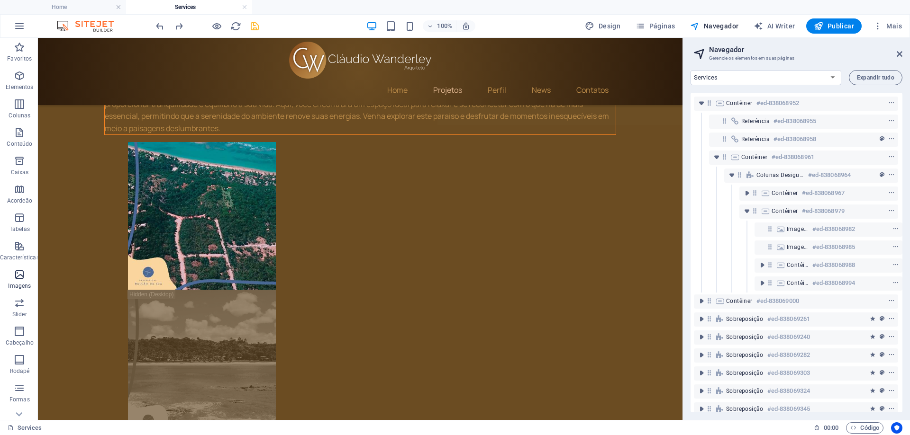
click at [24, 283] on p "Imagens" at bounding box center [19, 286] width 23 height 8
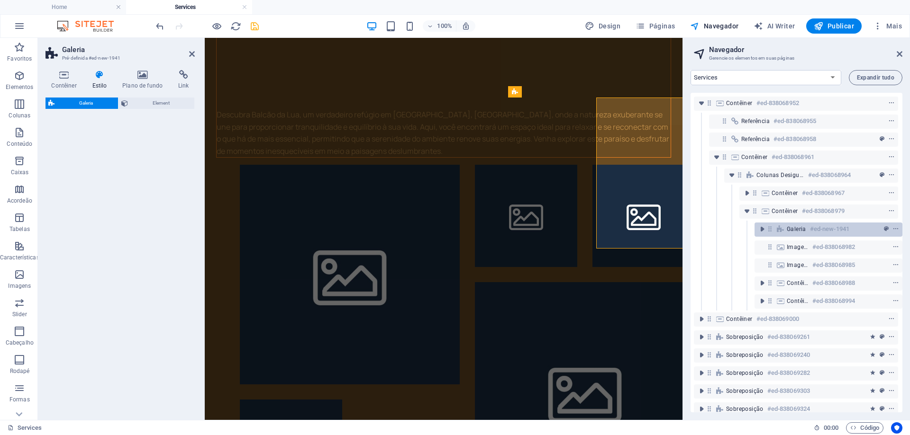
scroll to position [0, 0]
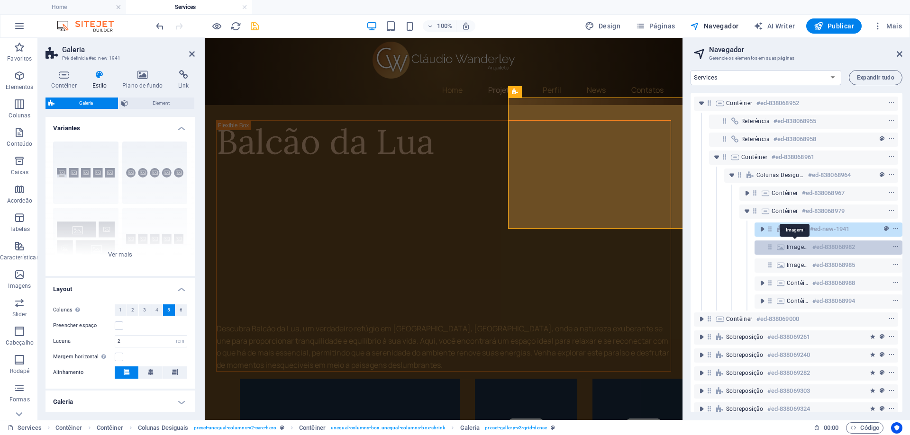
click at [793, 249] on span "Imagem" at bounding box center [797, 247] width 22 height 8
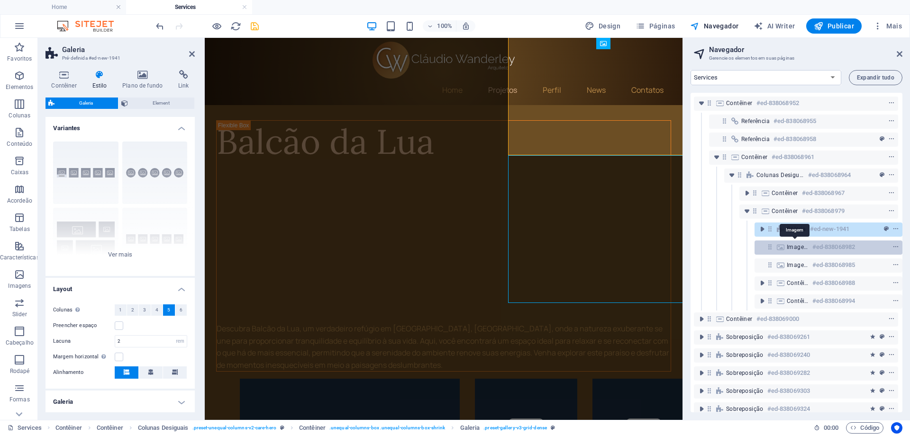
scroll to position [73, 0]
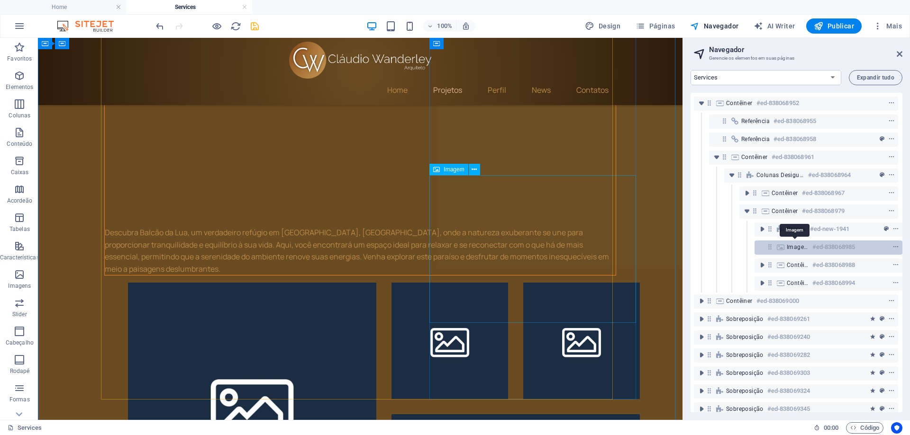
click at [793, 243] on span "Imagem" at bounding box center [797, 247] width 22 height 8
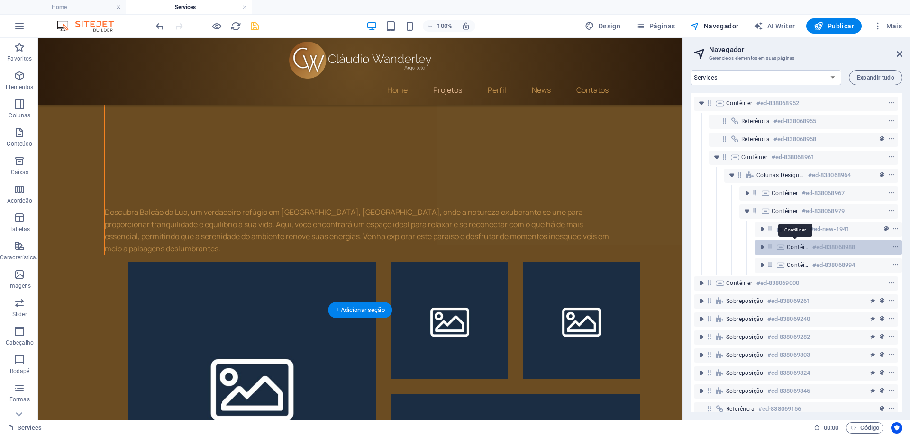
click at [796, 248] on span "Contêiner" at bounding box center [797, 247] width 22 height 8
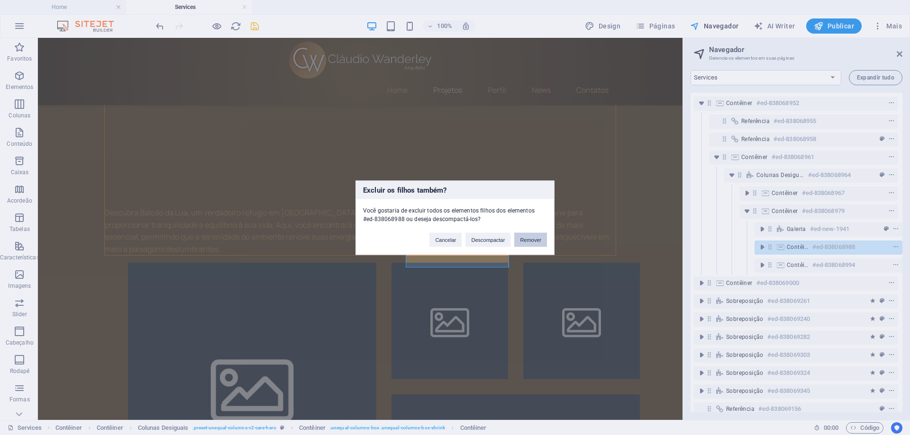
click at [533, 241] on button "Remover" at bounding box center [530, 240] width 33 height 14
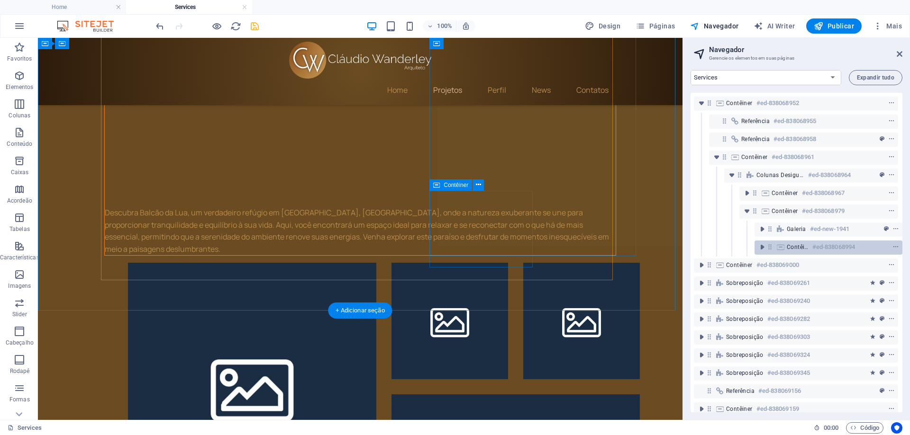
click at [793, 247] on span "Contêiner" at bounding box center [797, 247] width 22 height 8
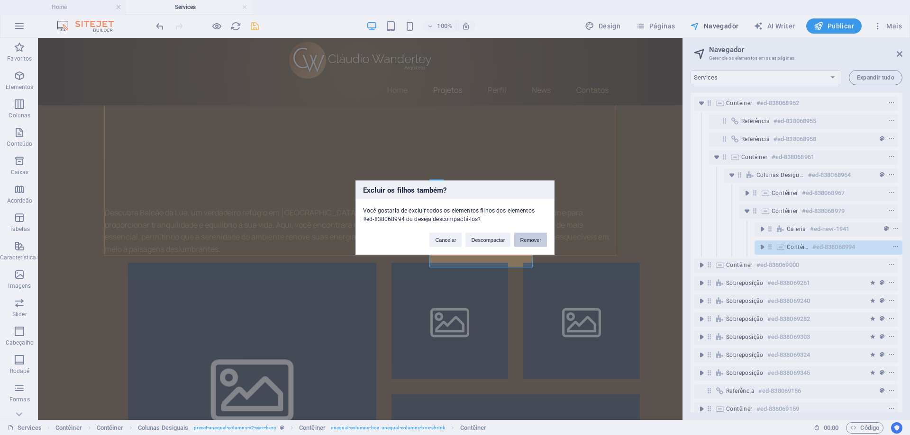
click at [530, 239] on button "Remover" at bounding box center [530, 240] width 33 height 14
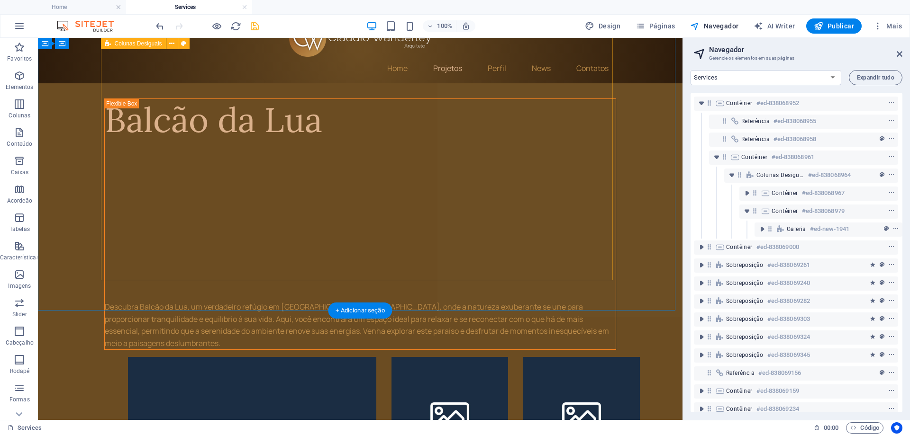
scroll to position [0, 0]
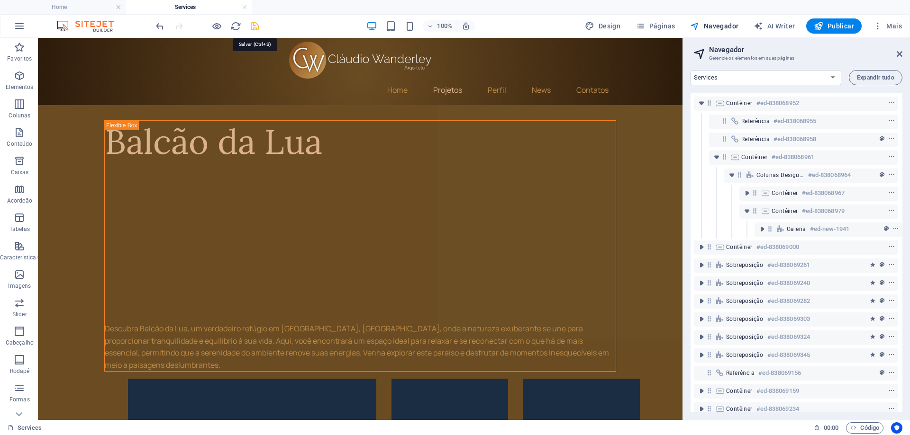
click at [252, 26] on icon "save" at bounding box center [254, 26] width 11 height 11
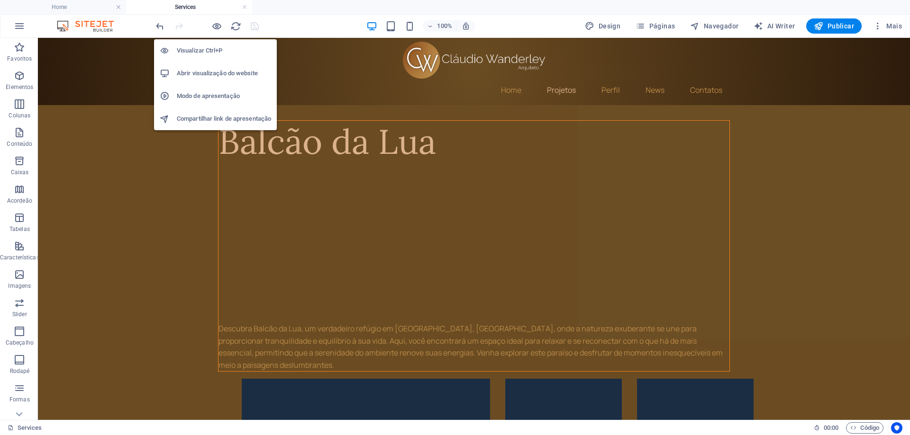
click at [213, 75] on h6 "Abrir visualização do website" at bounding box center [224, 73] width 94 height 11
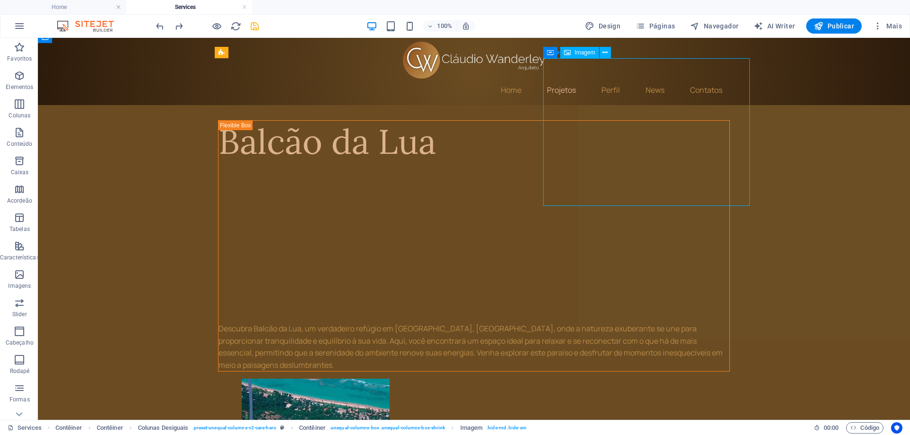
scroll to position [189, 0]
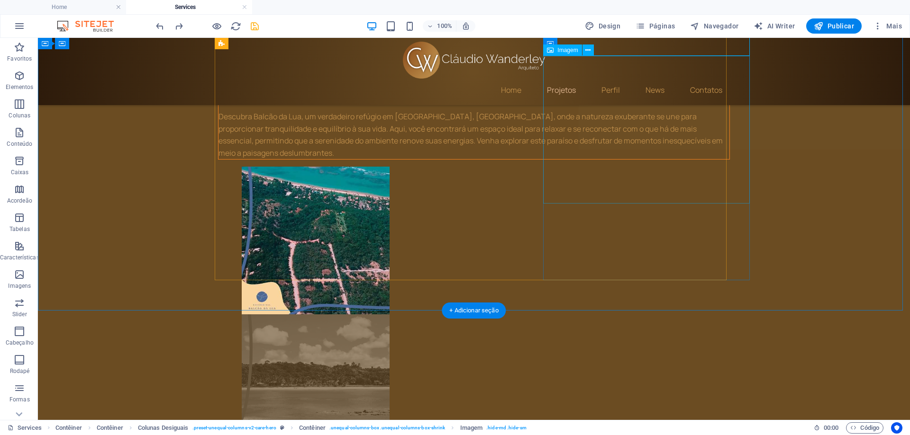
click at [614, 315] on figure at bounding box center [498, 389] width 512 height 148
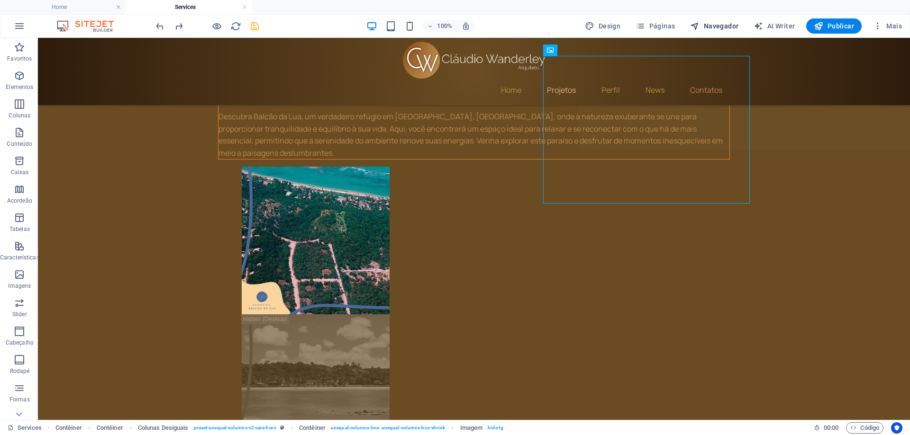
click at [728, 27] on span "Navegador" at bounding box center [714, 25] width 48 height 9
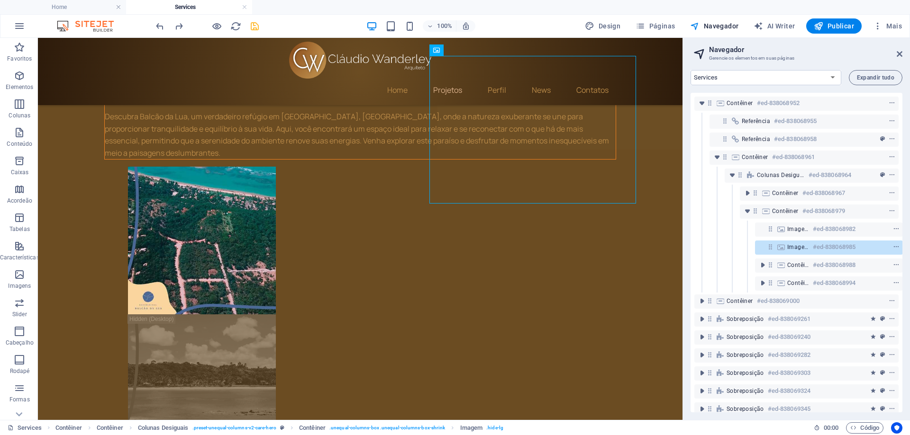
scroll to position [0, 2]
click at [895, 249] on icon "context-menu" at bounding box center [895, 247] width 7 height 7
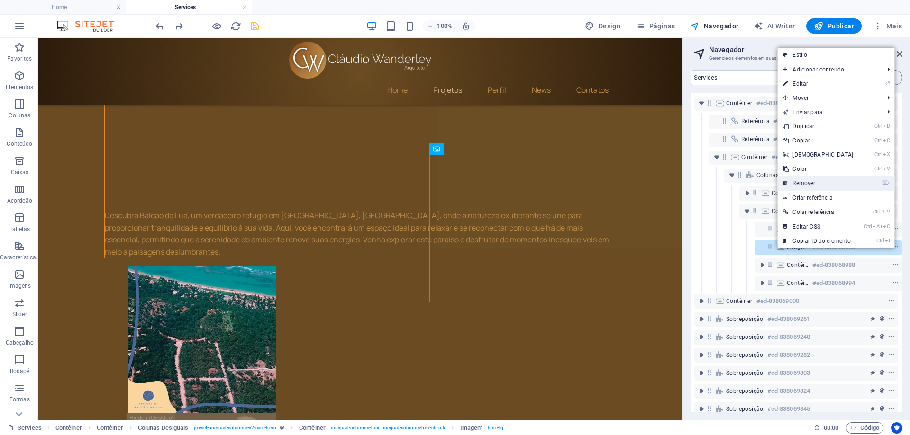
click at [812, 186] on link "⌦ Remover" at bounding box center [817, 183] width 81 height 14
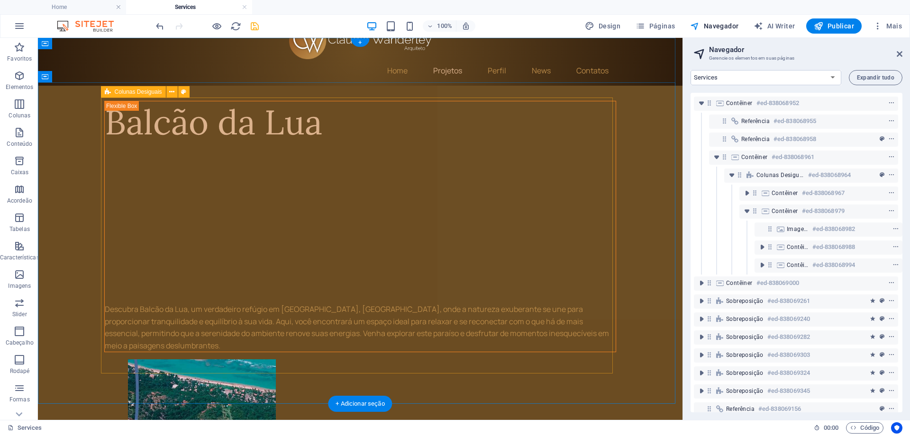
scroll to position [0, 0]
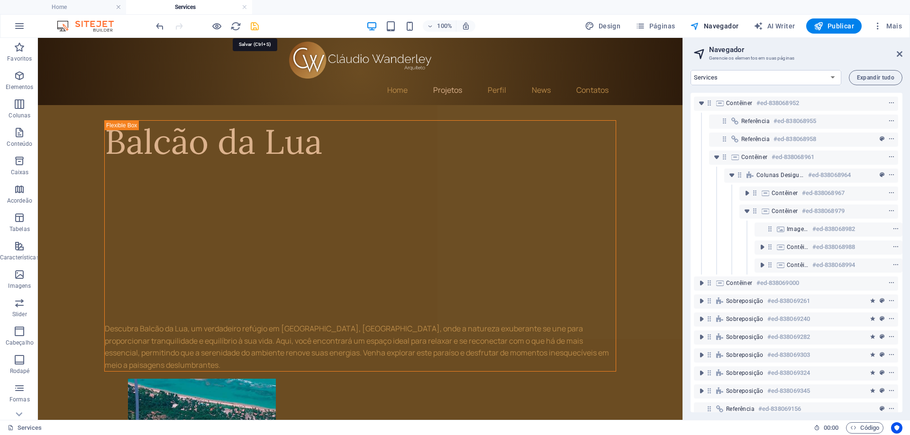
click at [256, 28] on icon "save" at bounding box center [254, 26] width 11 height 11
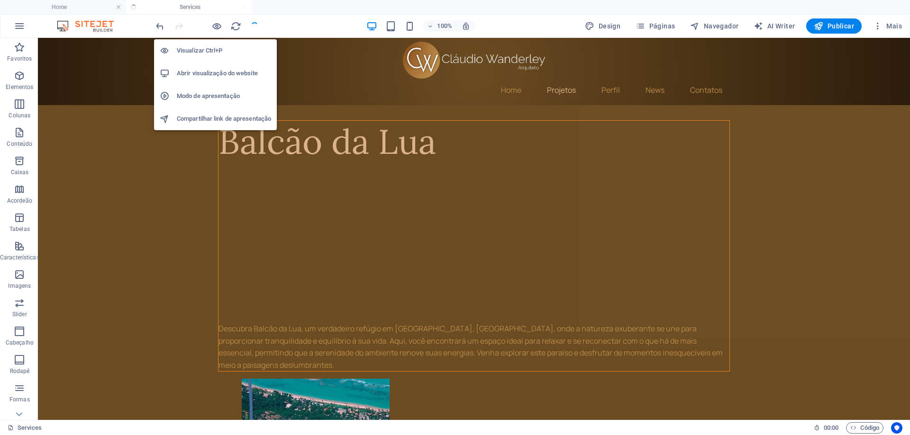
click at [224, 72] on h6 "Abrir visualização do website" at bounding box center [224, 73] width 94 height 11
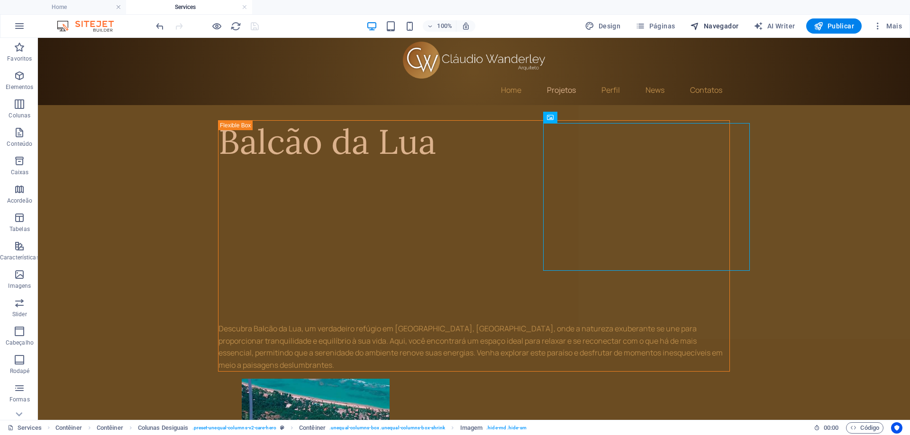
click at [709, 27] on span "Navegador" at bounding box center [714, 25] width 48 height 9
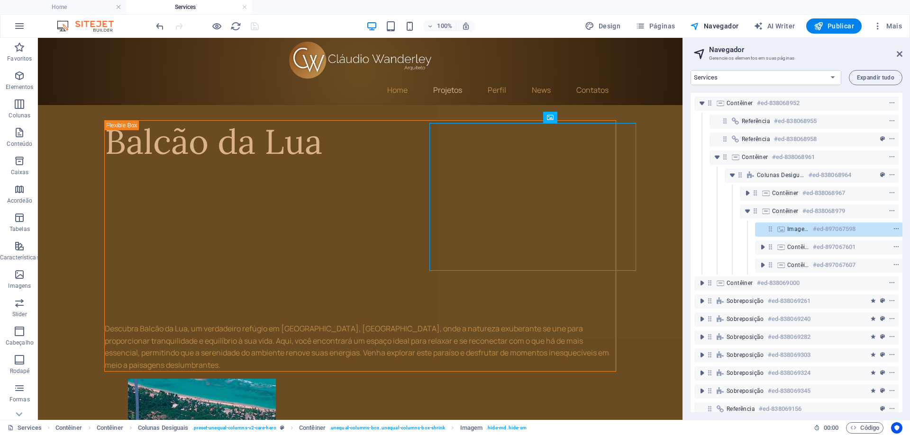
scroll to position [0, 2]
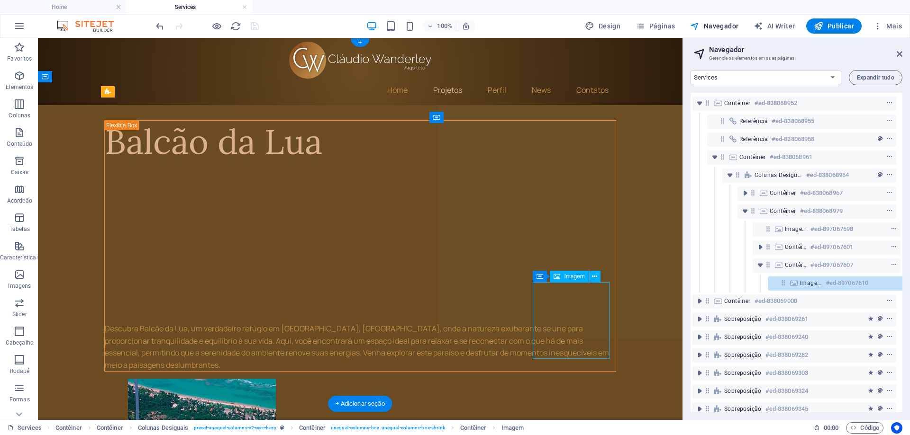
scroll to position [35, 18]
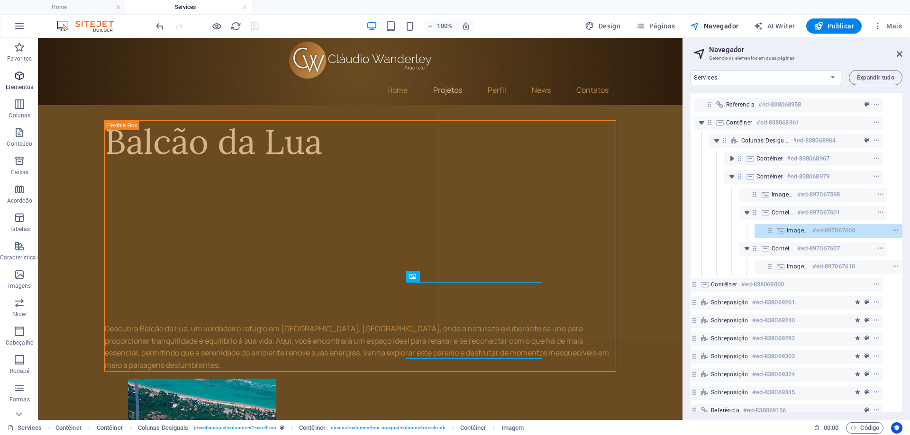
click at [22, 80] on icon "button" at bounding box center [19, 75] width 11 height 11
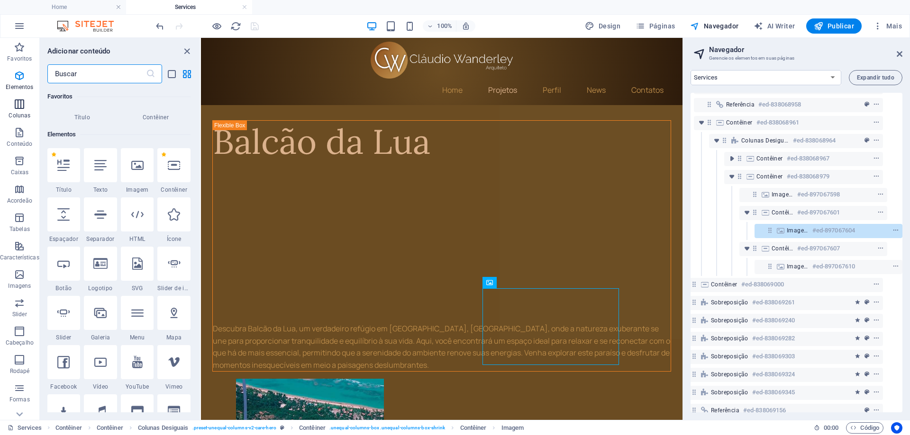
scroll to position [101, 0]
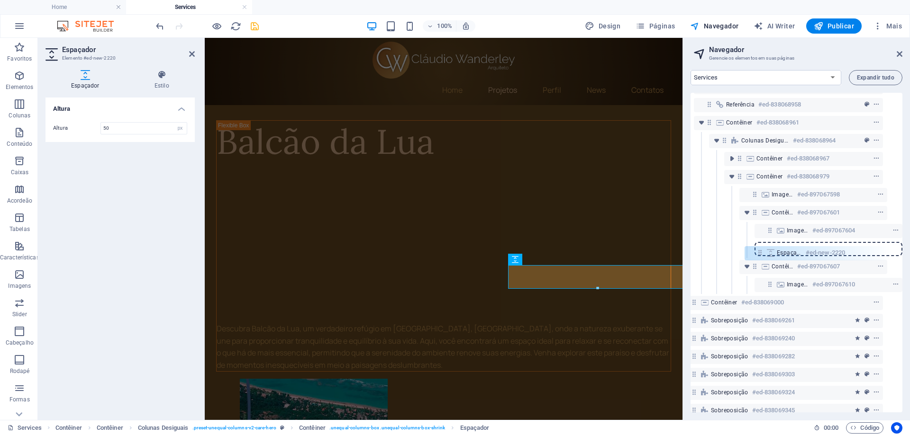
drag, startPoint x: 751, startPoint y: 210, endPoint x: 758, endPoint y: 253, distance: 43.2
click at [758, 253] on div "Contêiner #ed-838068952 Referência #ed-838068955 Referência #ed-838068958 Contê…" at bounding box center [796, 253] width 212 height 320
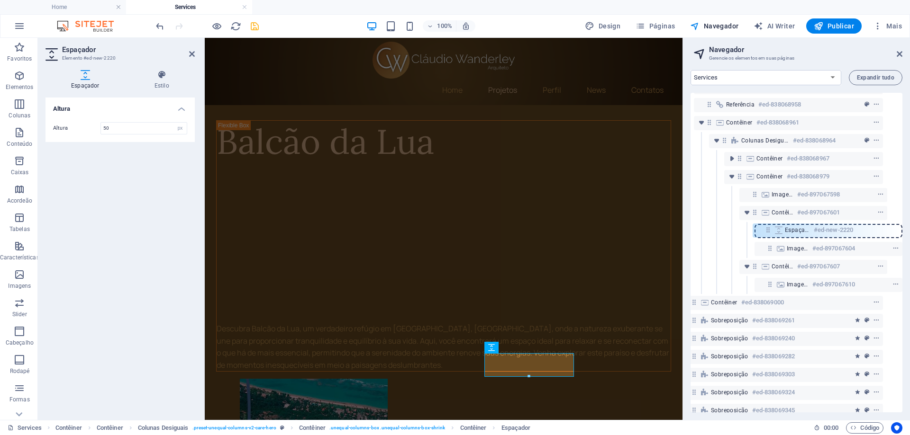
drag, startPoint x: 772, startPoint y: 249, endPoint x: 772, endPoint y: 228, distance: 21.3
click at [772, 228] on div "Contêiner #ed-838068952 Referência #ed-838068955 Referência #ed-838068958 Contê…" at bounding box center [796, 253] width 212 height 320
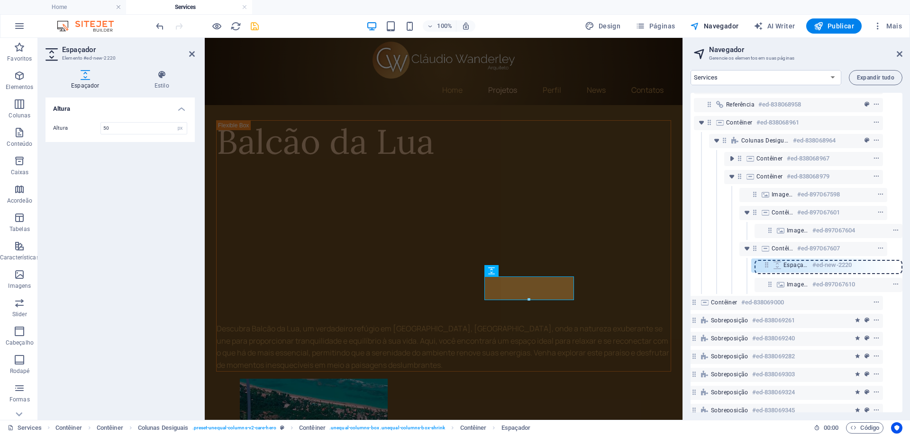
drag, startPoint x: 772, startPoint y: 233, endPoint x: 770, endPoint y: 271, distance: 38.4
click at [770, 271] on div "Contêiner #ed-838068952 Referência #ed-838068955 Referência #ed-838068958 Contê…" at bounding box center [796, 253] width 212 height 320
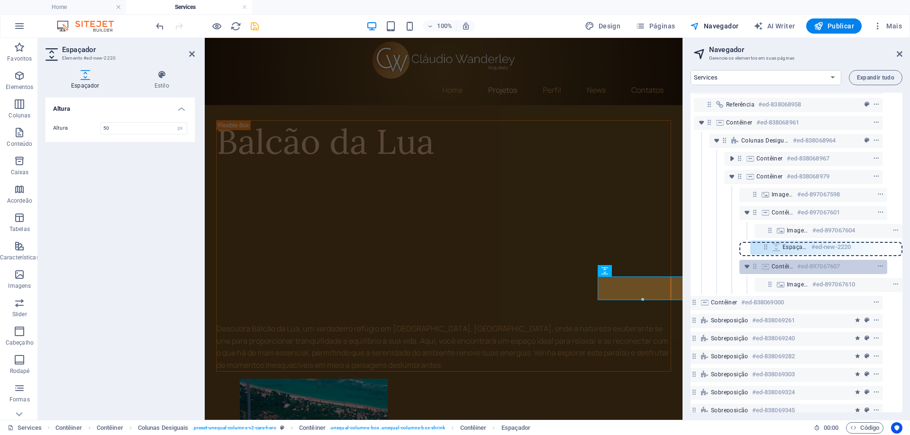
drag, startPoint x: 769, startPoint y: 267, endPoint x: 767, endPoint y: 249, distance: 18.1
click at [766, 244] on div "Contêiner #ed-838068952 Referência #ed-838068955 Referência #ed-838068958 Contê…" at bounding box center [796, 253] width 212 height 320
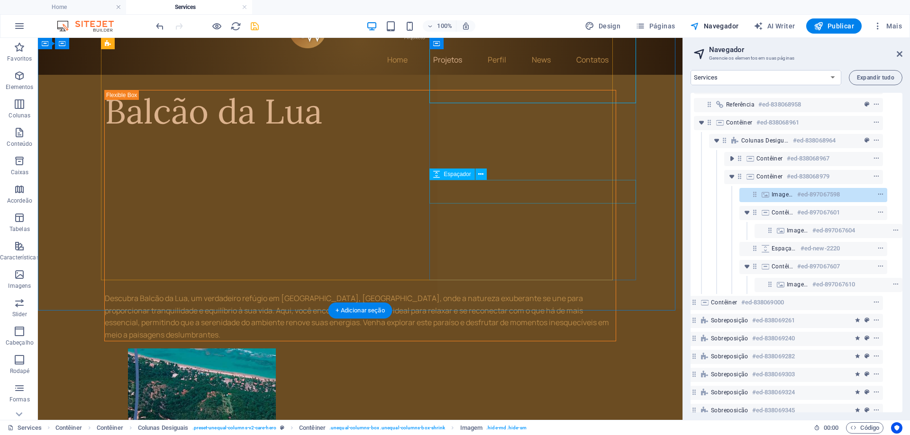
scroll to position [0, 0]
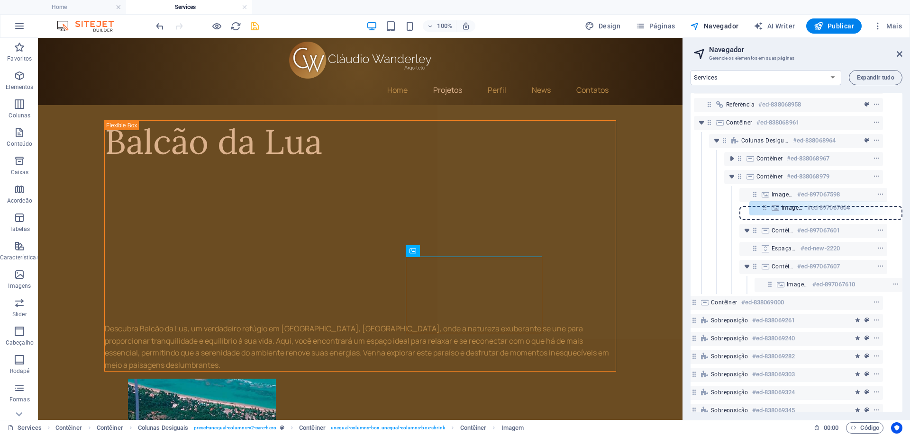
drag, startPoint x: 768, startPoint y: 231, endPoint x: 764, endPoint y: 206, distance: 25.4
click at [764, 206] on div "Contêiner #ed-838068952 Referência #ed-838068955 Referência #ed-838068958 Contê…" at bounding box center [796, 253] width 212 height 320
drag, startPoint x: 752, startPoint y: 248, endPoint x: 757, endPoint y: 202, distance: 46.2
click at [757, 202] on div "Contêiner #ed-838068952 Referência #ed-838068955 Referência #ed-838068958 Contê…" at bounding box center [796, 253] width 212 height 320
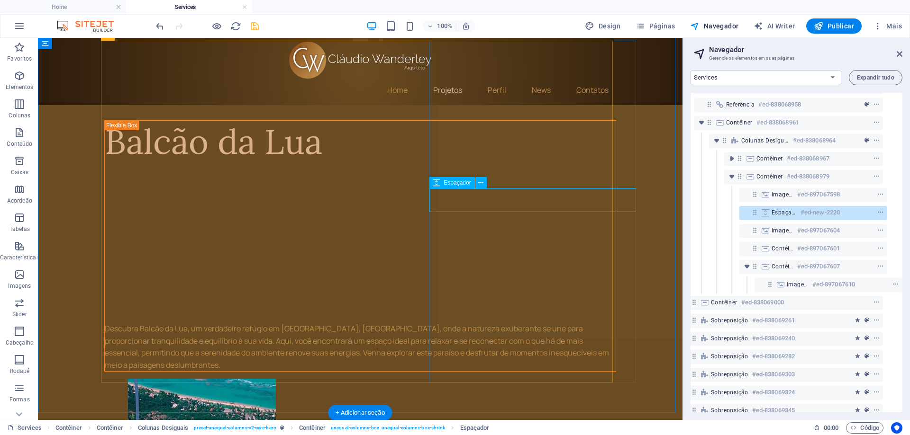
scroll to position [189, 0]
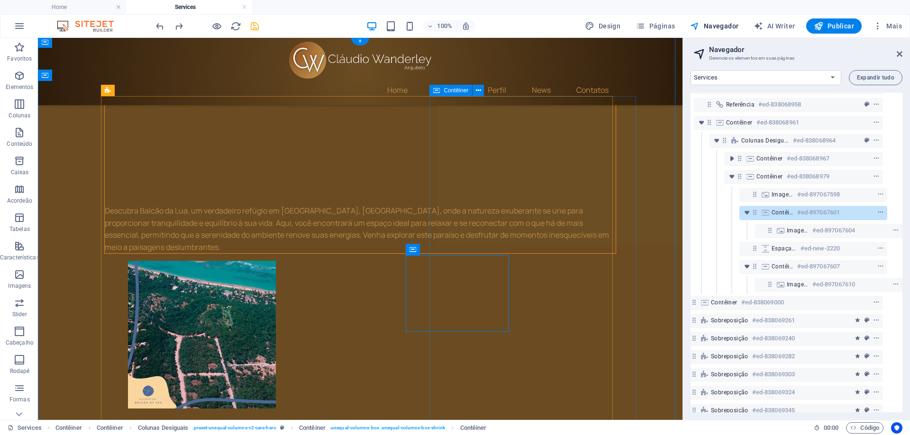
scroll to position [142, 0]
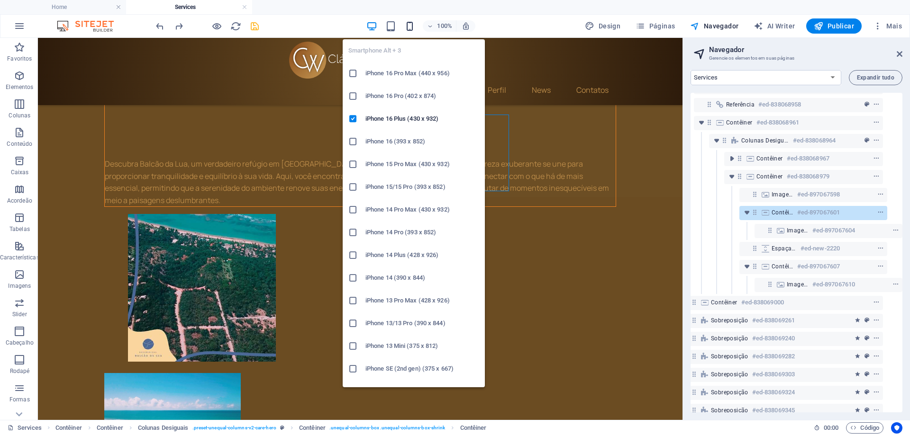
click at [415, 28] on icon "button" at bounding box center [409, 26] width 11 height 11
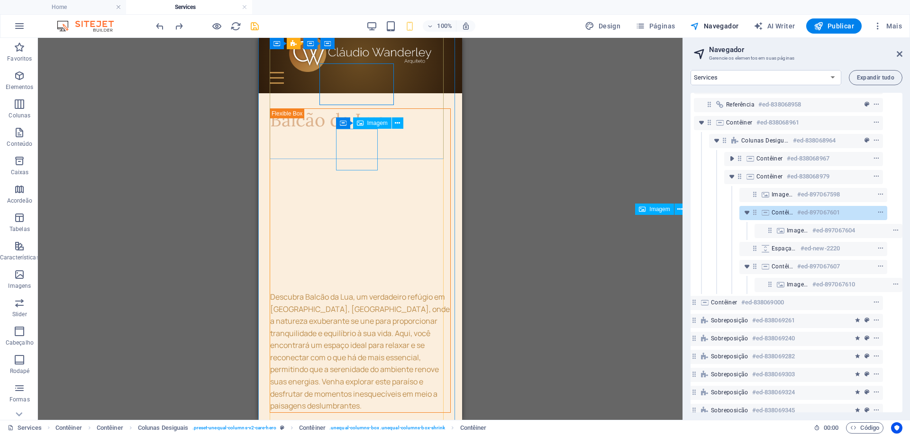
scroll to position [0, 0]
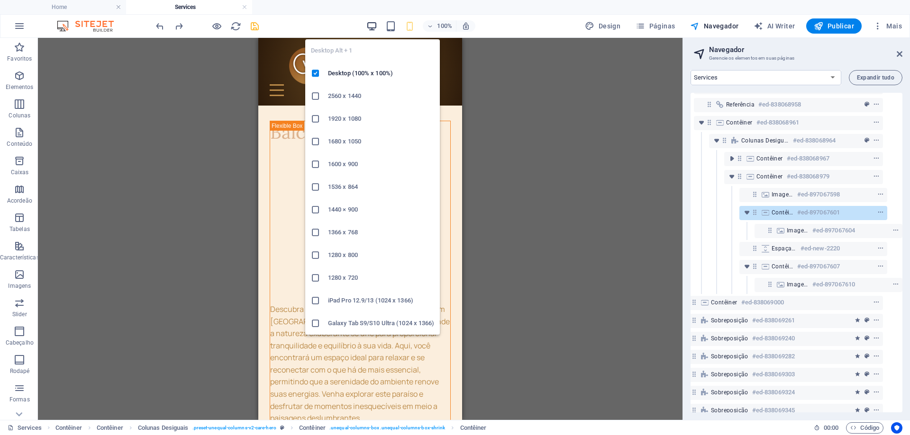
click at [370, 24] on icon "button" at bounding box center [371, 26] width 11 height 11
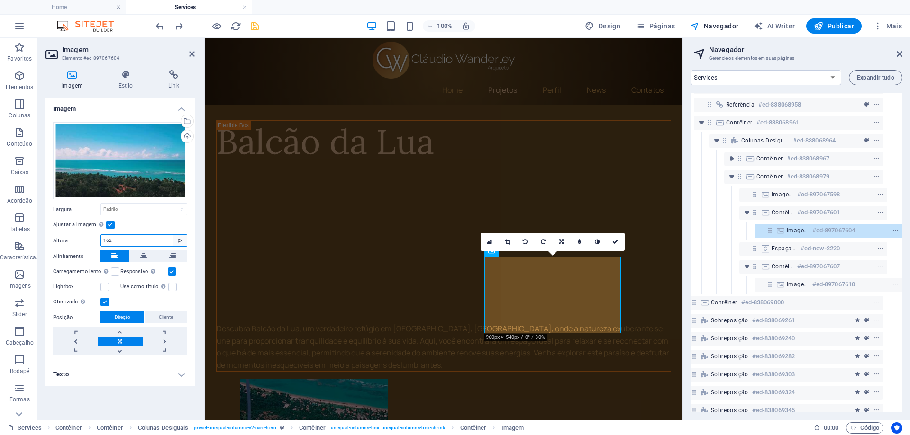
click at [178, 243] on select "Padrão automático px" at bounding box center [179, 240] width 13 height 11
click at [173, 235] on select "Padrão automático px" at bounding box center [179, 240] width 13 height 11
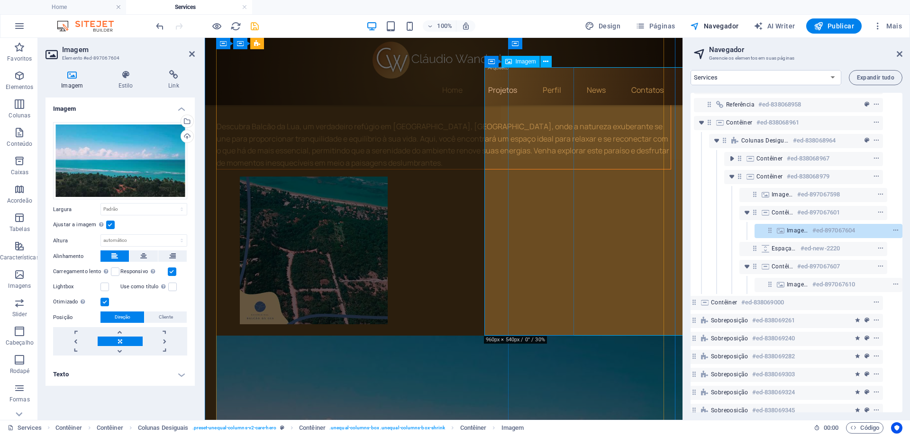
scroll to position [189, 0]
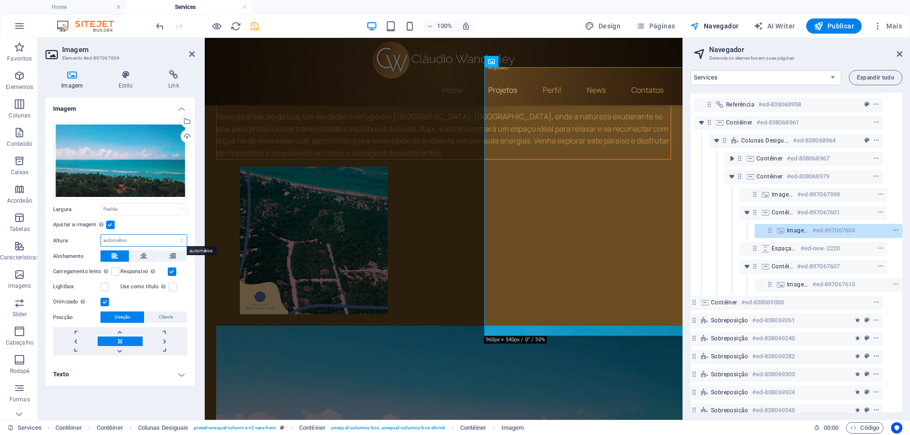
click at [137, 241] on select "Padrão automático px" at bounding box center [144, 240] width 86 height 11
click at [173, 235] on select "Padrão automático px" at bounding box center [144, 240] width 86 height 11
click at [126, 241] on input "567" at bounding box center [144, 240] width 86 height 11
drag, startPoint x: 127, startPoint y: 240, endPoint x: 83, endPoint y: 232, distance: 44.9
click at [83, 232] on div "Arraste os arquivos aqui, clique para escolher os arquivos ou selecione os arqu…" at bounding box center [119, 239] width 149 height 249
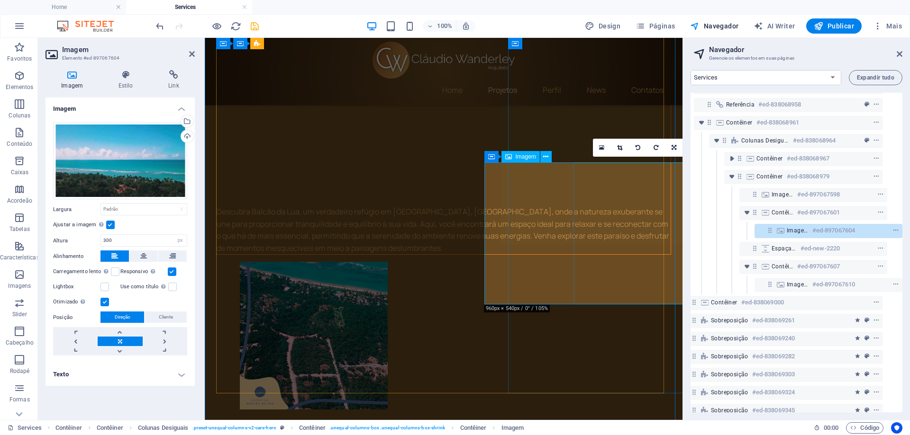
scroll to position [0, 0]
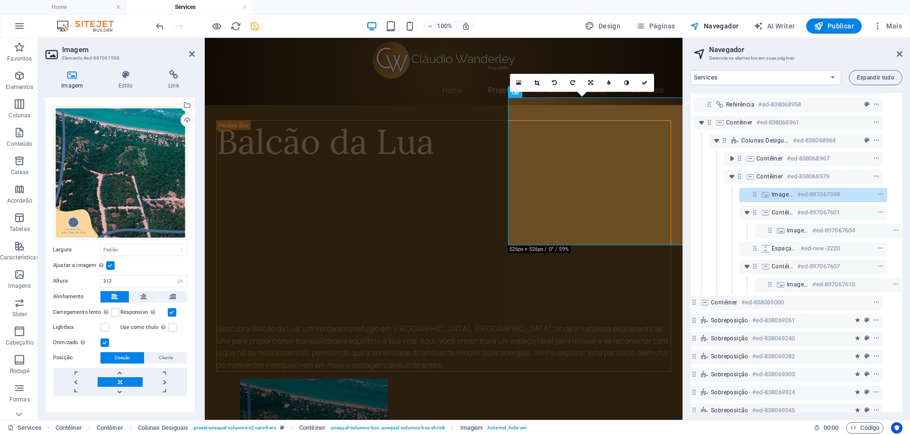
scroll to position [28, 0]
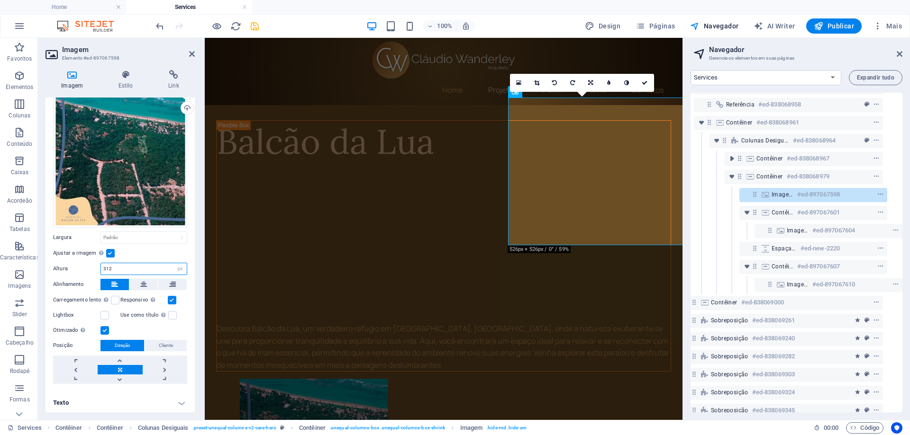
click at [120, 267] on input "312" at bounding box center [144, 268] width 86 height 11
click at [179, 270] on select "Padrão automático px" at bounding box center [179, 268] width 13 height 11
click at [173, 263] on select "Padrão automático px" at bounding box center [179, 268] width 13 height 11
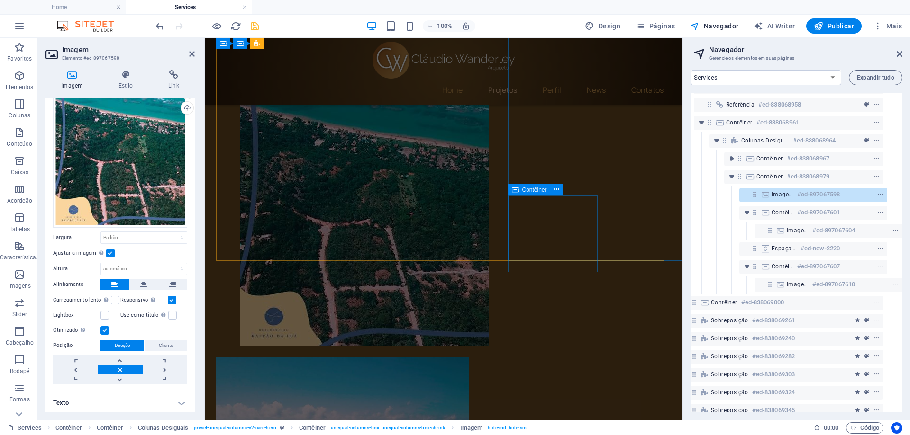
scroll to position [284, 0]
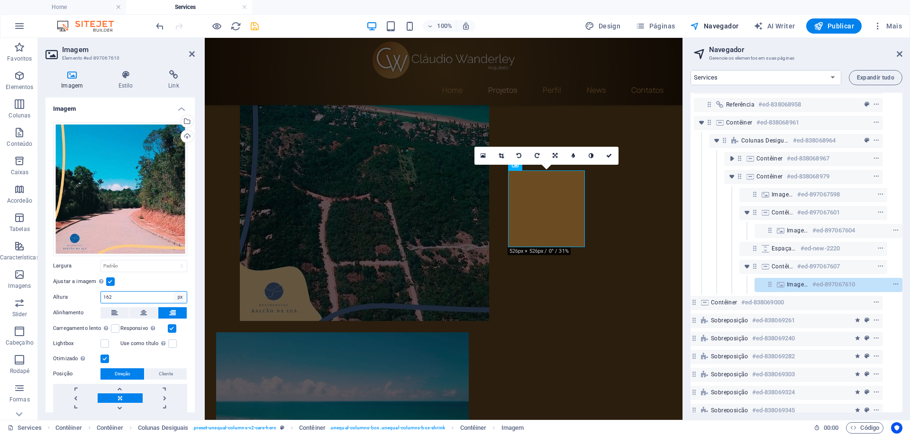
click at [181, 297] on select "Padrão automático px" at bounding box center [179, 297] width 13 height 11
click at [173, 292] on select "Padrão automático px" at bounding box center [179, 297] width 13 height 11
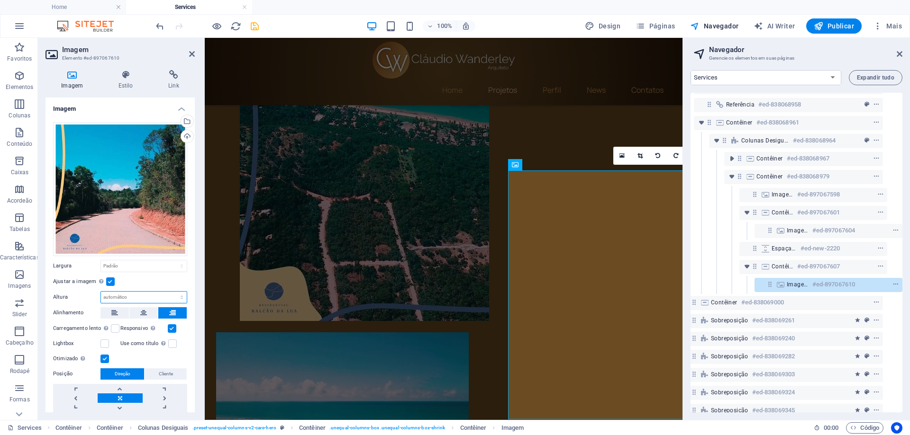
click at [150, 299] on select "Padrão automático px" at bounding box center [144, 297] width 86 height 11
click at [171, 292] on select "Padrão automático px" at bounding box center [144, 297] width 86 height 11
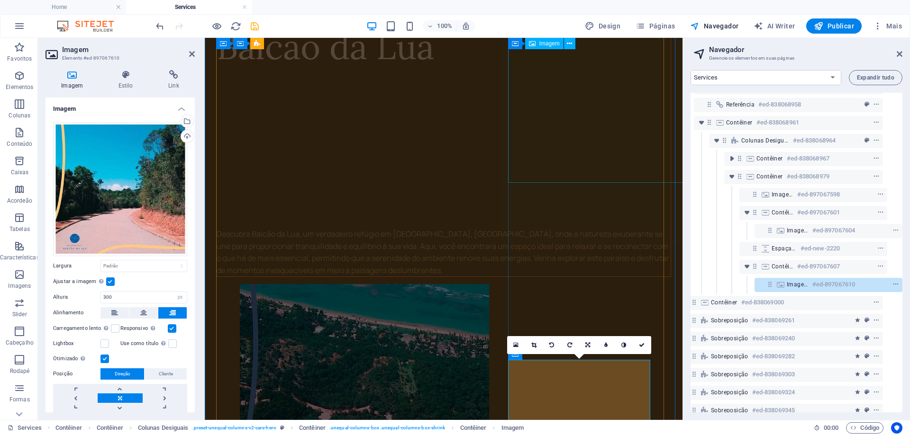
scroll to position [0, 0]
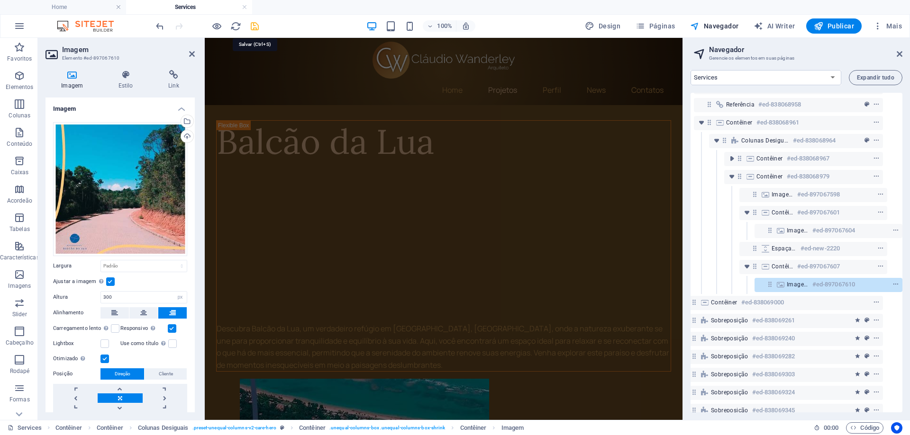
click at [252, 29] on icon "save" at bounding box center [254, 26] width 11 height 11
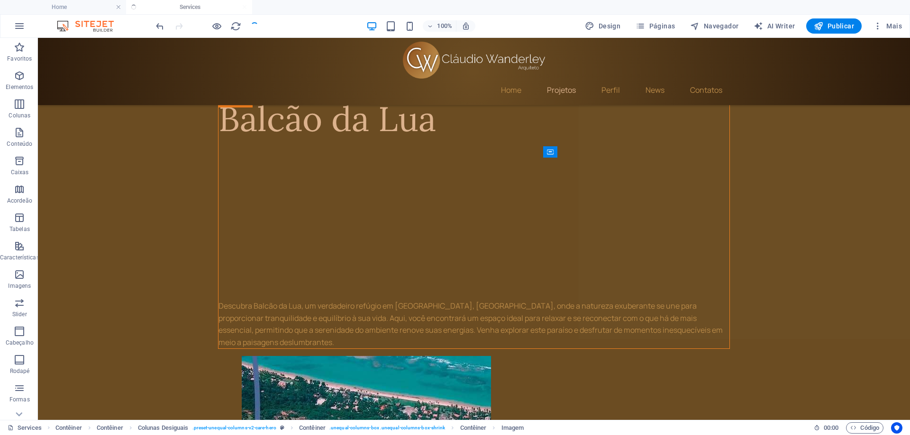
scroll to position [324, 0]
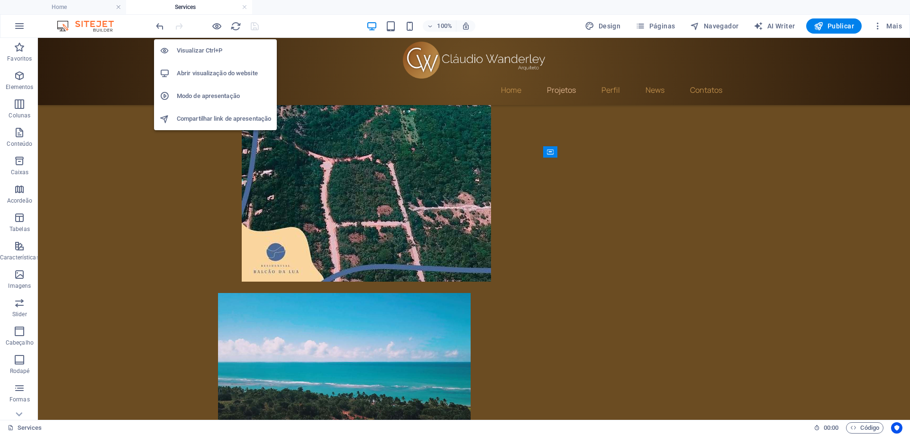
click at [217, 79] on h6 "Abrir visualização do website" at bounding box center [224, 73] width 94 height 11
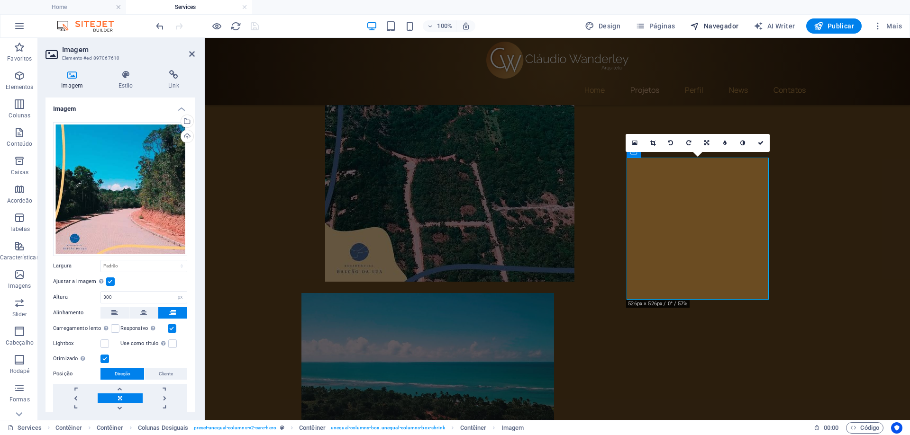
click at [724, 28] on span "Navegador" at bounding box center [714, 25] width 48 height 9
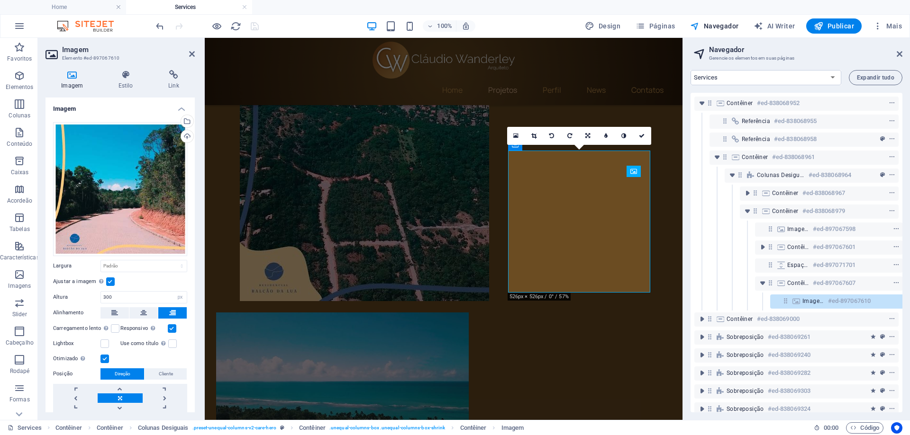
scroll to position [53, 18]
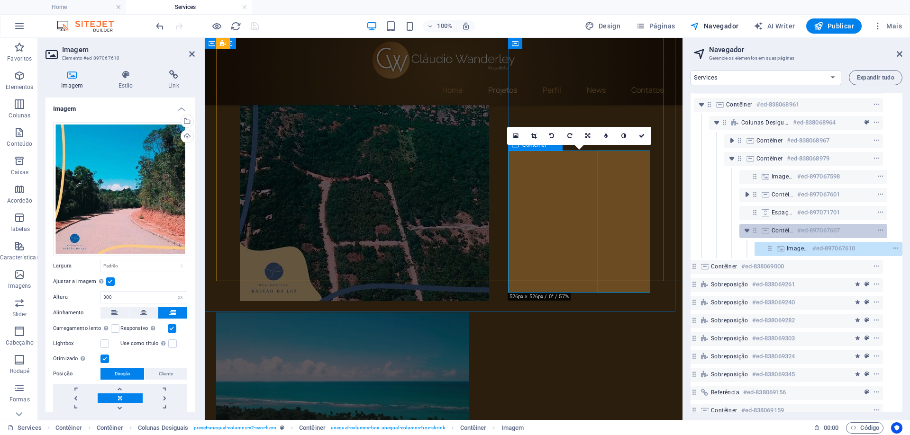
click at [754, 231] on div "Contêiner #ed-897067607" at bounding box center [813, 231] width 148 height 14
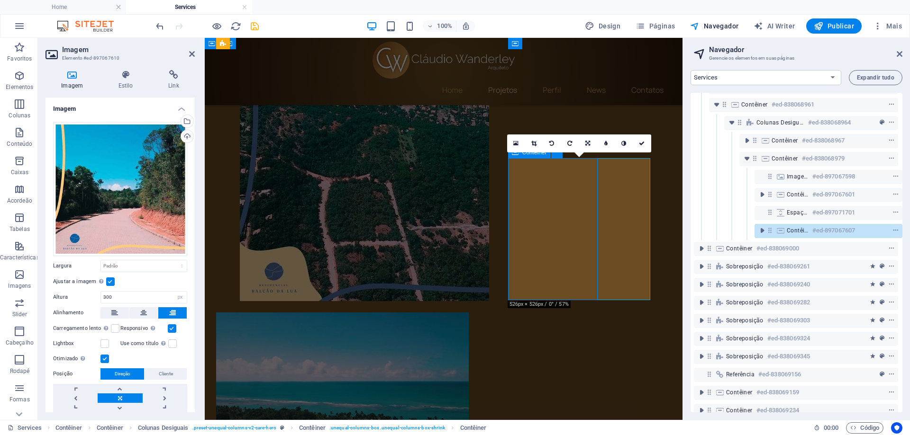
scroll to position [297, 0]
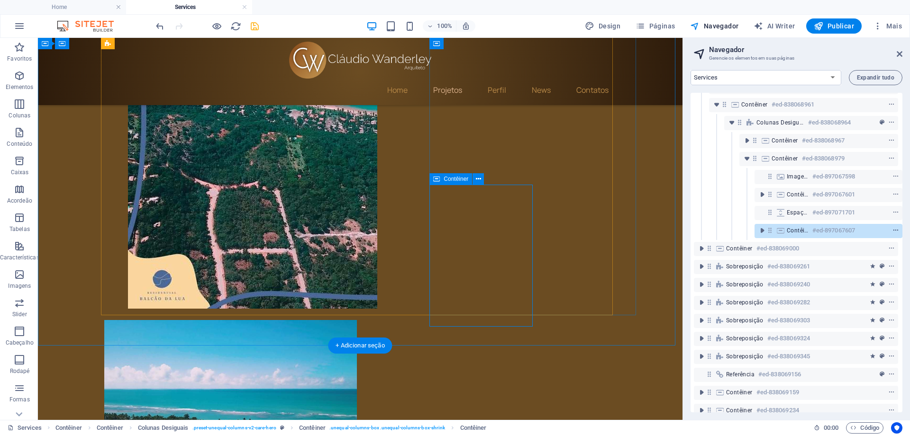
click at [896, 232] on icon "context-menu" at bounding box center [895, 230] width 7 height 7
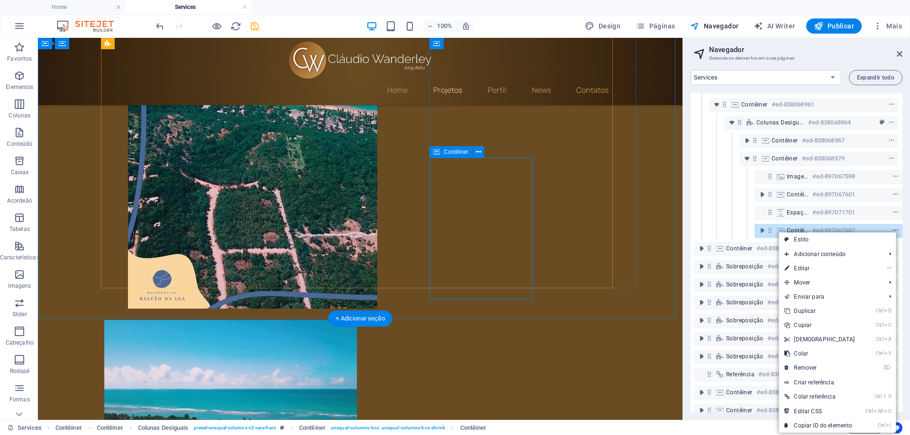
scroll to position [324, 0]
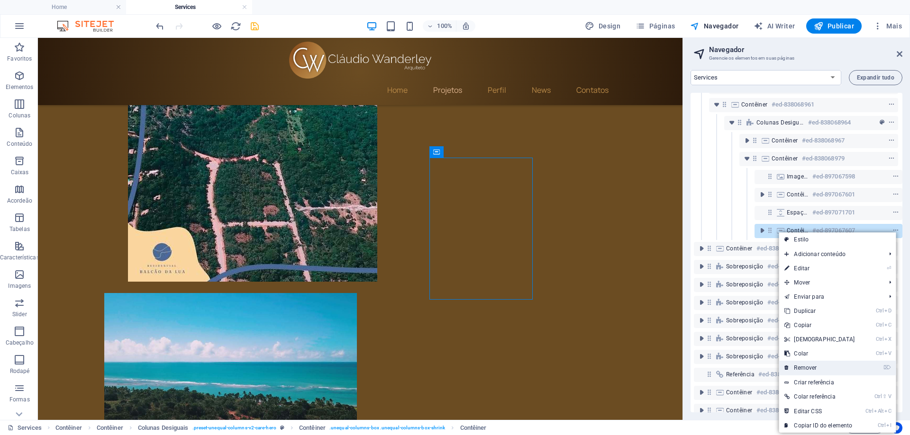
click at [829, 370] on link "⌦ Remover" at bounding box center [818, 368] width 81 height 14
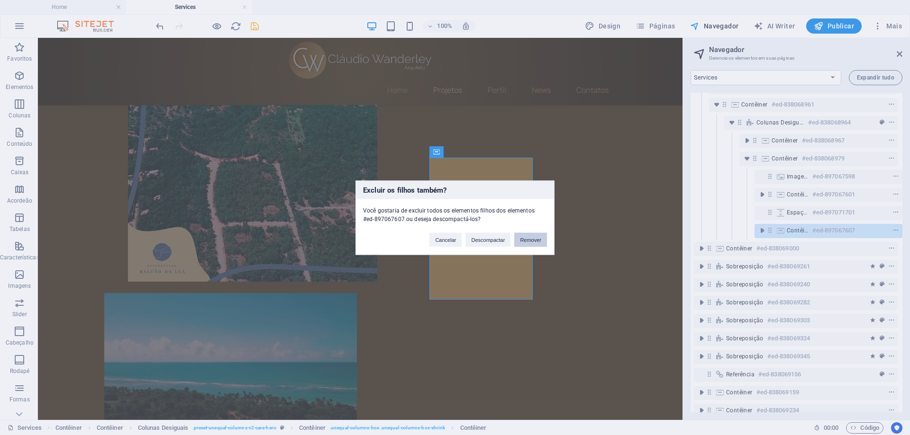
click at [536, 243] on button "Remover" at bounding box center [530, 240] width 33 height 14
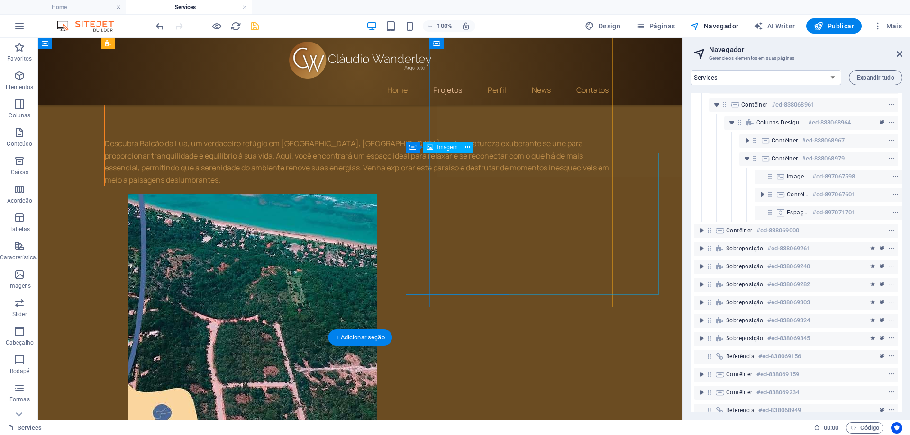
scroll to position [189, 0]
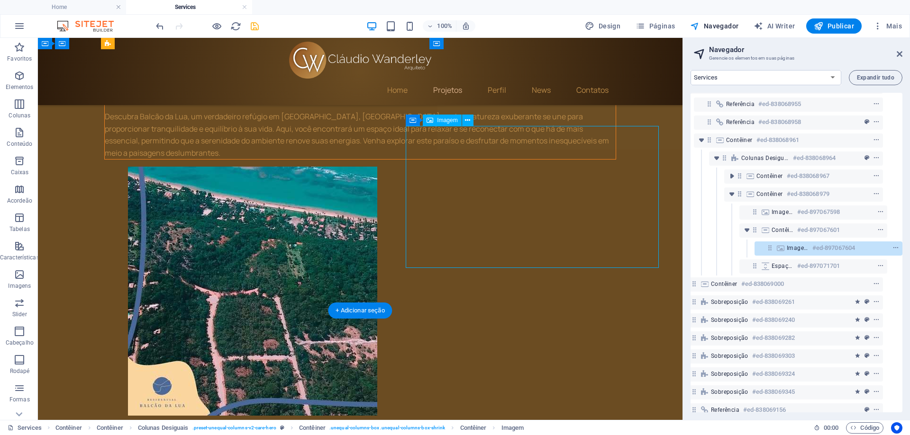
scroll to position [17, 18]
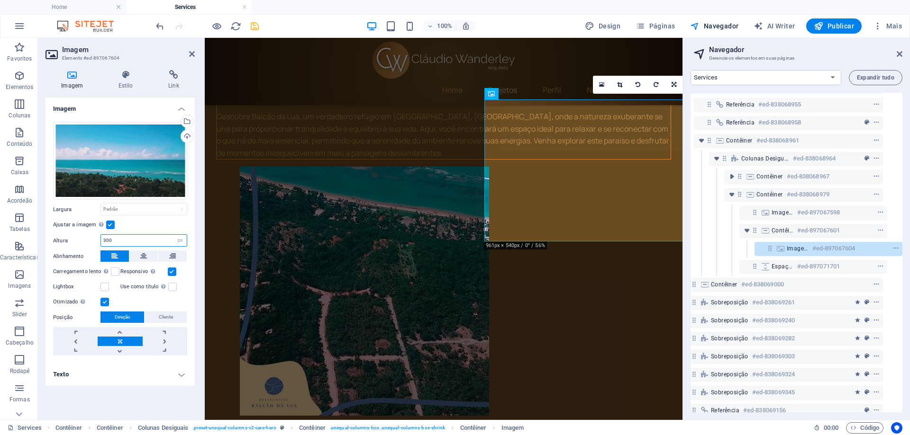
drag, startPoint x: 122, startPoint y: 239, endPoint x: 80, endPoint y: 230, distance: 43.5
click at [80, 230] on div "Arraste os arquivos aqui, clique para escolher os arquivos ou selecione os arqu…" at bounding box center [119, 239] width 149 height 249
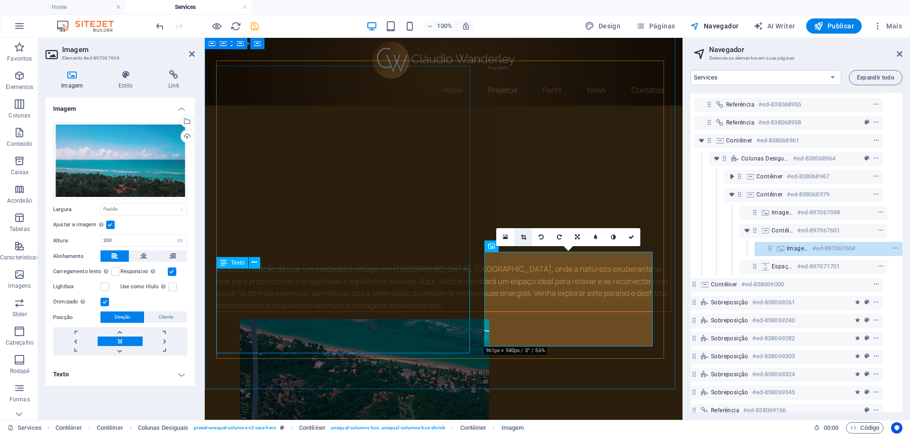
scroll to position [0, 0]
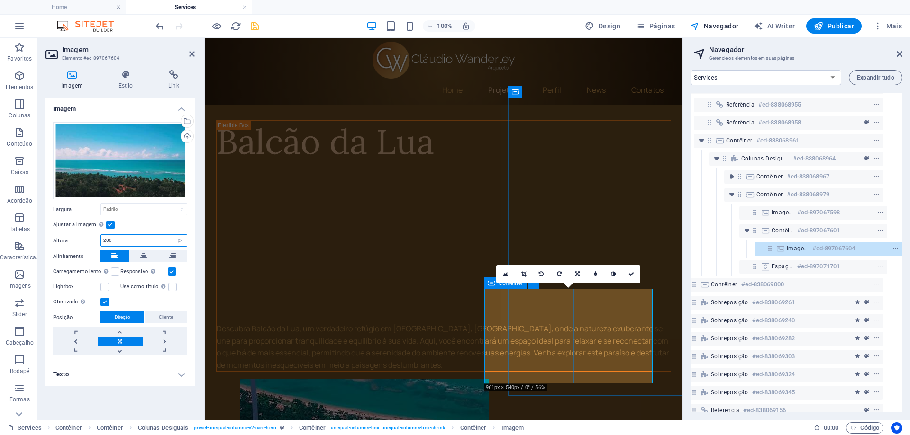
drag, startPoint x: 121, startPoint y: 237, endPoint x: 80, endPoint y: 227, distance: 41.9
click at [80, 227] on div "Arraste os arquivos aqui, clique para escolher os arquivos ou selecione os arqu…" at bounding box center [119, 239] width 149 height 249
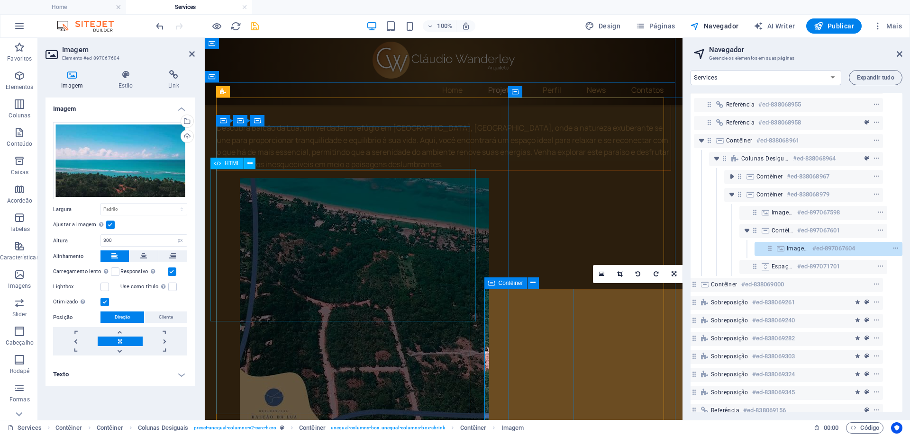
scroll to position [237, 0]
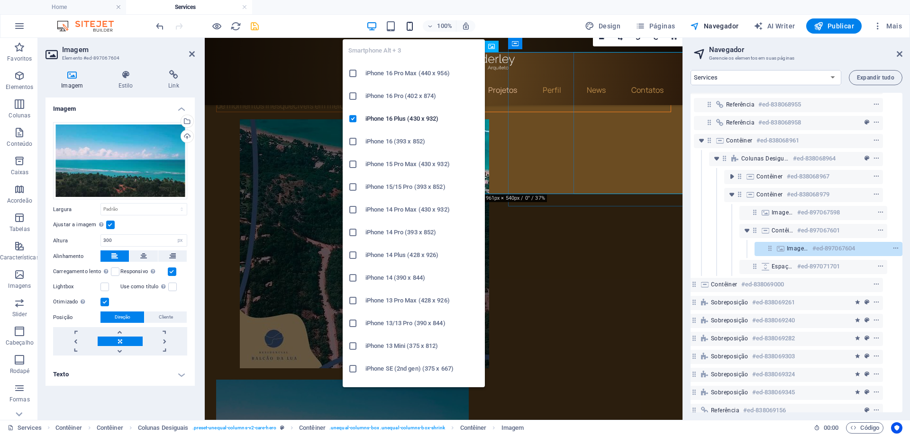
click at [410, 25] on icon "button" at bounding box center [409, 26] width 11 height 11
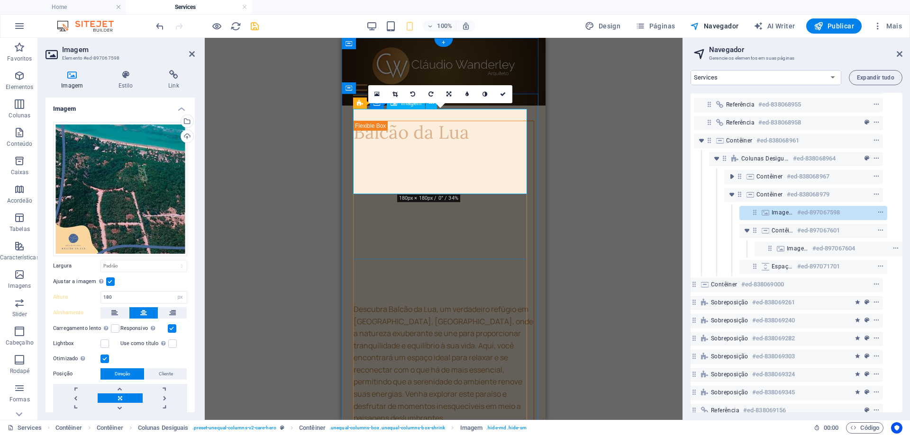
drag, startPoint x: 125, startPoint y: 294, endPoint x: 86, endPoint y: 285, distance: 40.3
click at [86, 285] on div "Arraste os arquivos aqui, clique para escolher os arquivos ou selecione os arqu…" at bounding box center [119, 268] width 149 height 306
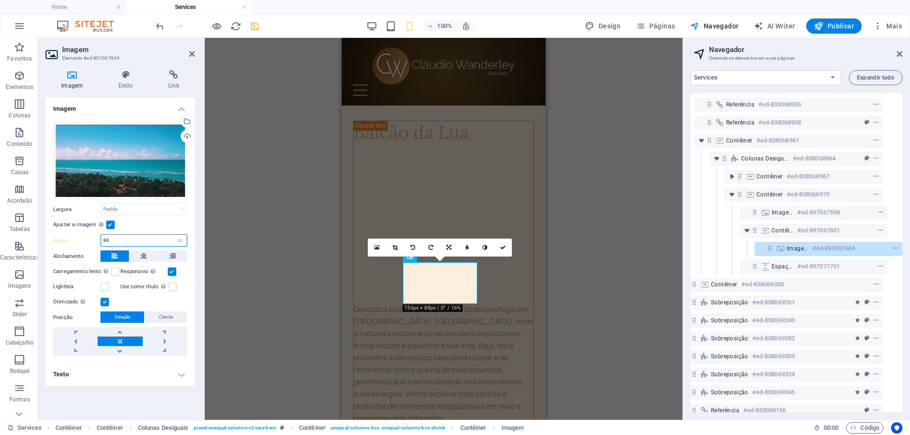
drag, startPoint x: 114, startPoint y: 238, endPoint x: 65, endPoint y: 222, distance: 51.8
click at [65, 222] on div "Arraste os arquivos aqui, clique para escolher os arquivos ou selecione os arqu…" at bounding box center [119, 239] width 149 height 249
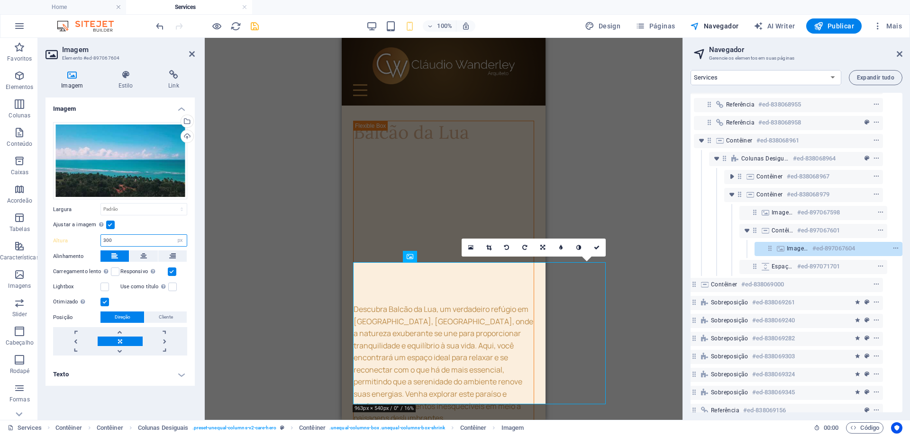
drag, startPoint x: 119, startPoint y: 239, endPoint x: 67, endPoint y: 230, distance: 53.0
click at [67, 230] on div "Arraste os arquivos aqui, clique para escolher os arquivos ou selecione os arqu…" at bounding box center [119, 239] width 149 height 249
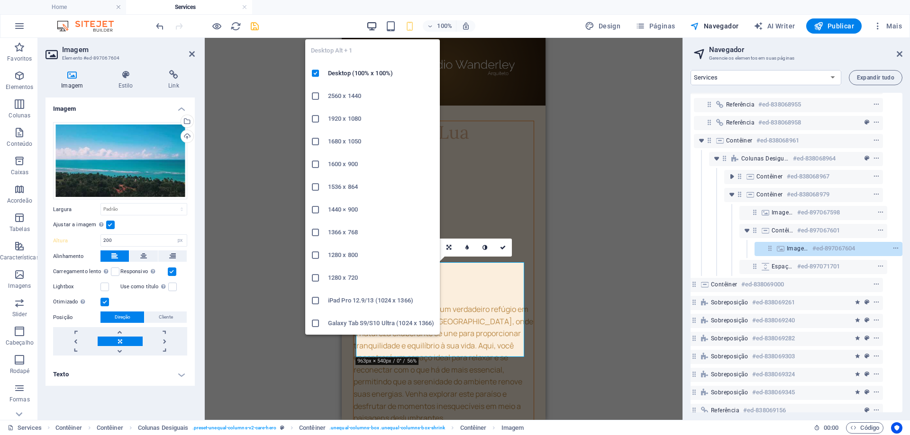
click at [370, 27] on icon "button" at bounding box center [371, 26] width 11 height 11
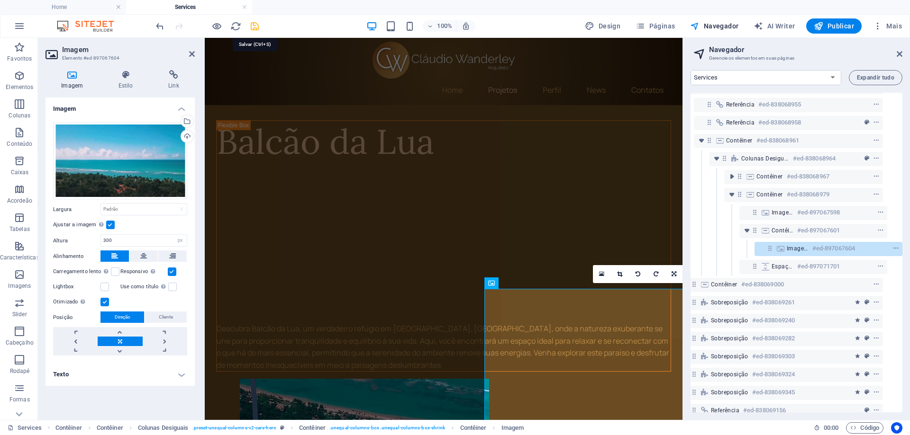
click at [255, 28] on icon "save" at bounding box center [254, 26] width 11 height 11
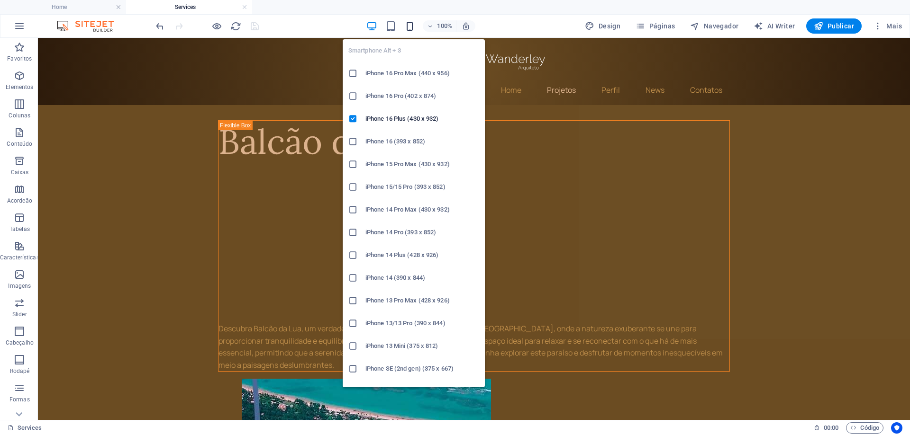
click at [413, 27] on icon "button" at bounding box center [409, 26] width 11 height 11
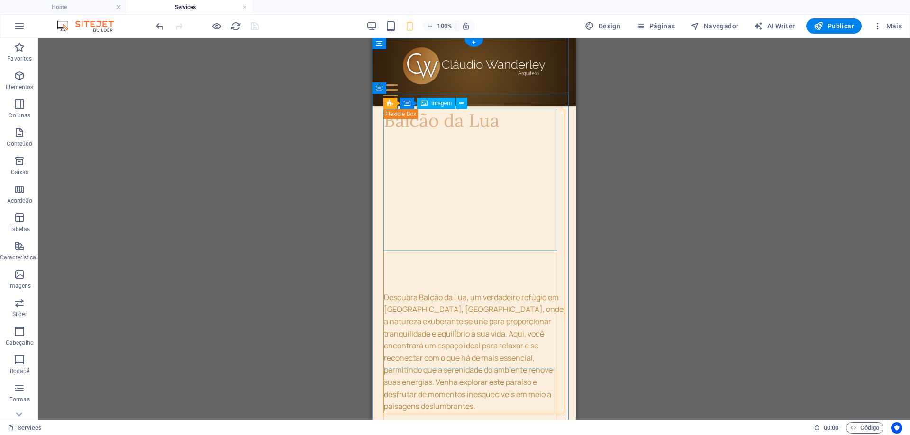
scroll to position [237, 0]
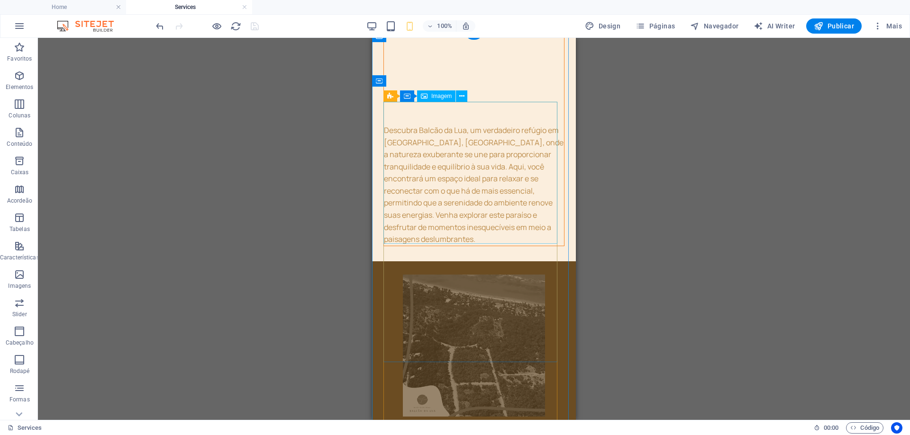
scroll to position [189, 0]
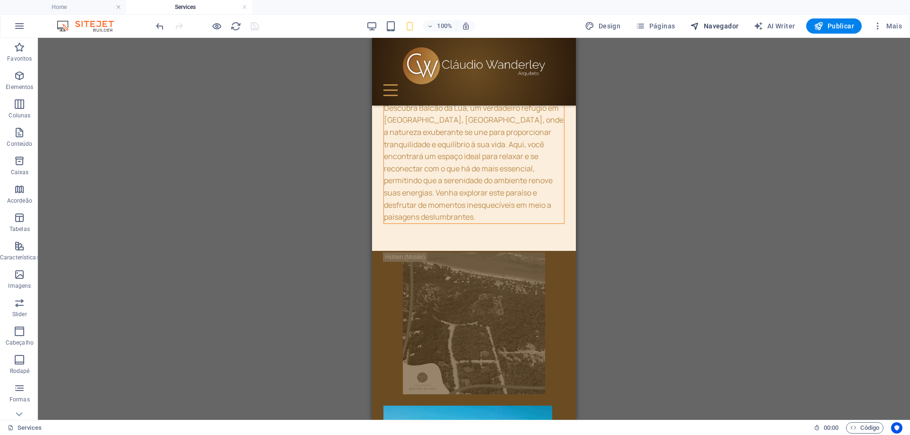
click at [727, 25] on span "Navegador" at bounding box center [714, 25] width 48 height 9
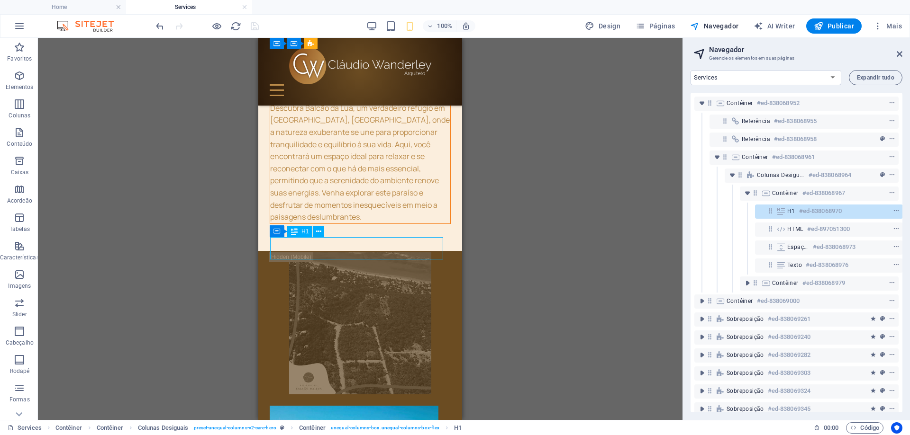
scroll to position [0, 2]
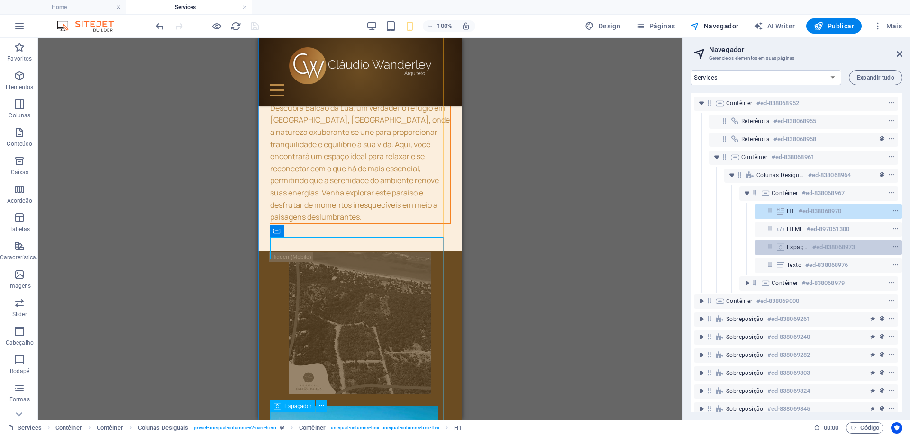
click at [805, 251] on div "Espaçador #ed-838068973" at bounding box center [820, 247] width 68 height 11
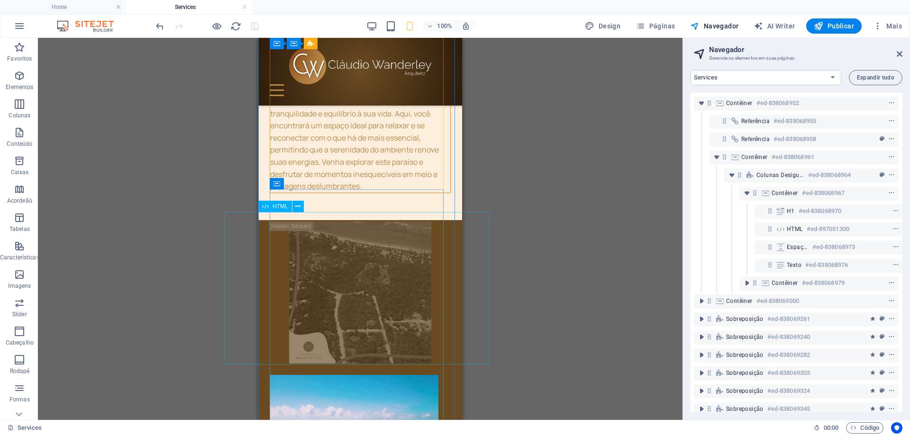
scroll to position [237, 0]
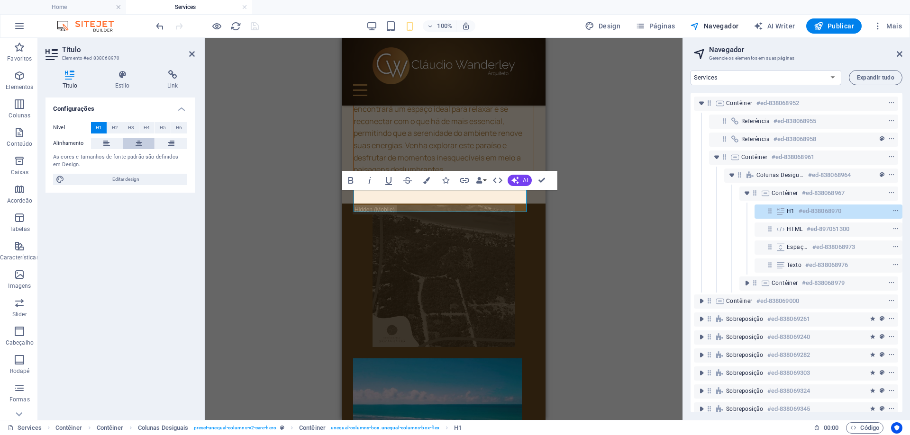
click at [137, 146] on icon at bounding box center [138, 143] width 7 height 11
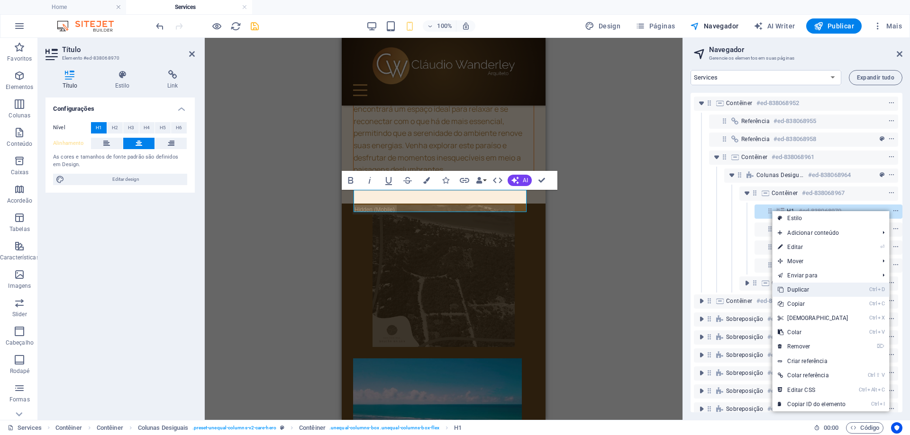
click at [800, 290] on link "Ctrl D Duplicar" at bounding box center [812, 290] width 81 height 14
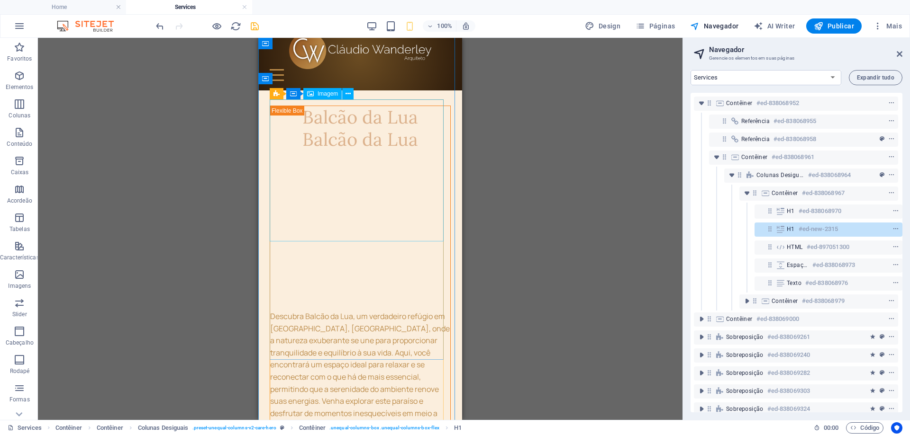
scroll to position [0, 0]
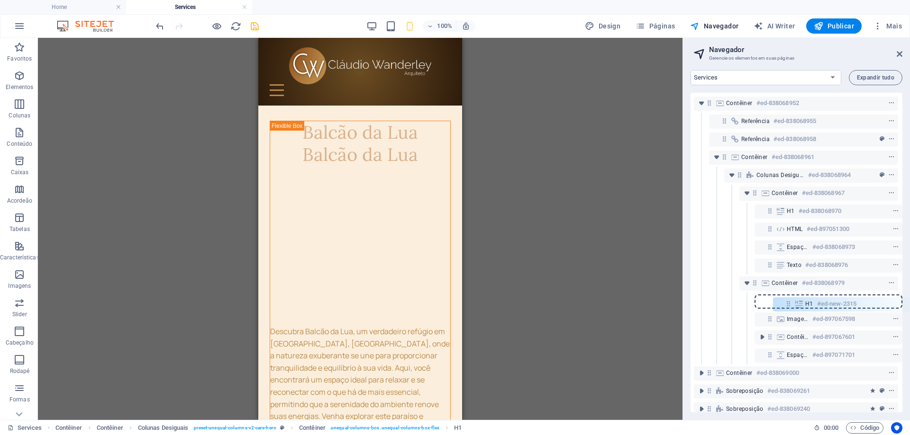
drag, startPoint x: 766, startPoint y: 231, endPoint x: 787, endPoint y: 309, distance: 81.4
click at [787, 309] on div "Contêiner #ed-838068952 Referência #ed-838068955 Referência #ed-838068958 Contê…" at bounding box center [796, 253] width 212 height 320
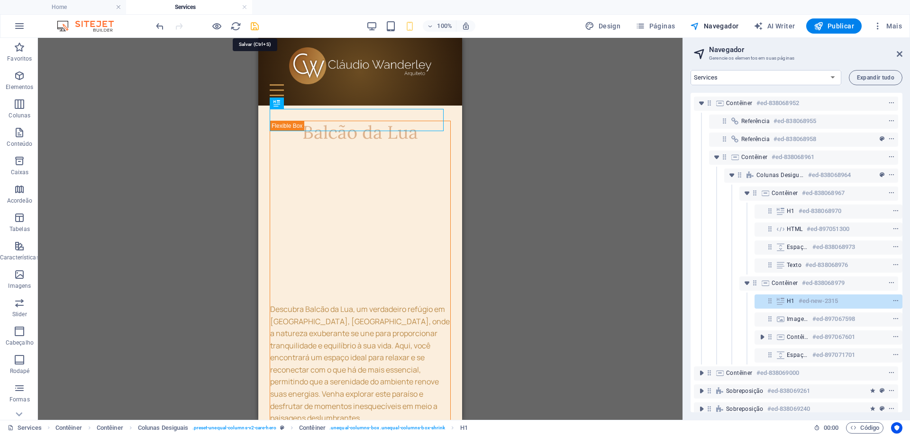
click at [256, 28] on icon "save" at bounding box center [254, 26] width 11 height 11
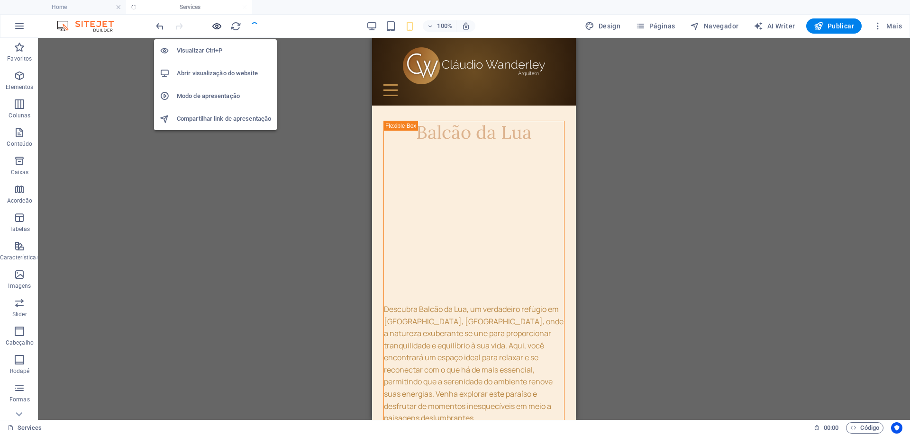
click at [221, 27] on icon "button" at bounding box center [216, 26] width 11 height 11
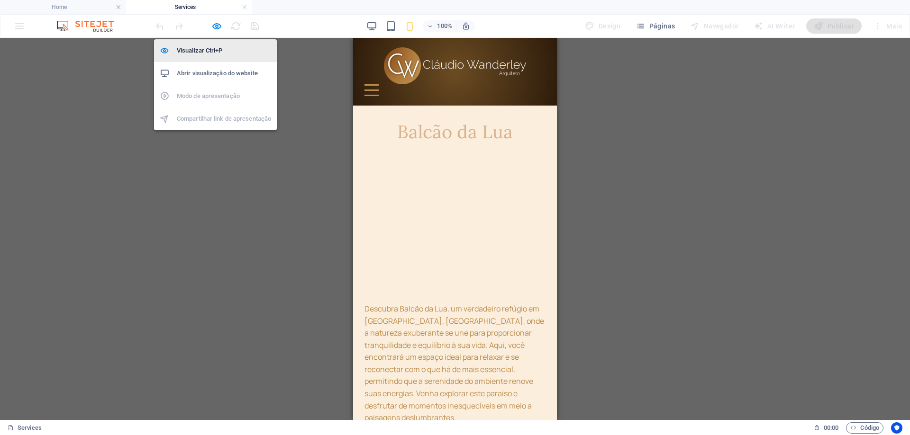
click at [202, 53] on h6 "Visualizar Ctrl+P" at bounding box center [224, 50] width 94 height 11
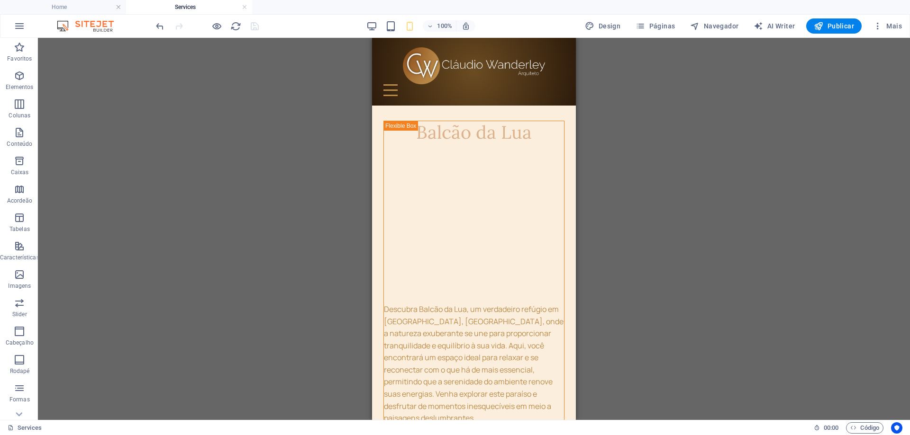
click at [371, 33] on div "100%" at bounding box center [420, 25] width 109 height 15
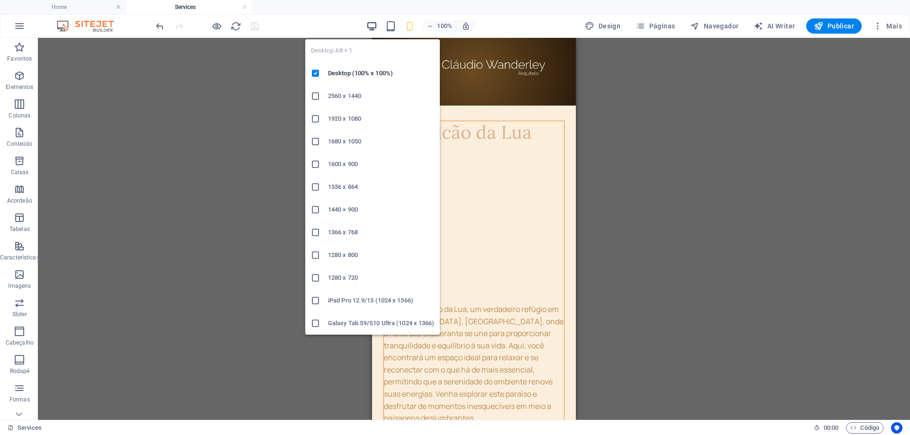
click at [372, 27] on icon "button" at bounding box center [371, 26] width 11 height 11
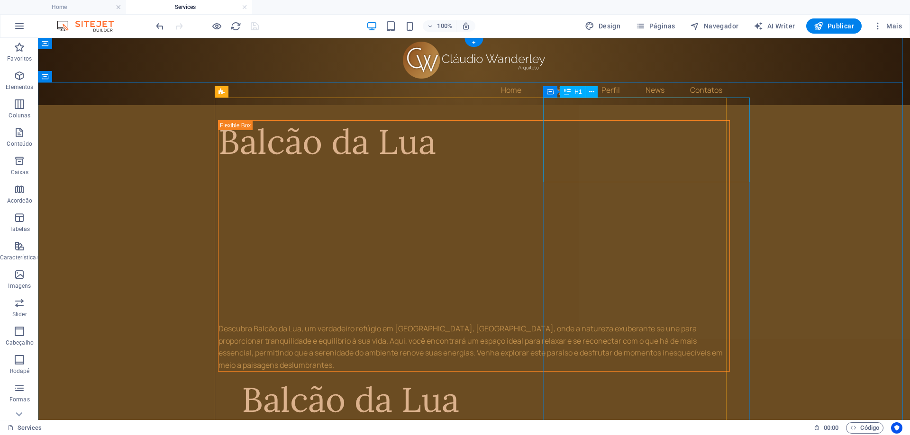
click at [589, 379] on div "Balcão da Lua" at bounding box center [498, 400] width 512 height 42
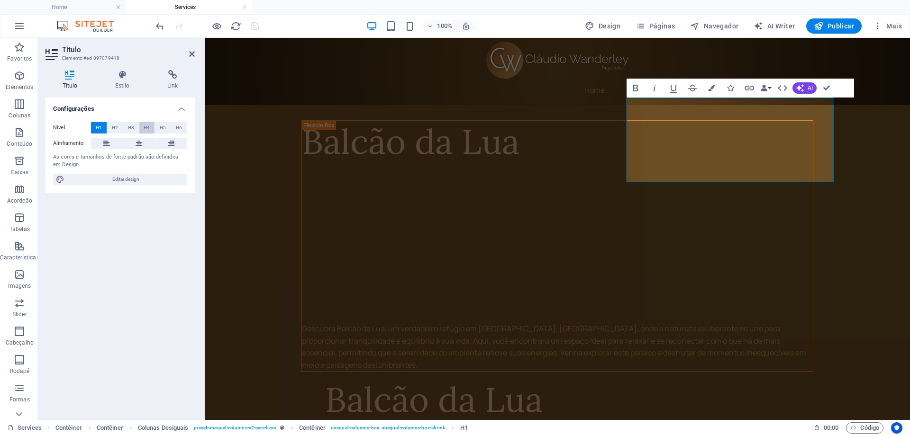
click at [147, 127] on span "H4" at bounding box center [147, 127] width 6 height 11
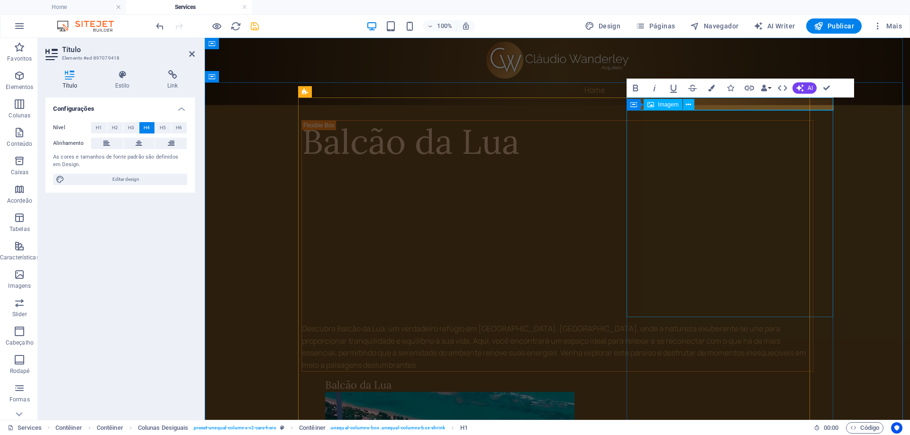
click at [697, 104] on div "Contêiner Imagem" at bounding box center [662, 105] width 73 height 12
click at [693, 379] on h4 "Balcão da Lua" at bounding box center [581, 385] width 512 height 13
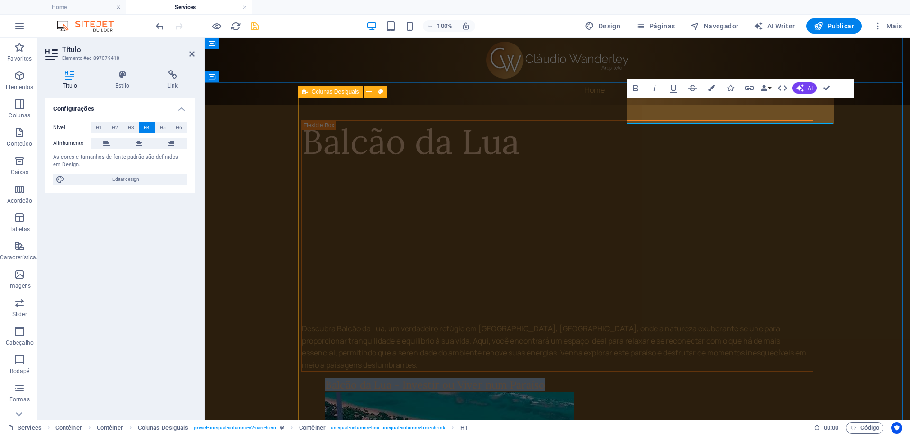
drag, startPoint x: 665, startPoint y: 114, endPoint x: 622, endPoint y: 106, distance: 43.5
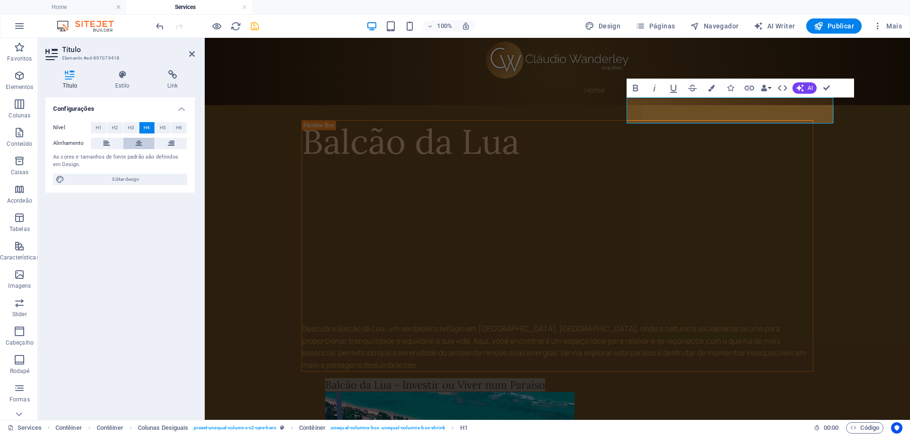
click at [137, 142] on icon at bounding box center [138, 143] width 7 height 11
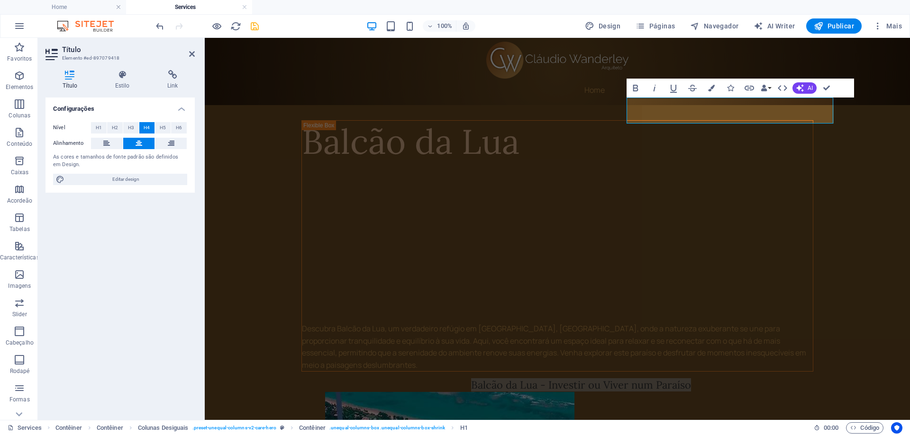
click at [253, 26] on icon "save" at bounding box center [254, 26] width 11 height 11
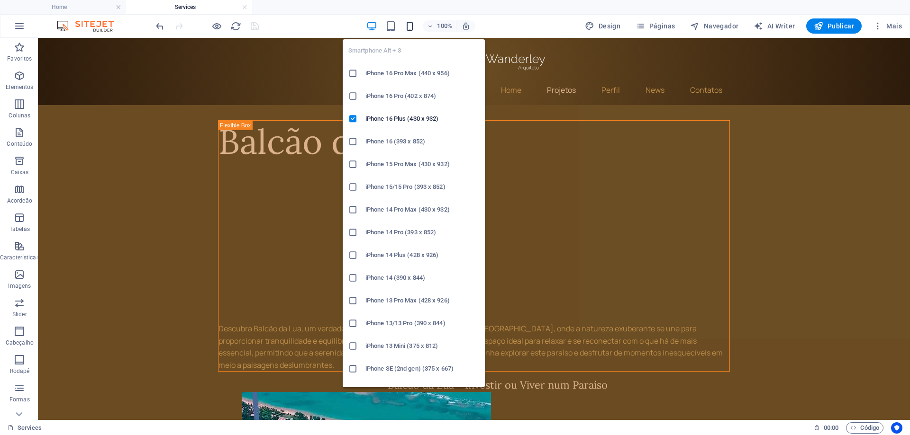
click at [414, 28] on icon "button" at bounding box center [409, 26] width 11 height 11
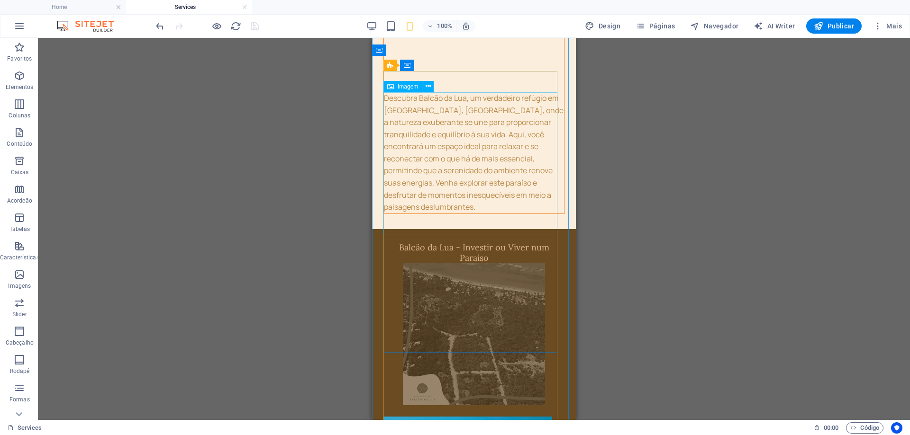
scroll to position [237, 0]
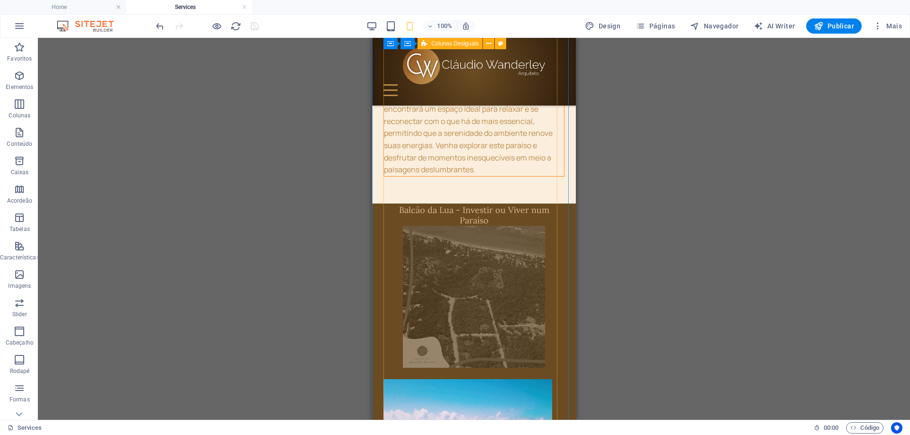
click at [459, 176] on div "Balcão da Lua Descubra Balcão da Lua, um verdadeiro refúgio em [GEOGRAPHIC_DATA…" at bounding box center [473, 179] width 181 height 614
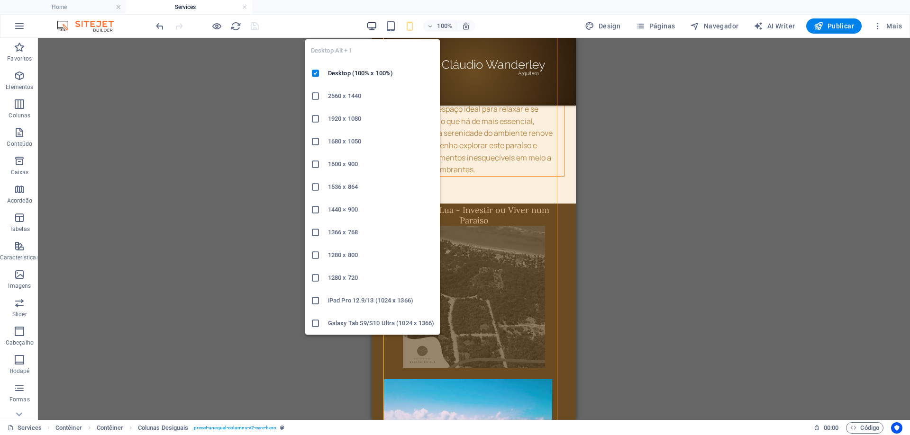
click at [371, 26] on icon "button" at bounding box center [371, 26] width 11 height 11
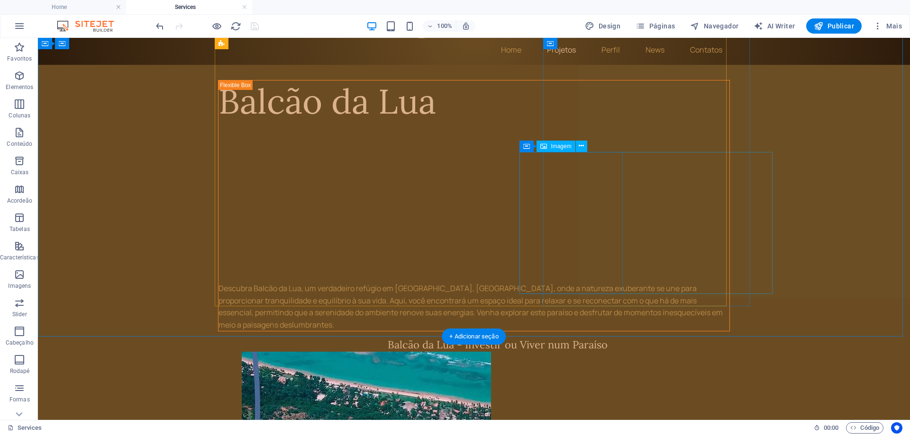
scroll to position [0, 0]
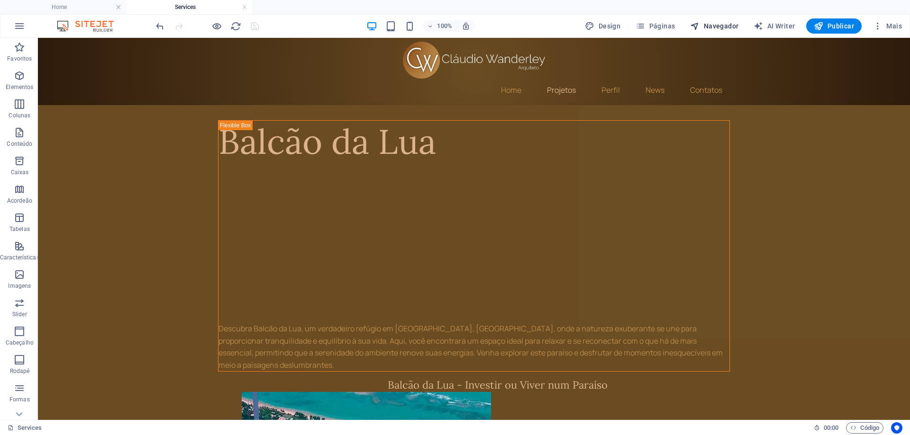
click at [721, 24] on span "Navegador" at bounding box center [714, 25] width 48 height 9
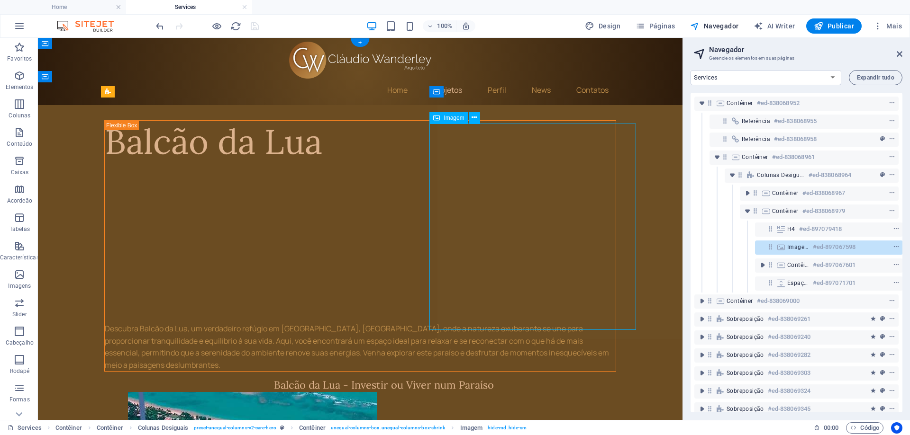
scroll to position [0, 2]
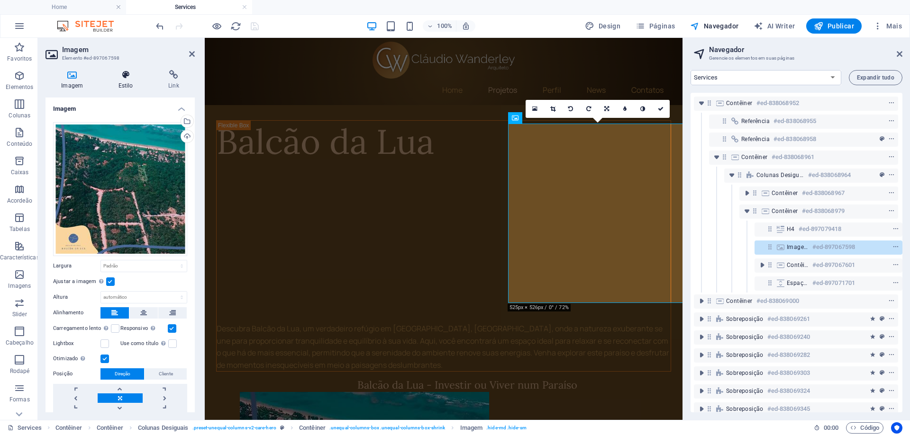
click at [129, 78] on icon at bounding box center [125, 74] width 46 height 9
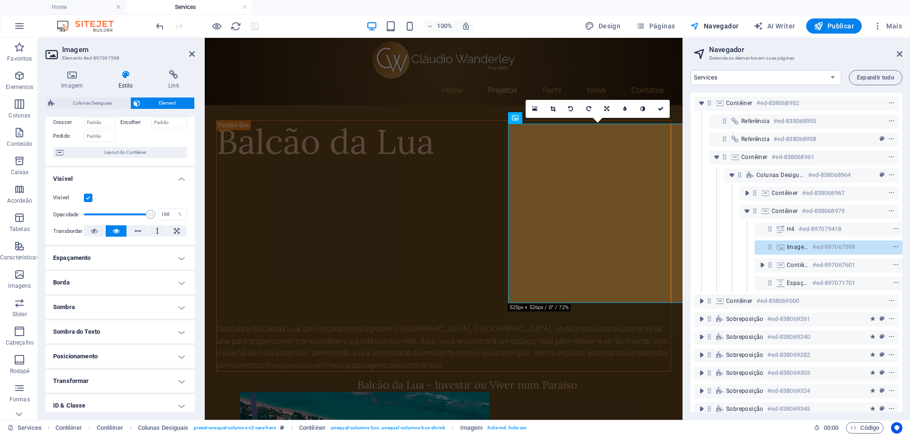
scroll to position [105, 0]
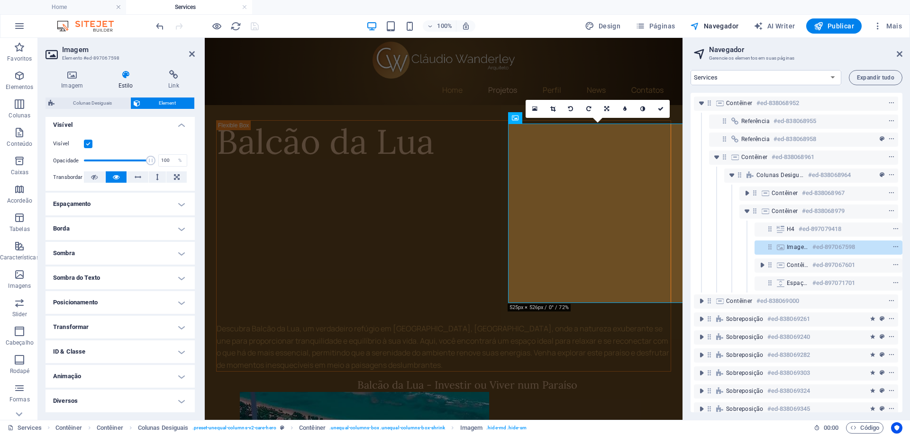
click at [181, 402] on h4 "Diversos" at bounding box center [119, 401] width 149 height 23
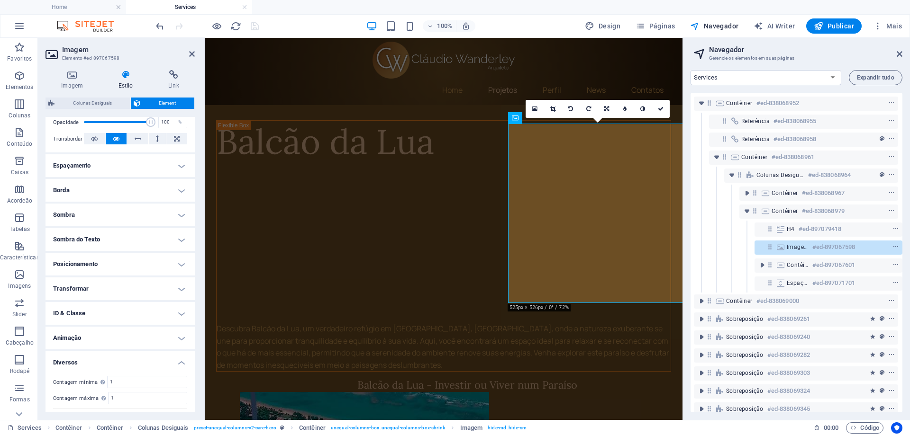
scroll to position [163, 0]
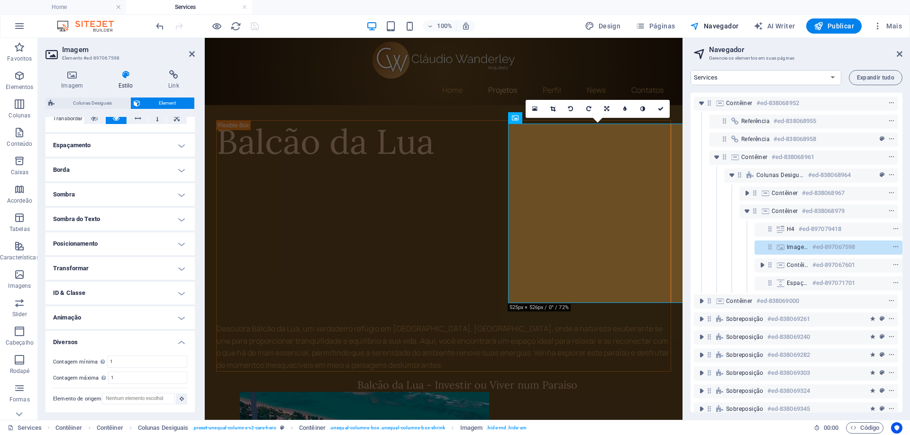
click at [178, 317] on h4 "Animação" at bounding box center [119, 318] width 149 height 23
click at [177, 293] on h4 "ID & Classe" at bounding box center [119, 293] width 149 height 23
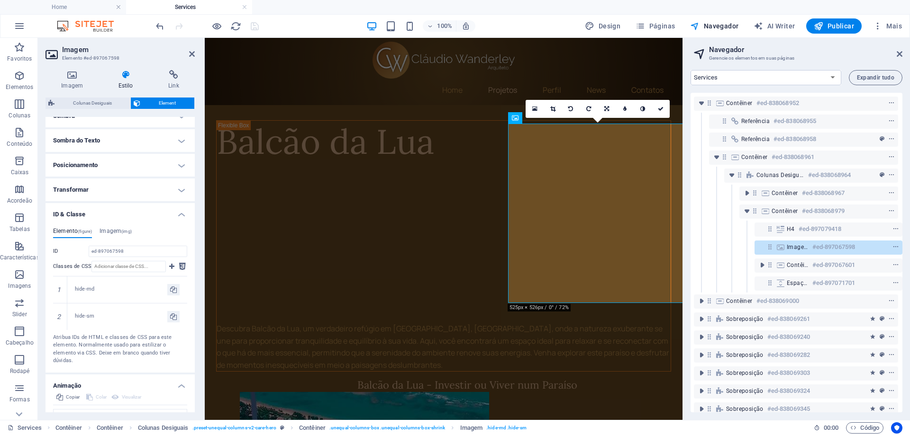
scroll to position [306, 0]
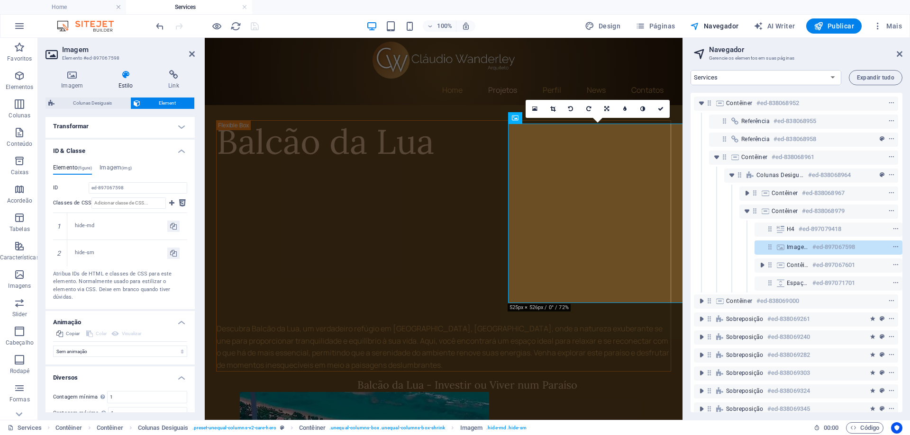
click at [185, 127] on h4 "Transformar" at bounding box center [119, 126] width 149 height 23
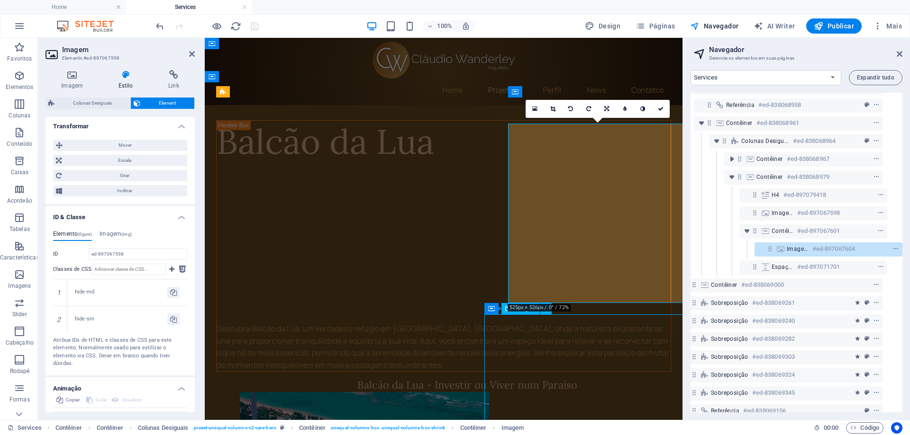
scroll to position [35, 18]
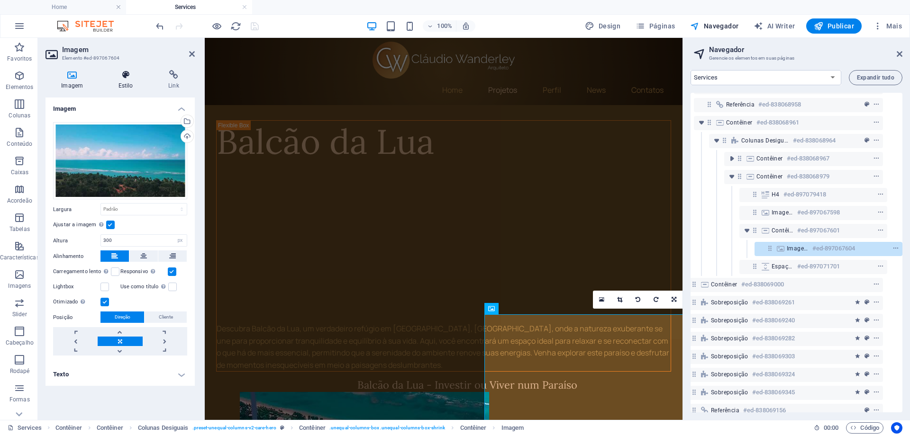
click at [127, 87] on h4 "Estilo" at bounding box center [127, 80] width 50 height 20
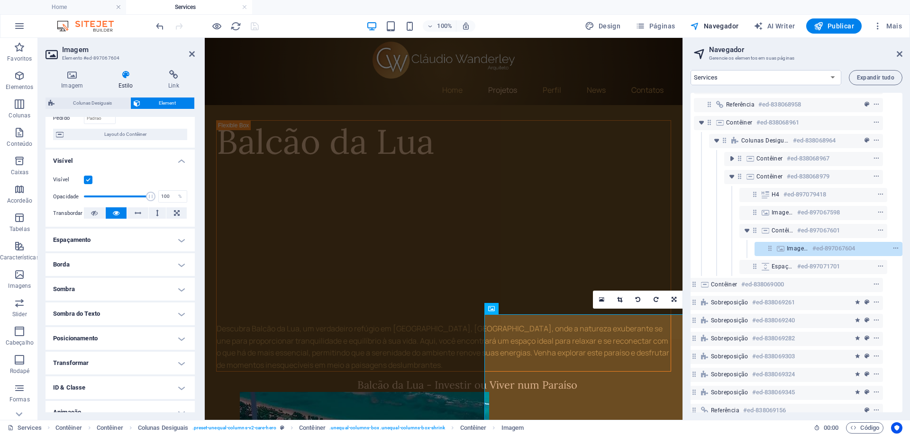
scroll to position [105, 0]
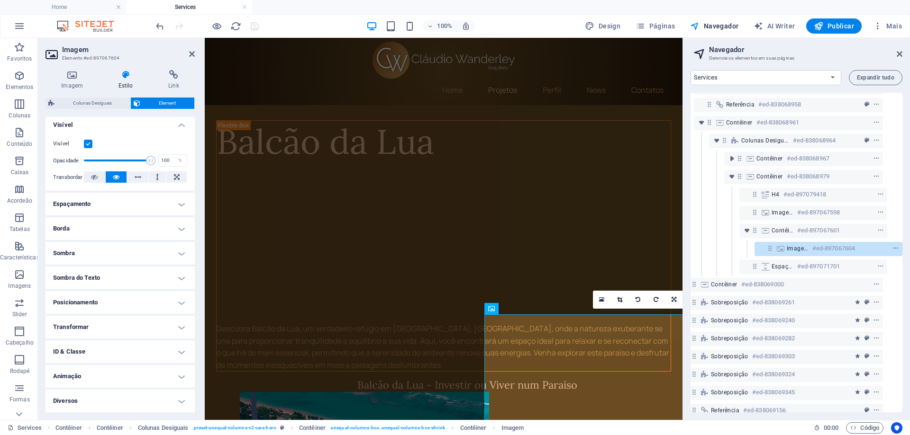
click at [179, 325] on h4 "Transformar" at bounding box center [119, 327] width 149 height 23
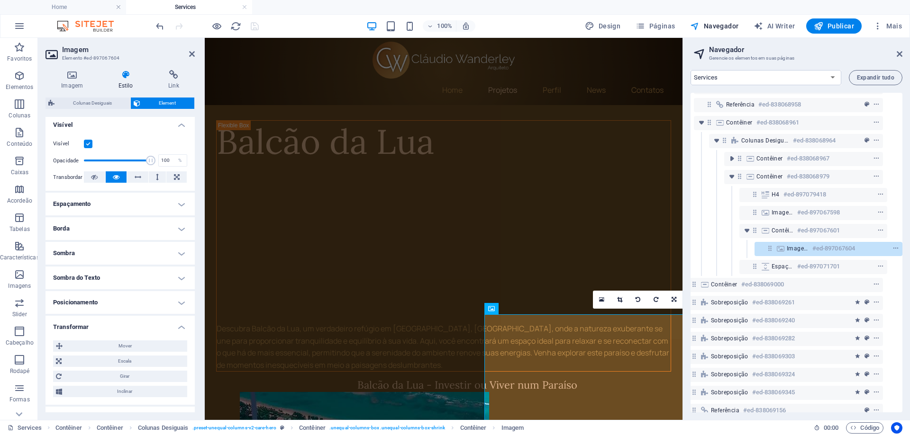
scroll to position [171, 0]
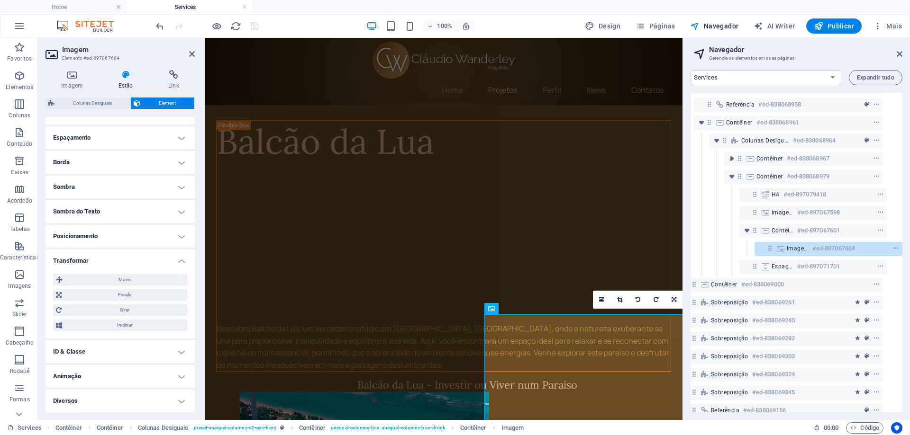
click at [182, 349] on h4 "ID & Classe" at bounding box center [119, 352] width 149 height 23
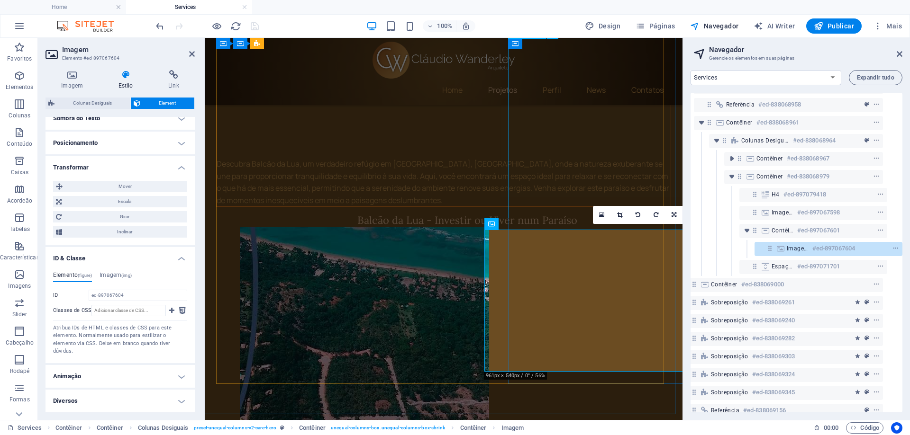
scroll to position [0, 0]
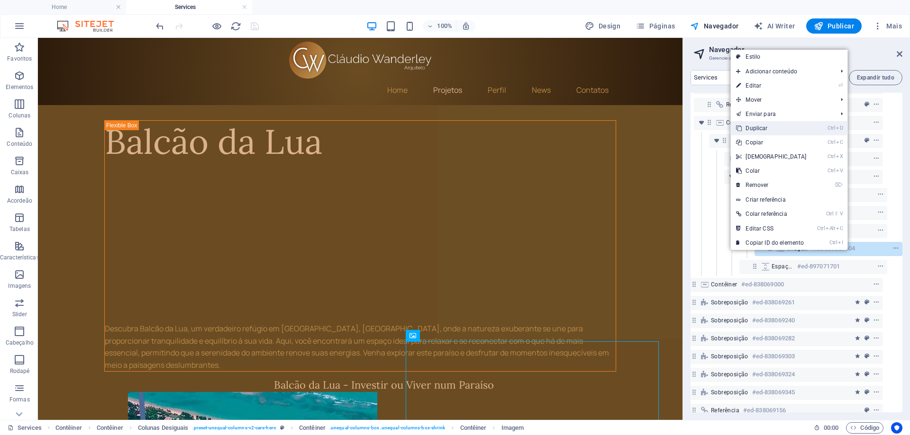
click at [752, 129] on link "Ctrl D Duplicar" at bounding box center [770, 128] width 81 height 14
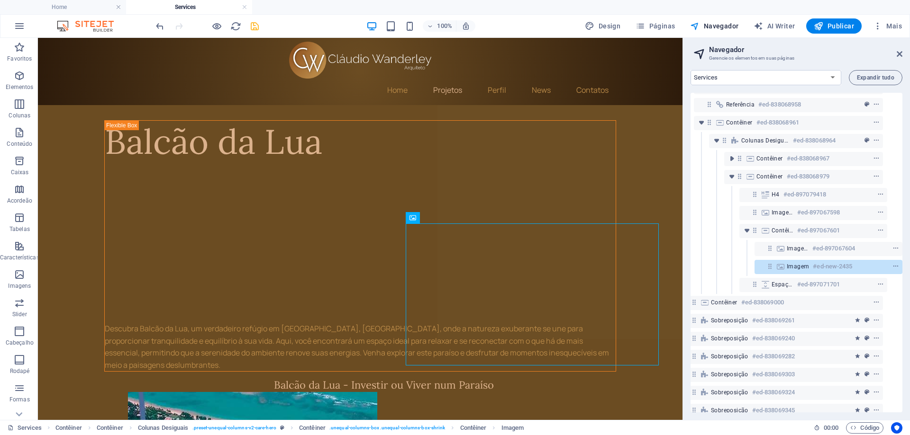
scroll to position [325, 0]
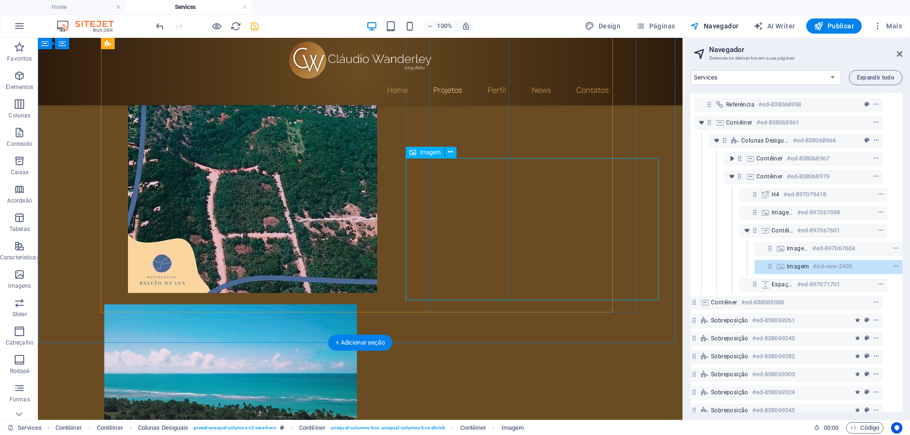
drag, startPoint x: 801, startPoint y: 266, endPoint x: 786, endPoint y: 269, distance: 15.1
click at [786, 269] on span "Imagem" at bounding box center [797, 267] width 22 height 8
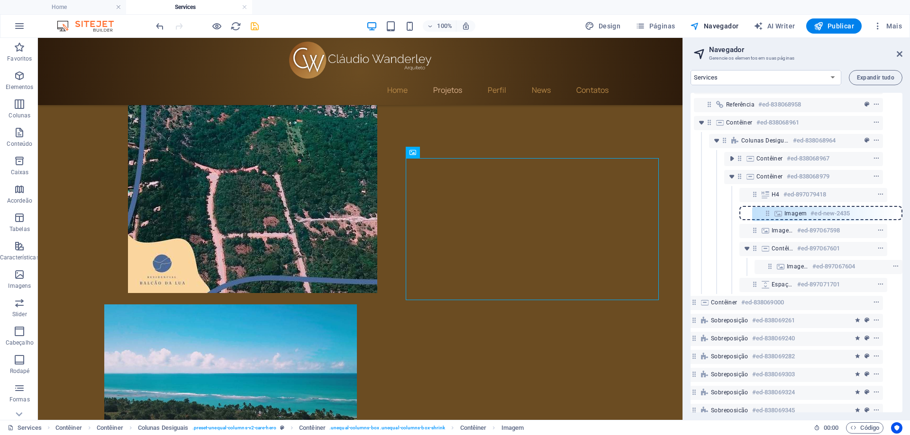
drag, startPoint x: 764, startPoint y: 268, endPoint x: 764, endPoint y: 212, distance: 55.4
click at [764, 212] on div "Contêiner #ed-838068952 Referência #ed-838068955 Referência #ed-838068958 Contê…" at bounding box center [796, 253] width 212 height 320
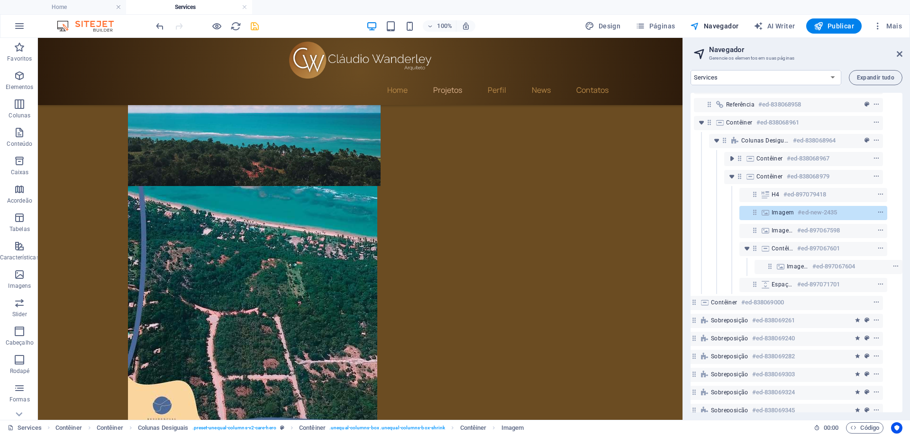
scroll to position [0, 0]
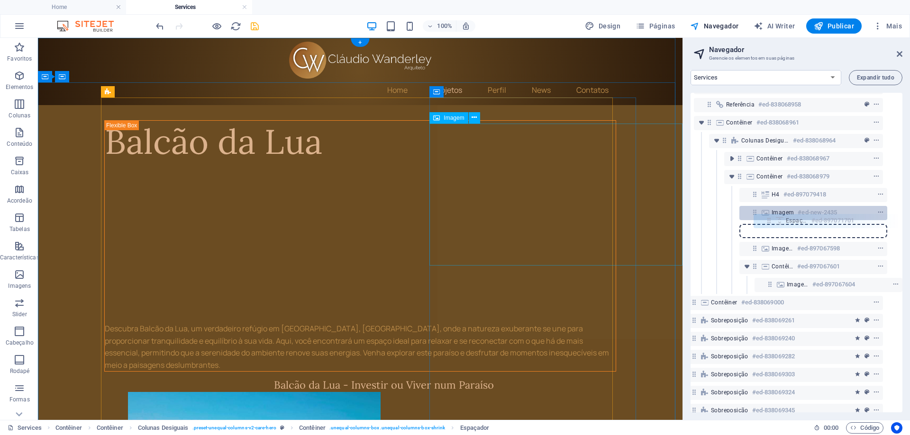
drag, startPoint x: 750, startPoint y: 287, endPoint x: 766, endPoint y: 219, distance: 69.6
click at [766, 219] on div "Contêiner #ed-838068952 Referência #ed-838068955 Referência #ed-838068958 Contê…" at bounding box center [796, 253] width 212 height 320
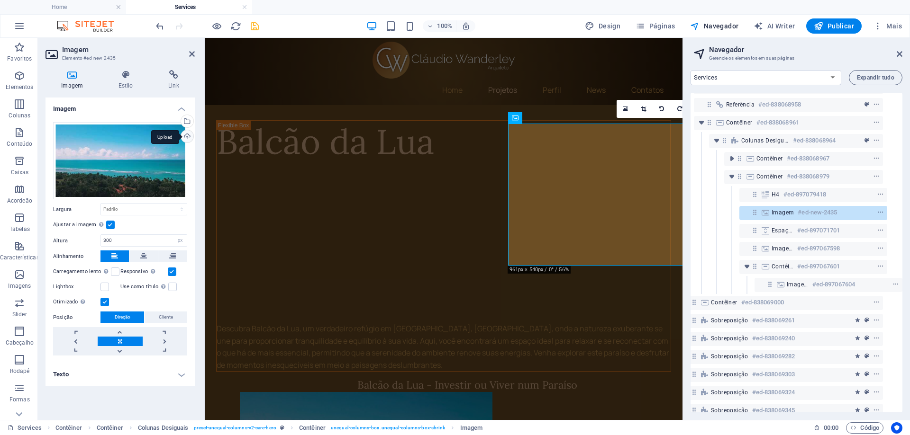
click at [187, 137] on div "Upload" at bounding box center [186, 137] width 14 height 14
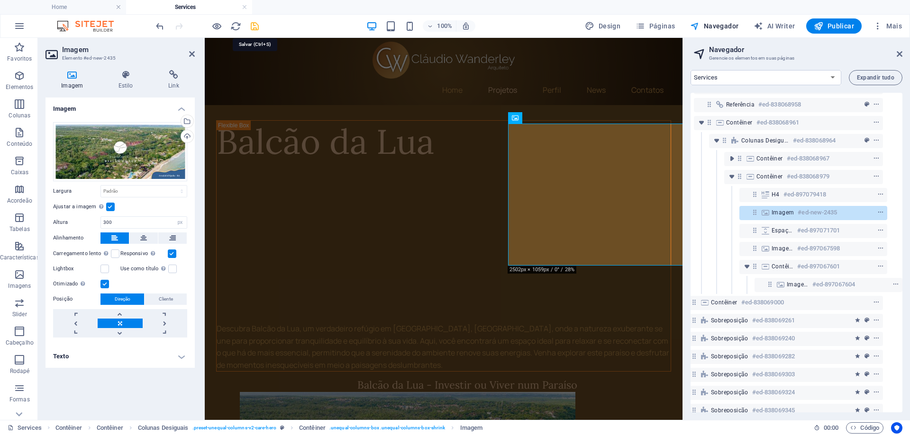
click at [252, 28] on icon "save" at bounding box center [254, 26] width 11 height 11
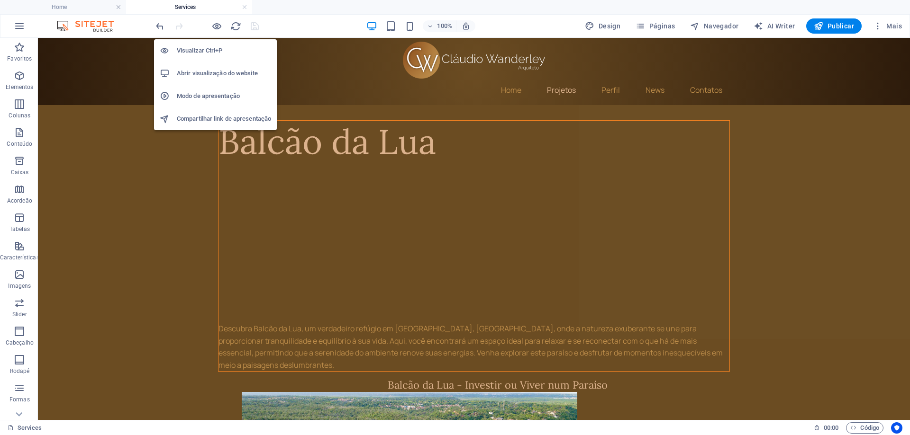
click at [229, 80] on li "Abrir visualização do website" at bounding box center [215, 73] width 123 height 23
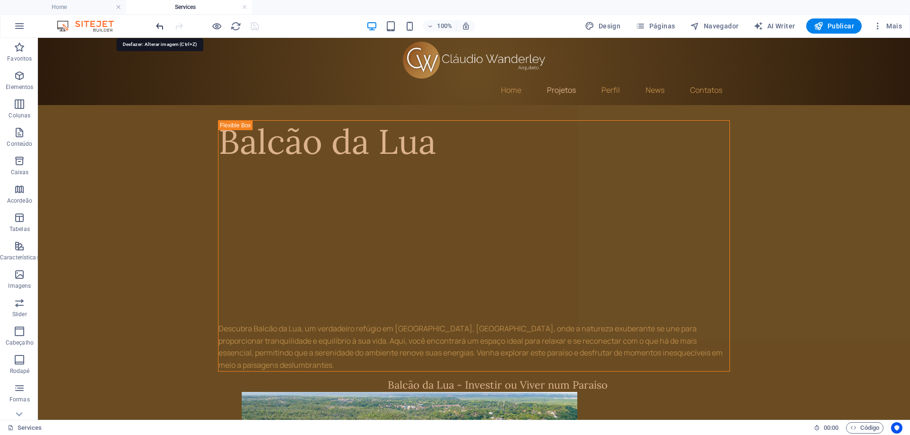
click at [159, 27] on icon "undo" at bounding box center [159, 26] width 11 height 11
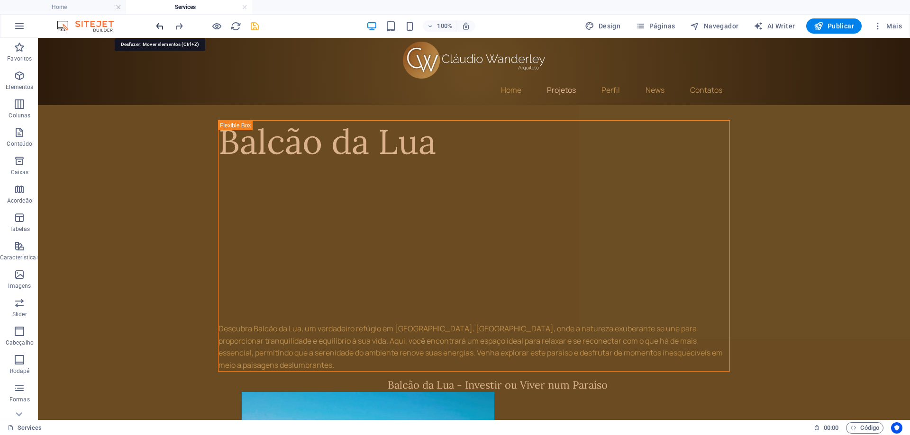
click at [159, 27] on icon "undo" at bounding box center [159, 26] width 11 height 11
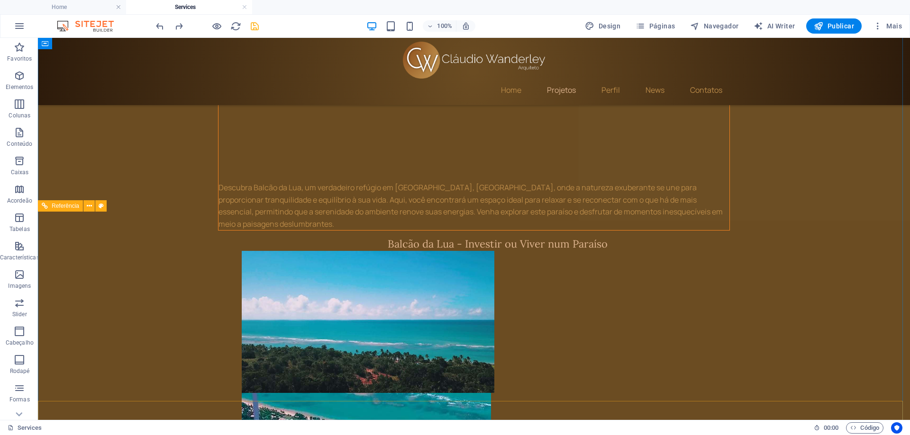
scroll to position [18, 0]
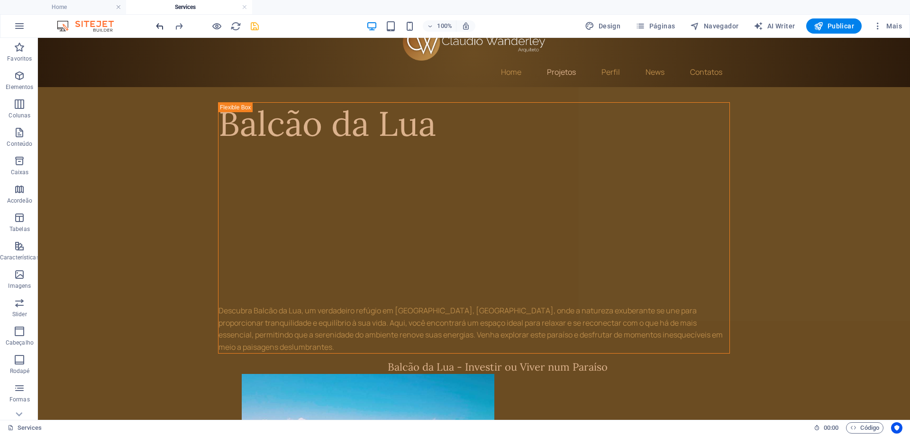
click at [156, 28] on icon "undo" at bounding box center [159, 26] width 11 height 11
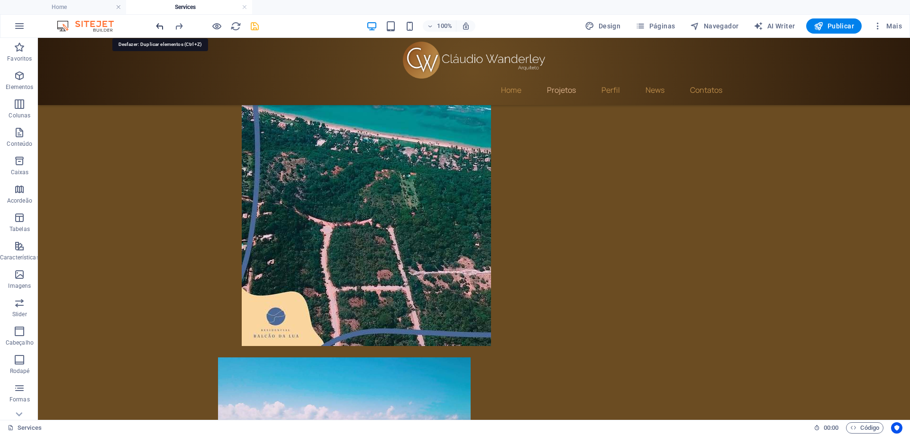
scroll to position [325, 0]
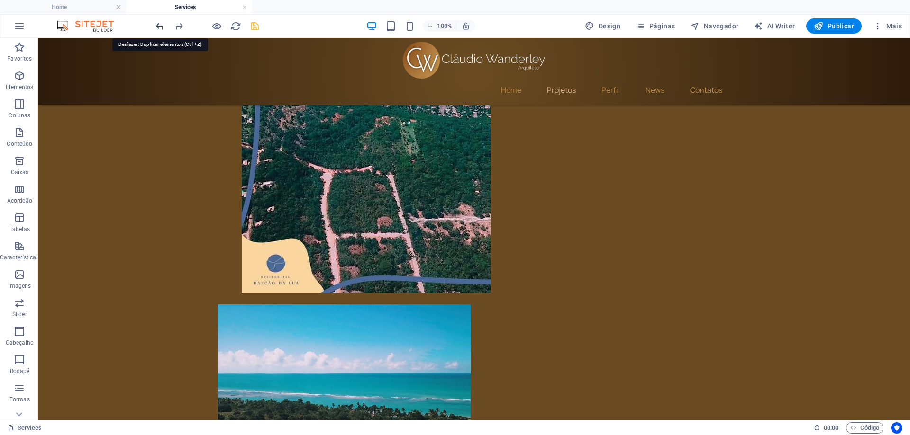
click at [157, 25] on icon "undo" at bounding box center [159, 26] width 11 height 11
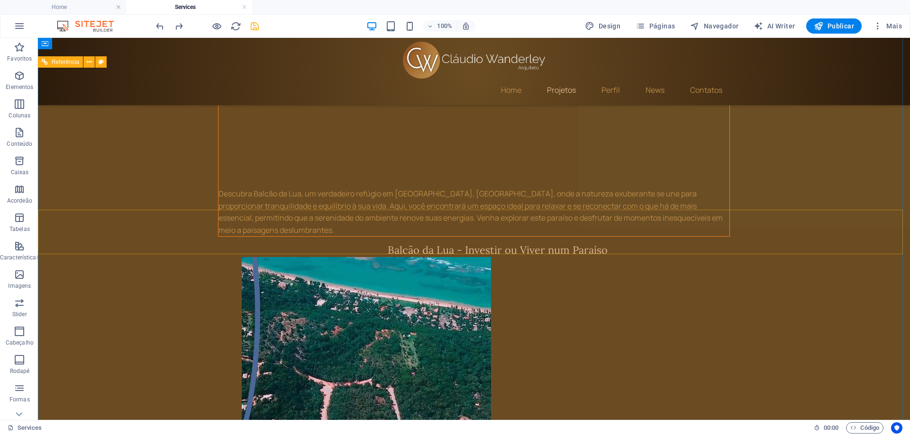
scroll to position [0, 0]
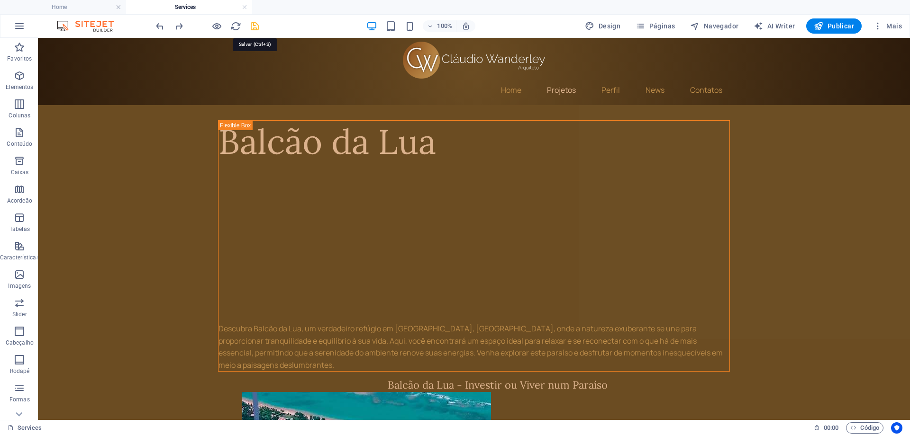
click at [258, 28] on icon "save" at bounding box center [254, 26] width 11 height 11
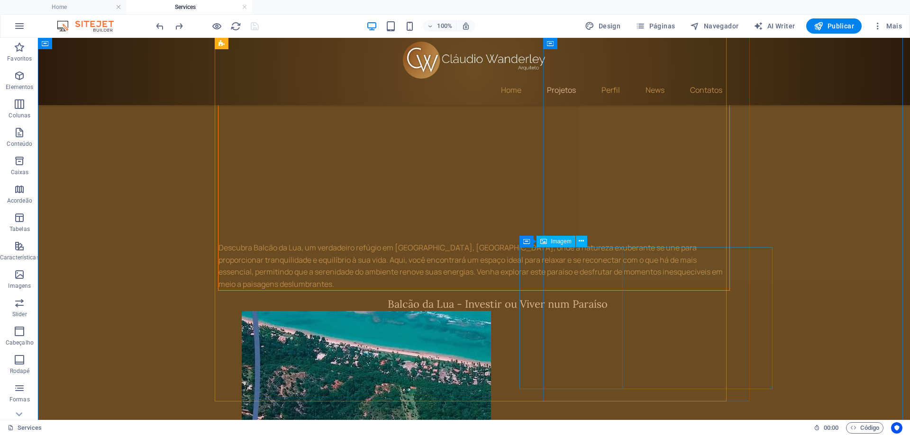
scroll to position [95, 0]
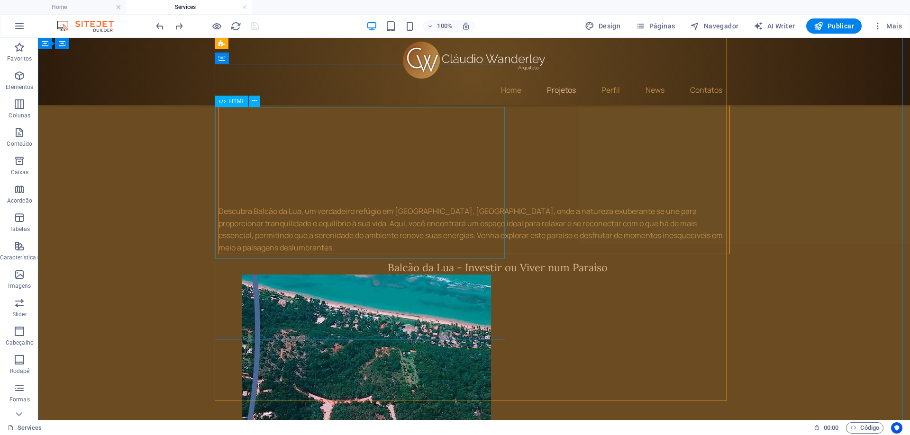
click at [351, 185] on div at bounding box center [473, 121] width 511 height 153
